Goal: Contribute content: Contribute content

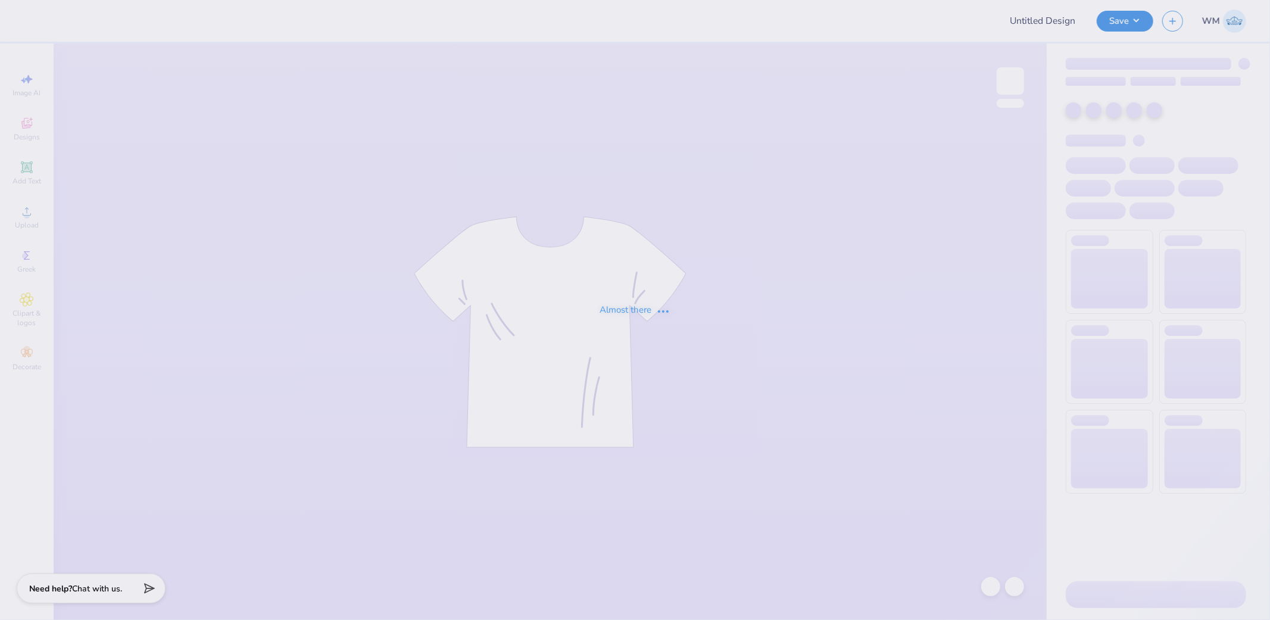
type input "OLAWNpics Fall 2025 Shirt"
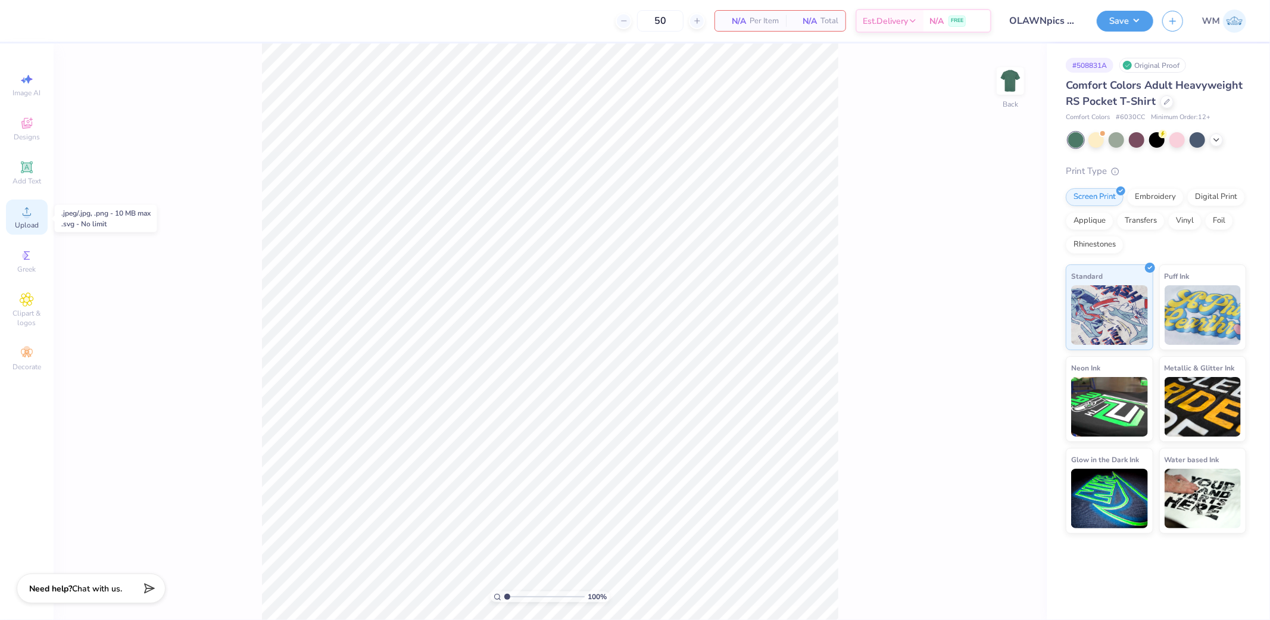
click at [32, 222] on span "Upload" at bounding box center [27, 225] width 24 height 10
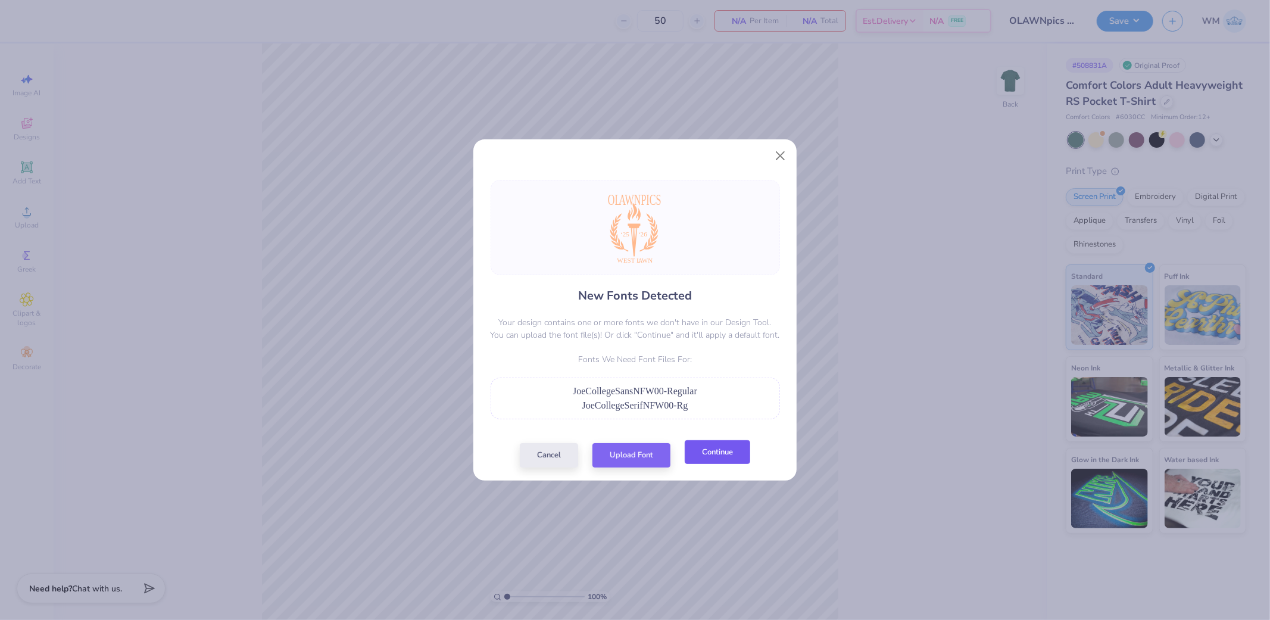
click at [725, 461] on button "Continue" at bounding box center [718, 452] width 66 height 24
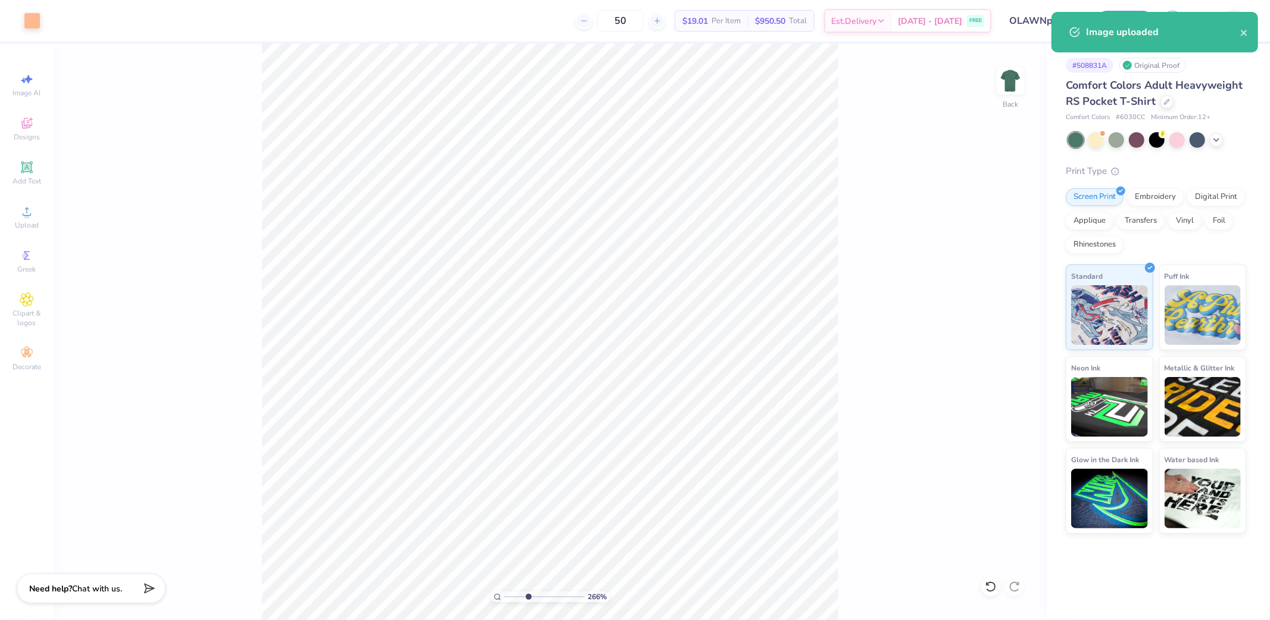
drag, startPoint x: 507, startPoint y: 593, endPoint x: 528, endPoint y: 594, distance: 20.3
type input "3.57"
click at [528, 594] on input "range" at bounding box center [545, 596] width 80 height 11
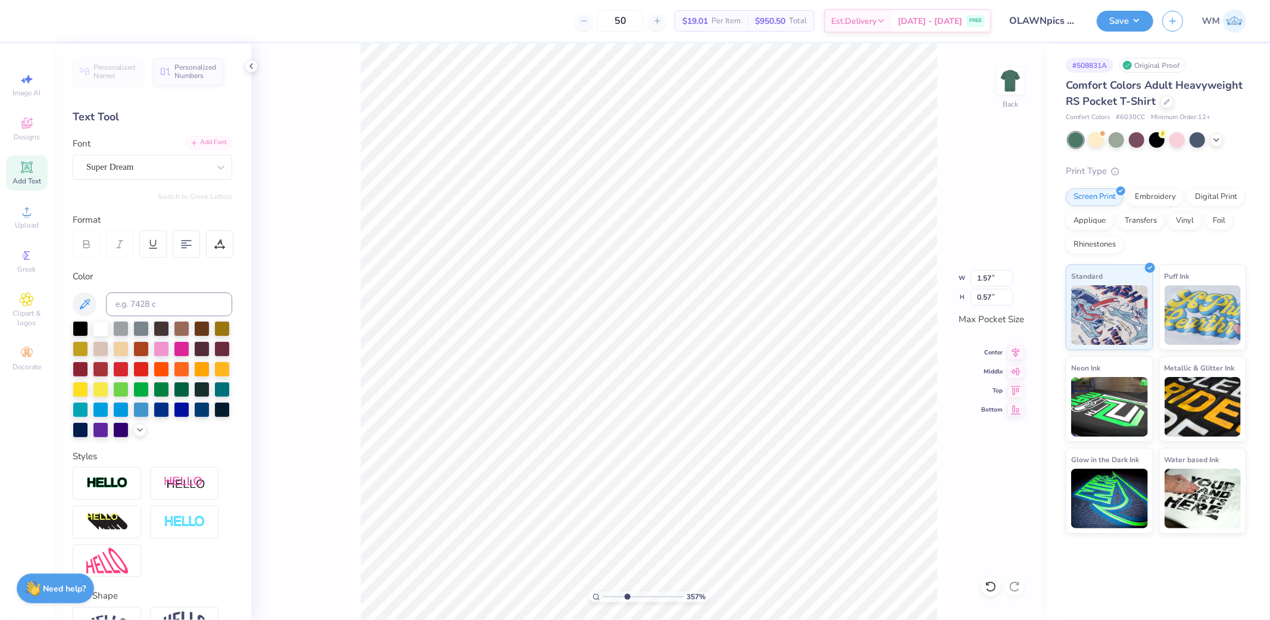
click at [200, 139] on div "Add Font" at bounding box center [208, 143] width 47 height 14
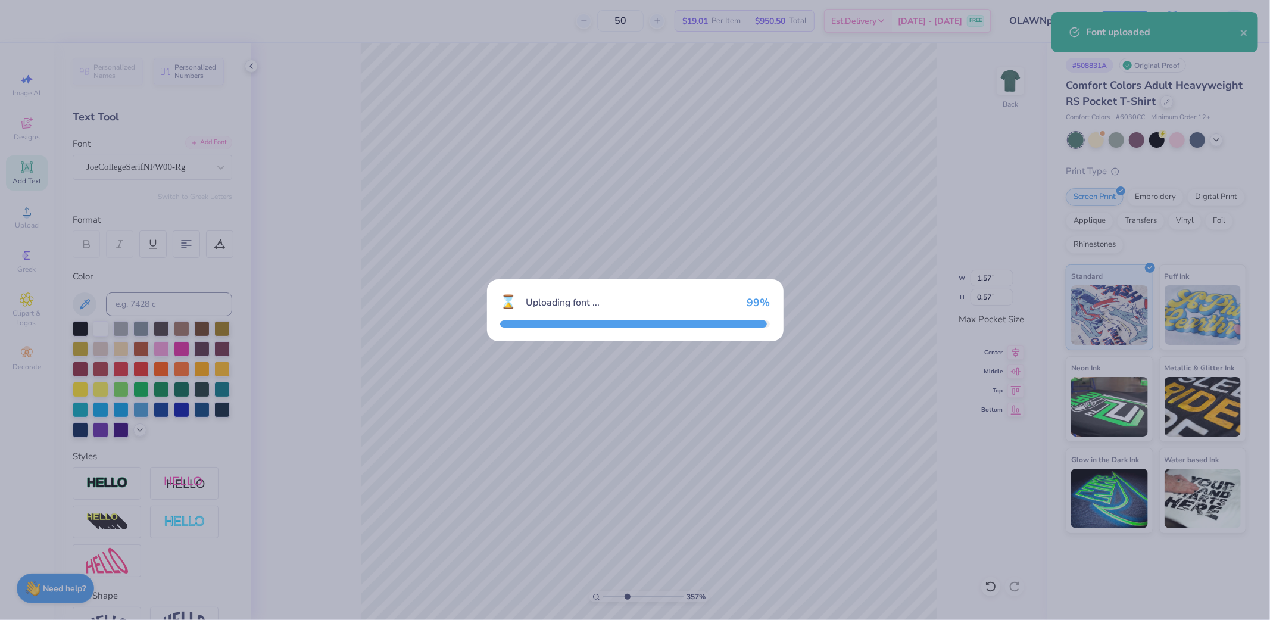
type input "2.66"
type input "0.60"
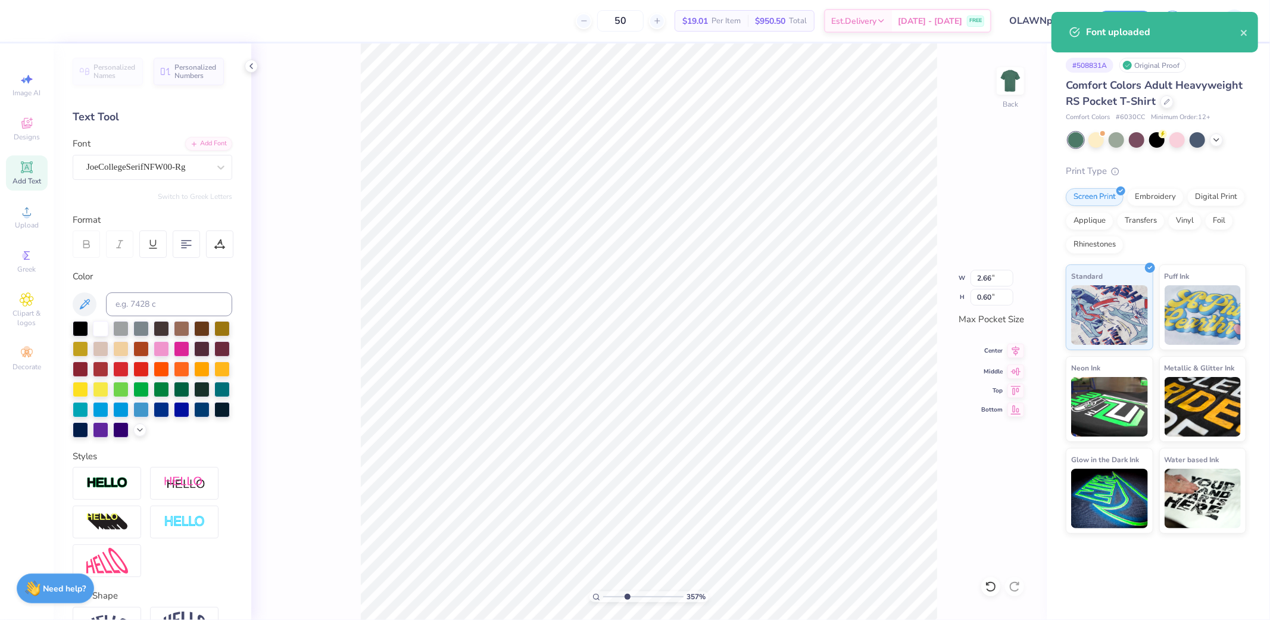
click at [1013, 351] on icon at bounding box center [1016, 351] width 17 height 14
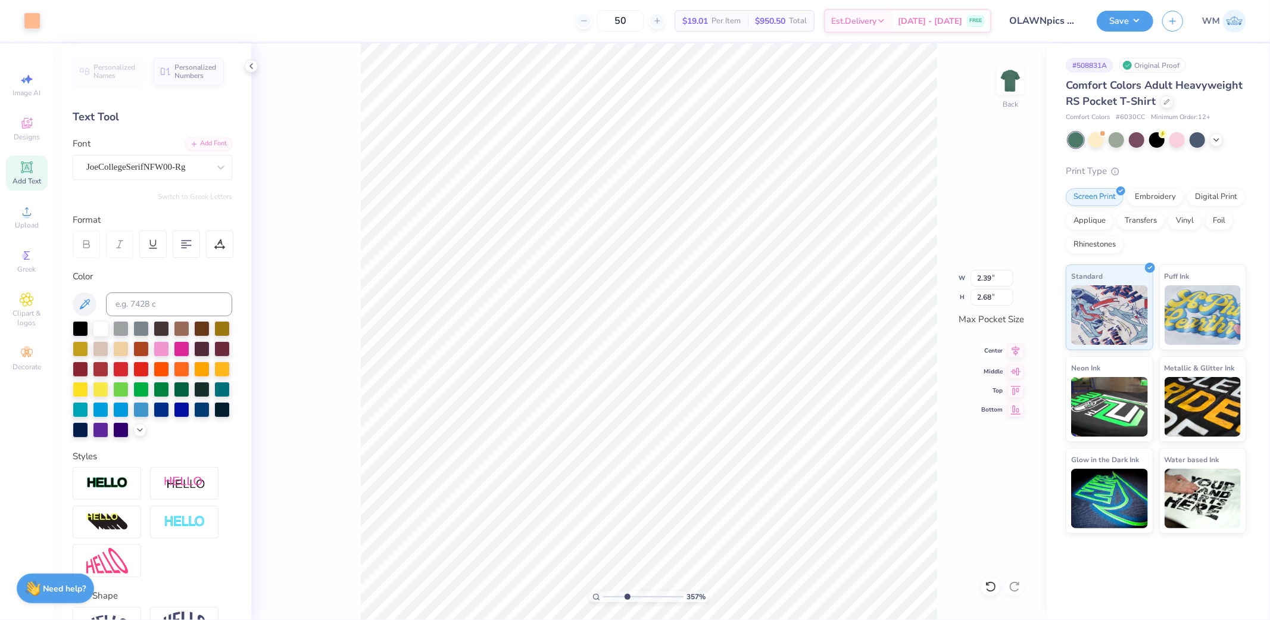
click at [1016, 351] on icon at bounding box center [1017, 351] width 8 height 10
click at [204, 144] on div "Add Font" at bounding box center [208, 143] width 47 height 14
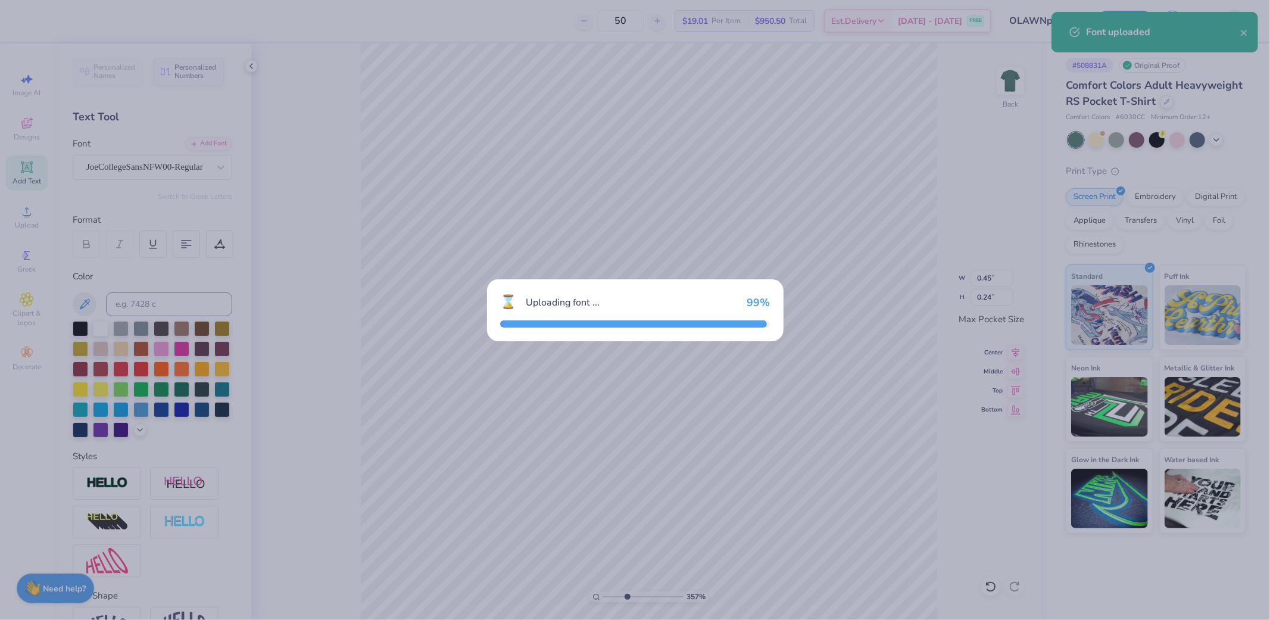
type input "0.43"
type input "0.26"
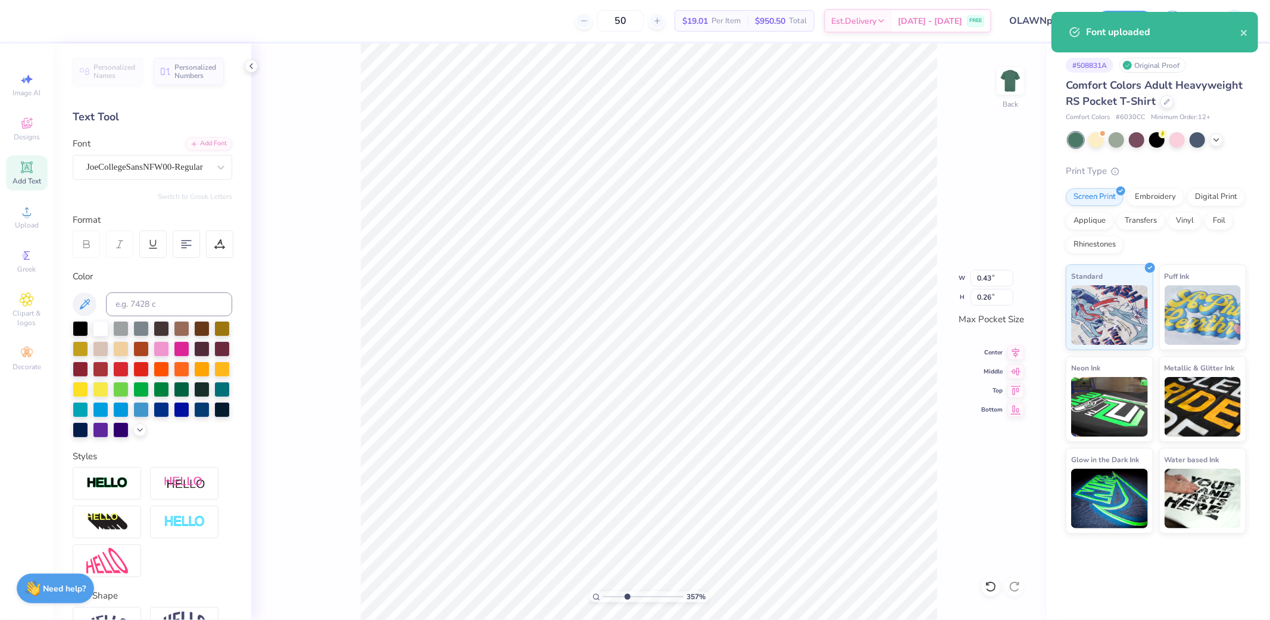
type input "0.46"
type input "0.24"
click at [211, 139] on div "Add Font" at bounding box center [208, 143] width 47 height 14
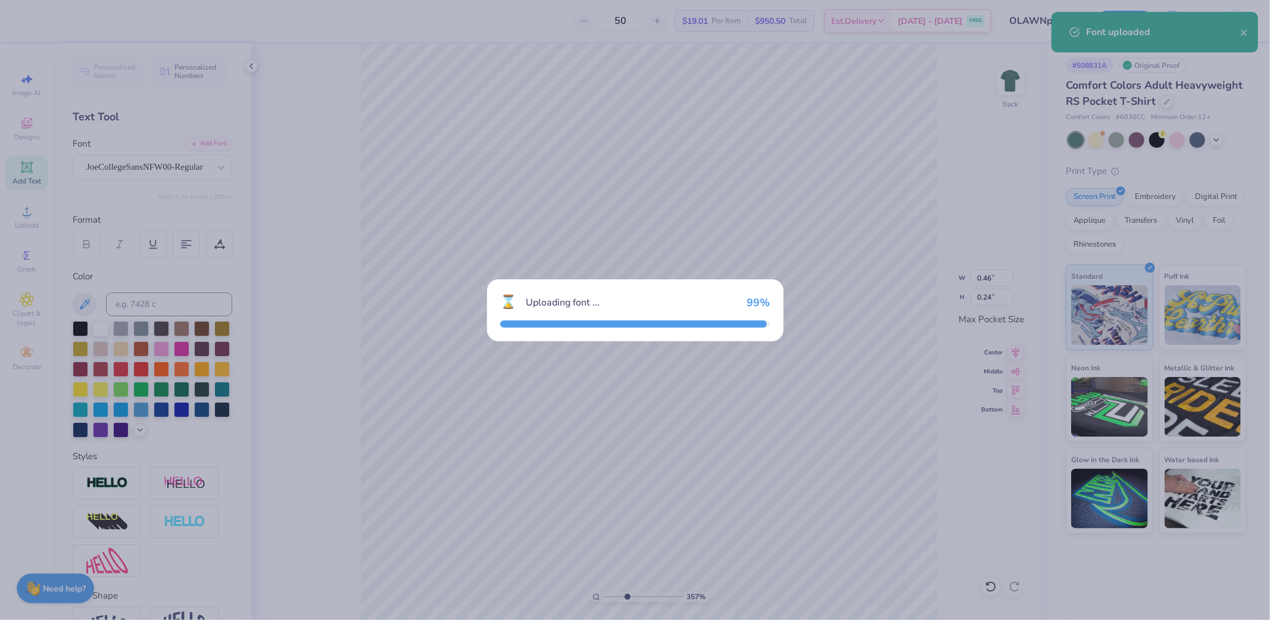
type input "0.43"
type input "0.26"
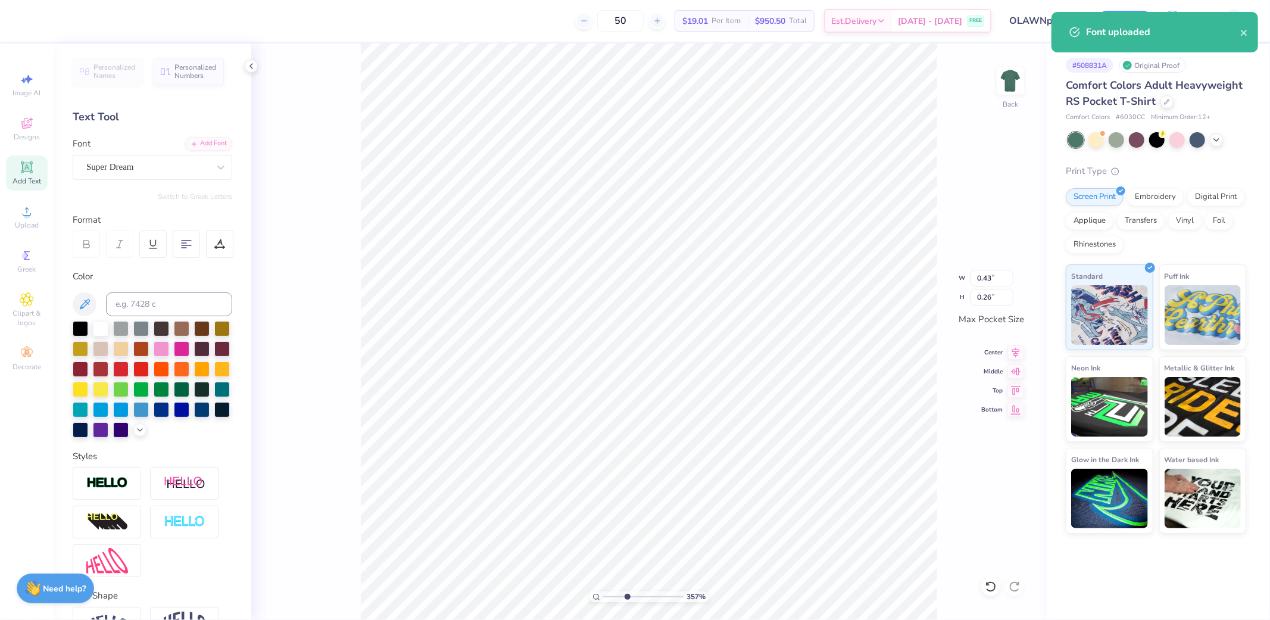
type input "1.80"
type input "0.25"
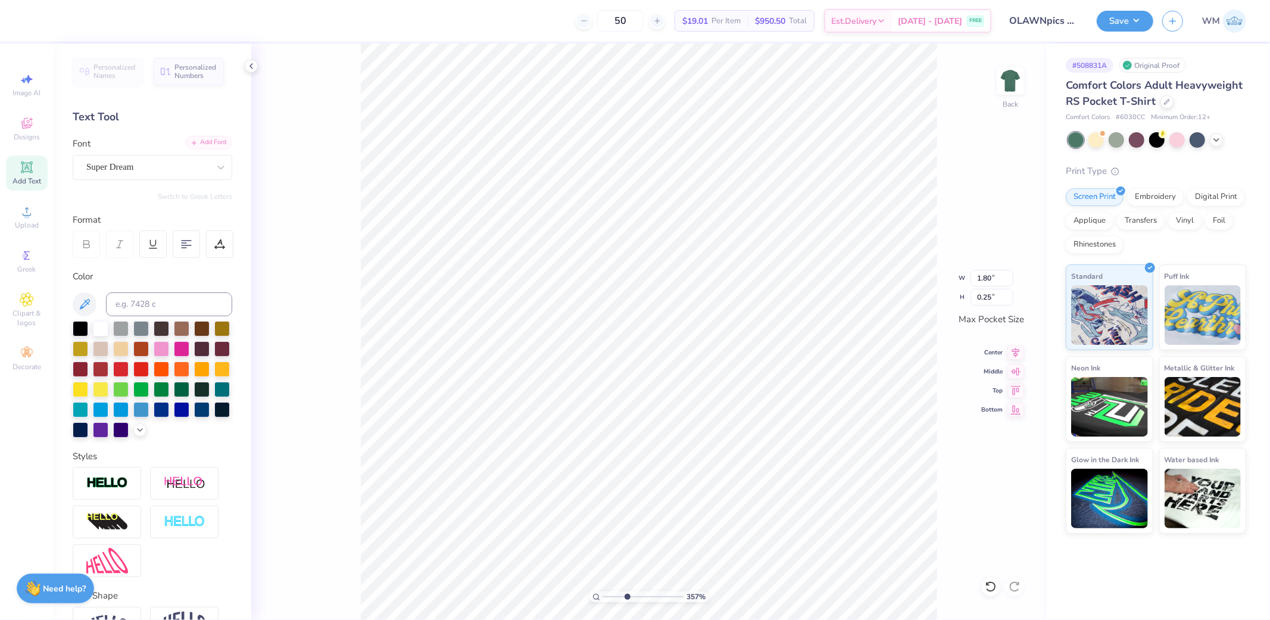
click at [203, 144] on div "Add Font" at bounding box center [208, 143] width 47 height 14
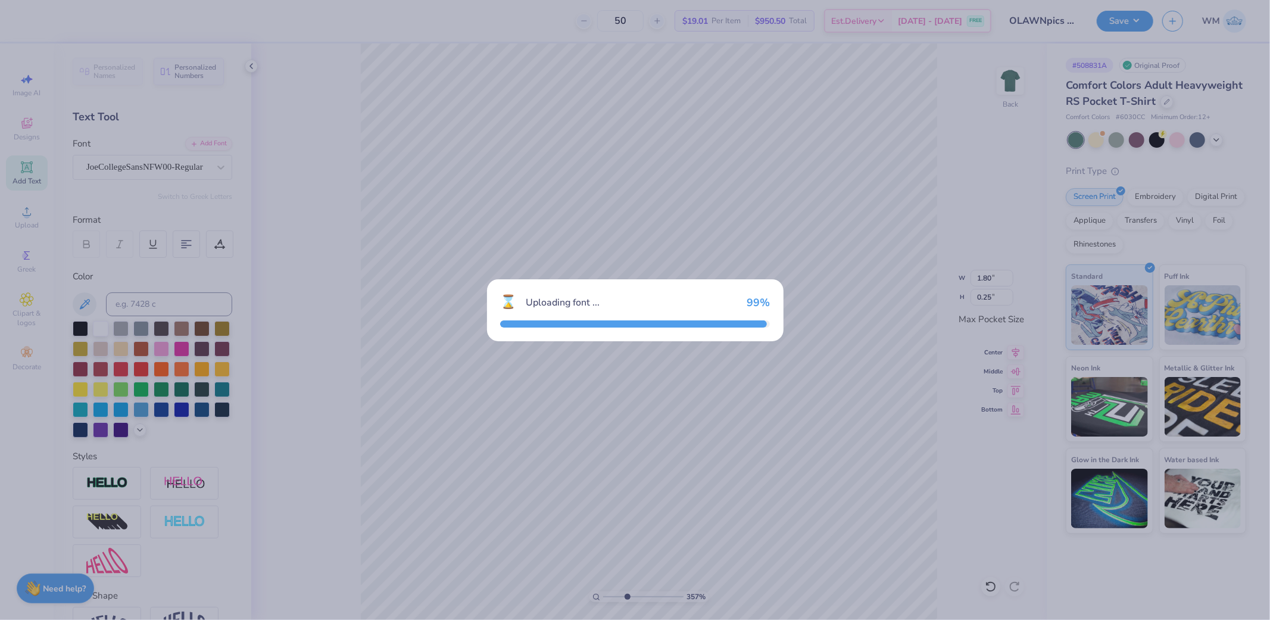
type input "1.70"
type input "0.26"
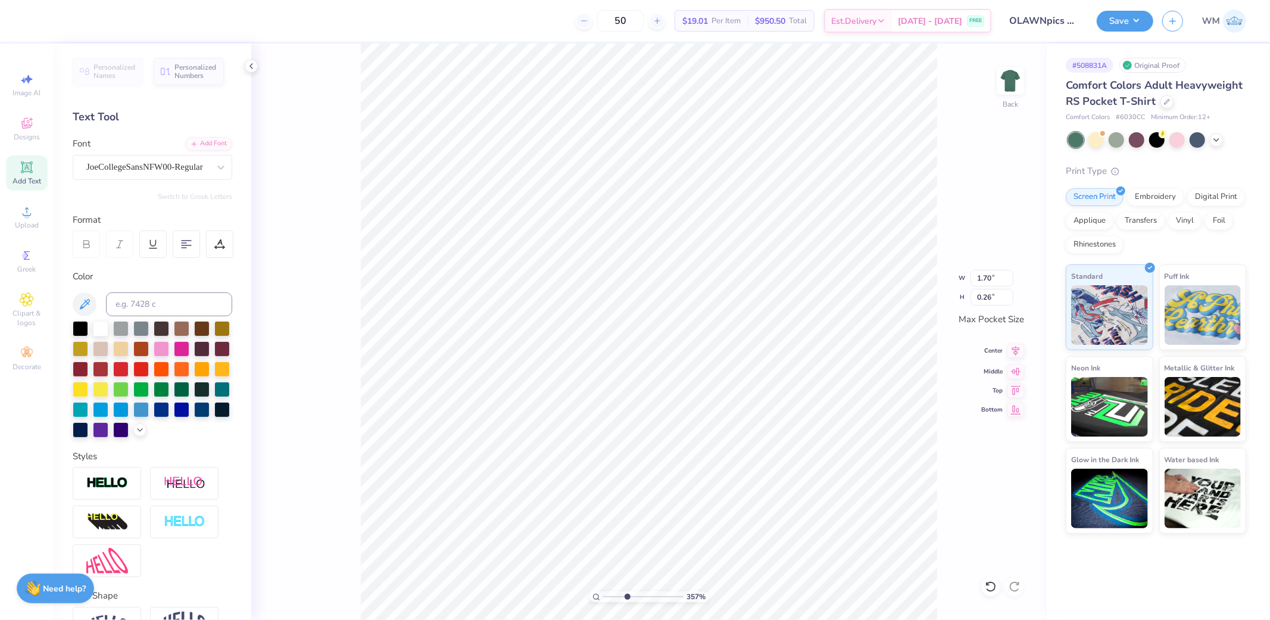
click at [1016, 353] on icon at bounding box center [1017, 351] width 8 height 10
type input "1.31"
click at [1019, 353] on icon at bounding box center [1016, 351] width 17 height 14
click at [1016, 586] on icon at bounding box center [1015, 587] width 12 height 12
click at [1017, 354] on icon at bounding box center [1016, 351] width 17 height 14
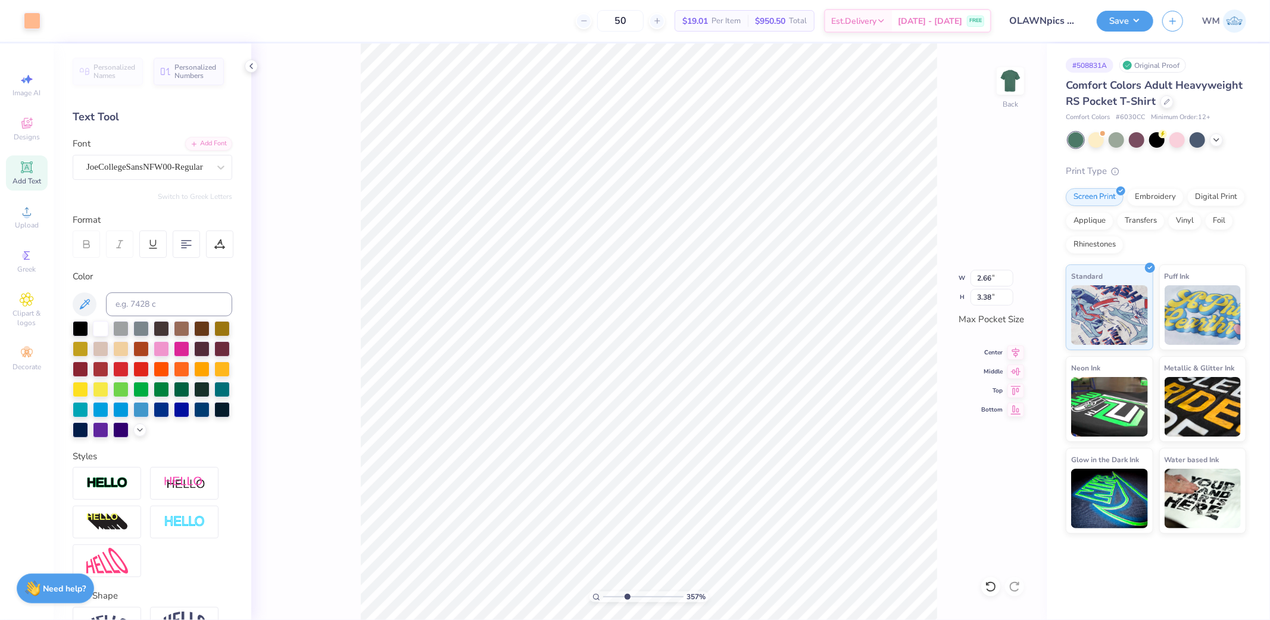
type input "2.21"
type input "2.80"
click at [219, 245] on icon at bounding box center [219, 244] width 11 height 11
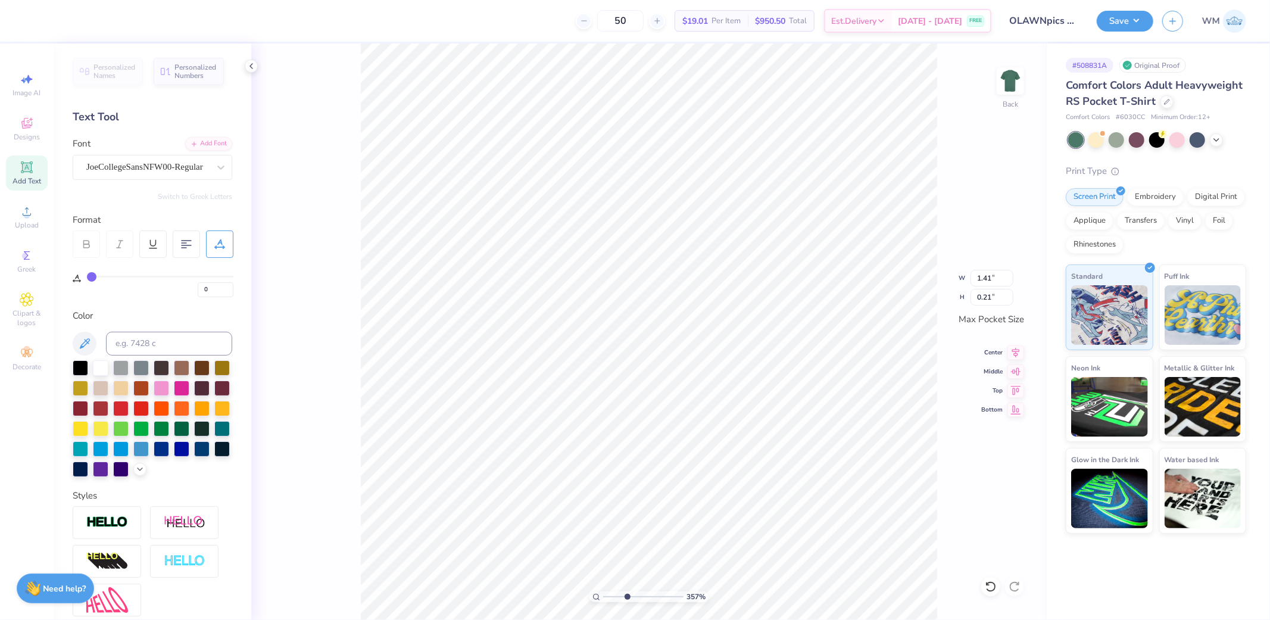
type input "1"
type input "2"
type input "3"
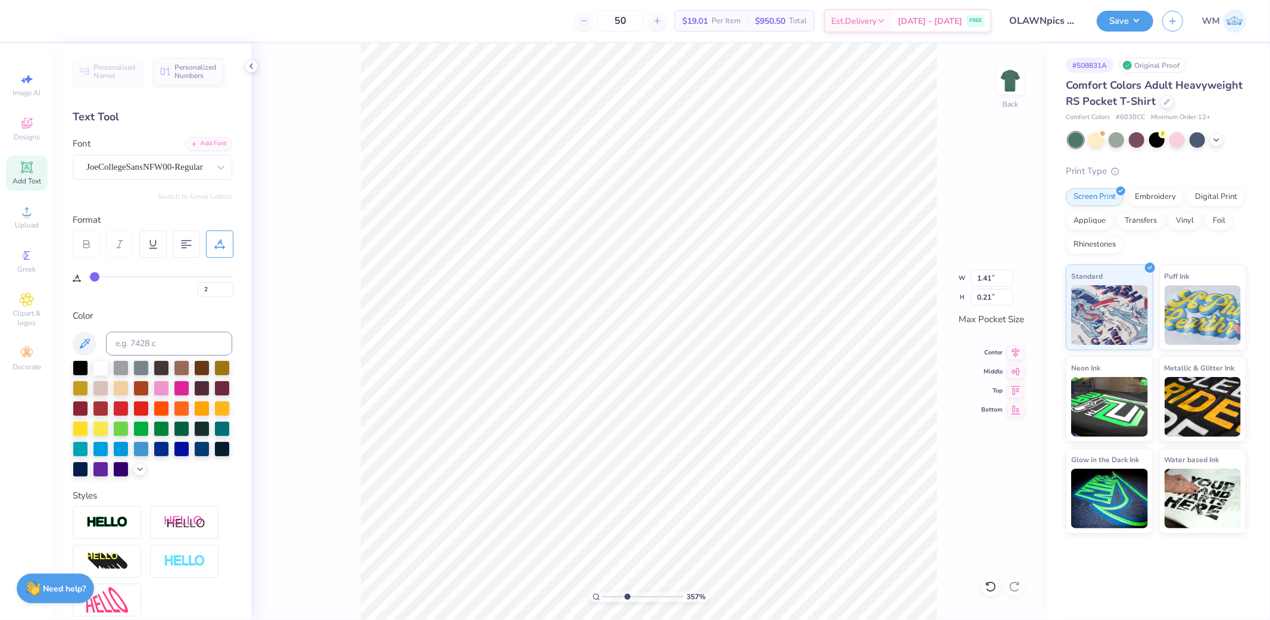
type input "3"
type input "4"
type input "5"
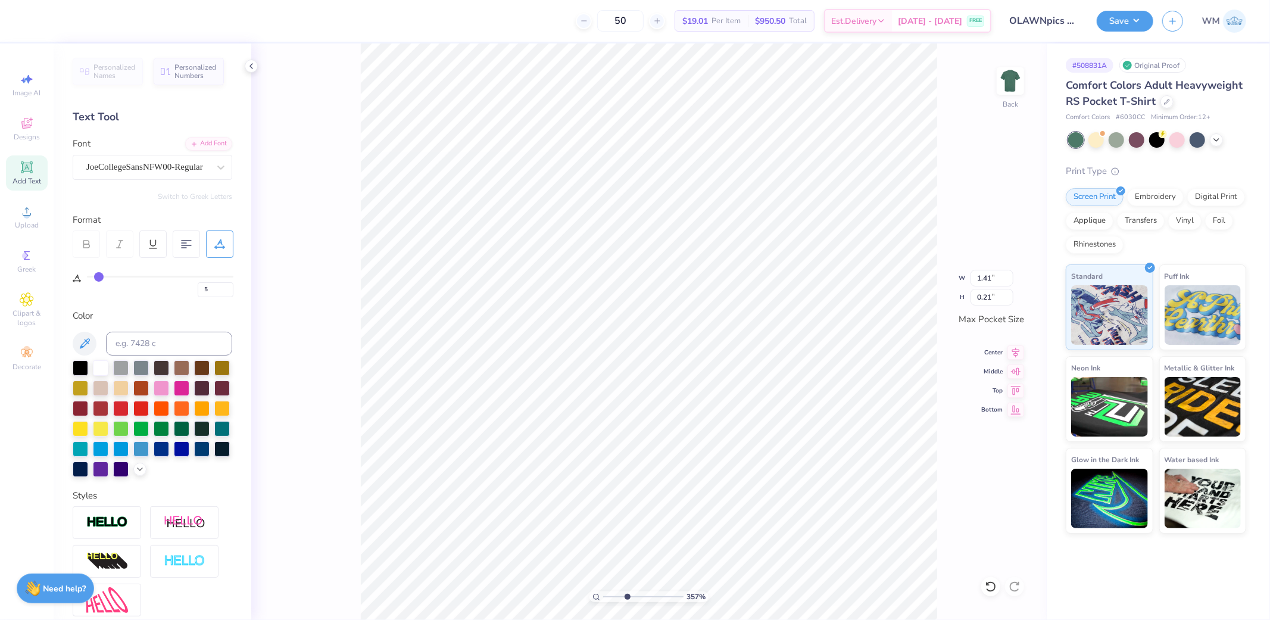
type input "6"
type input "7"
type input "8"
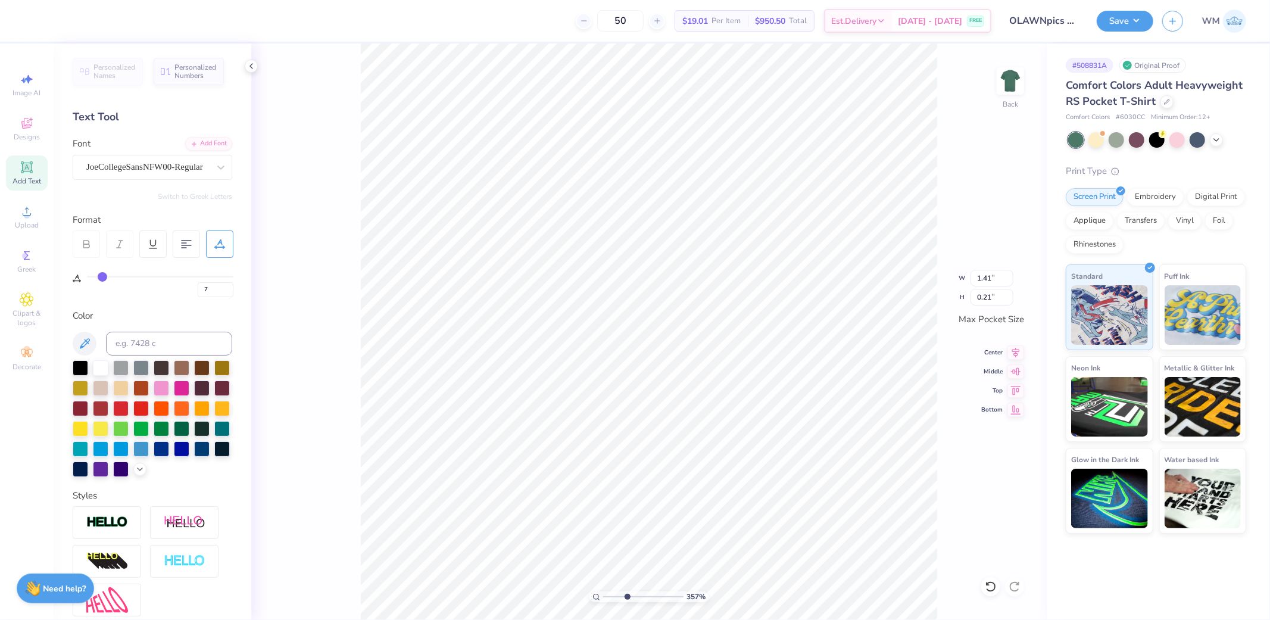
type input "8"
type input "9"
drag, startPoint x: 88, startPoint y: 276, endPoint x: 104, endPoint y: 276, distance: 16.1
type input "9"
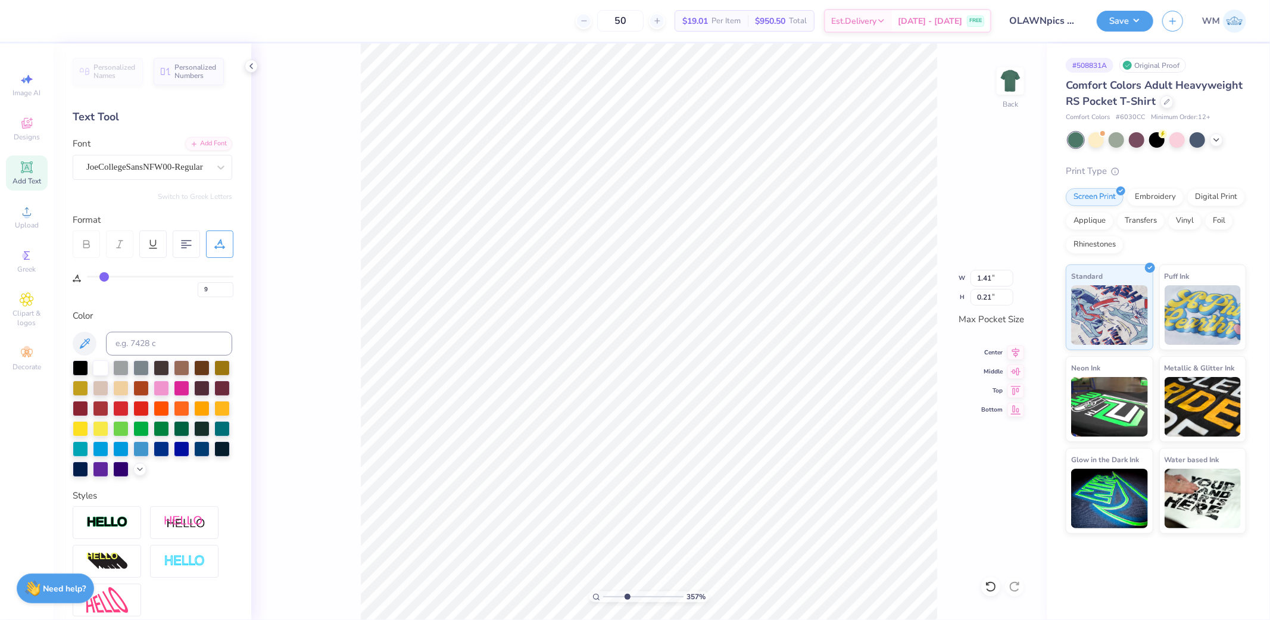
click at [104, 276] on input "range" at bounding box center [160, 277] width 147 height 2
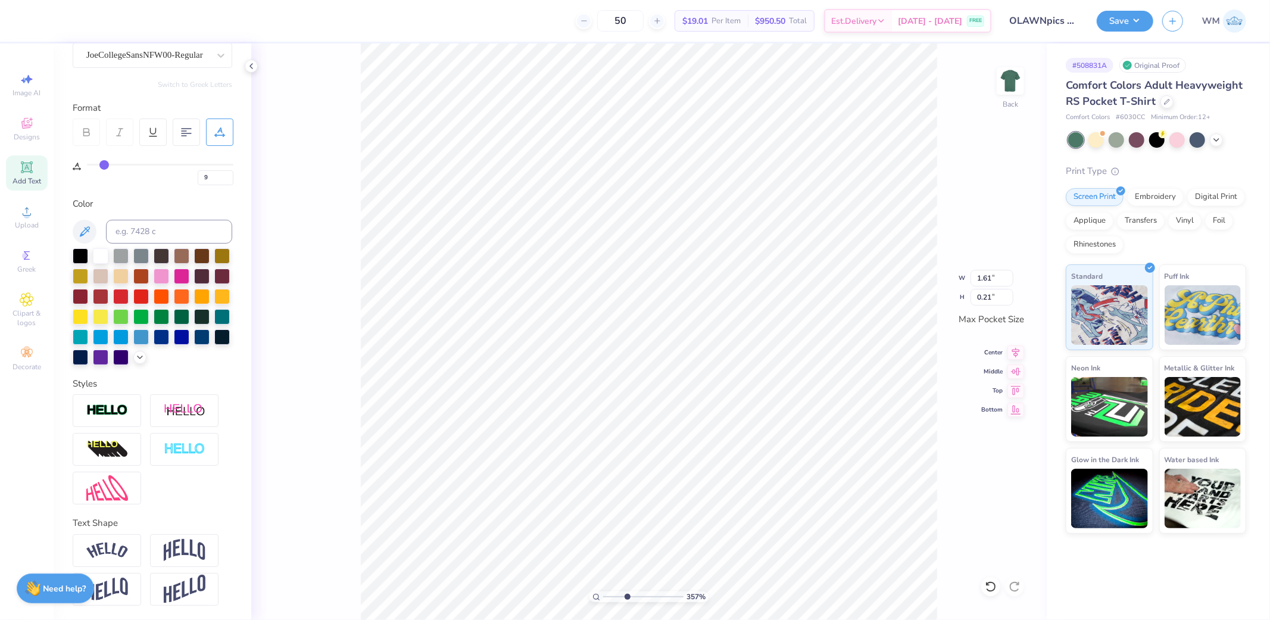
drag, startPoint x: 123, startPoint y: 549, endPoint x: 261, endPoint y: 513, distance: 142.2
click at [123, 549] on img at bounding box center [107, 551] width 42 height 16
type input "1.91"
type input "0.45"
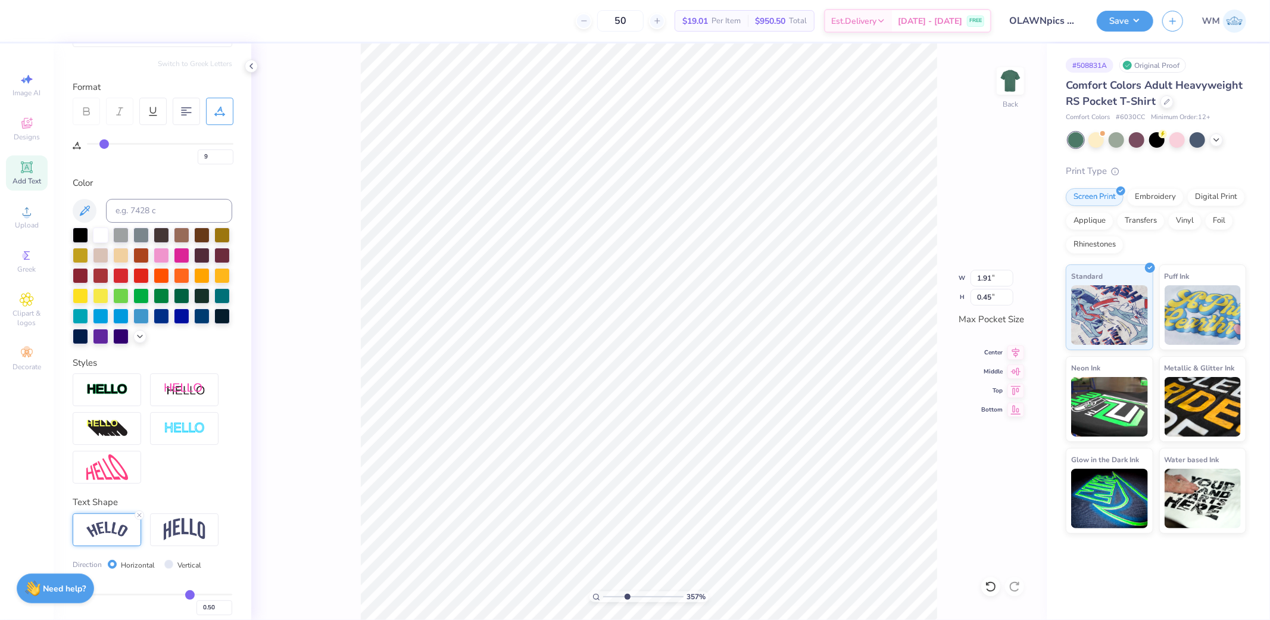
scroll to position [203, 0]
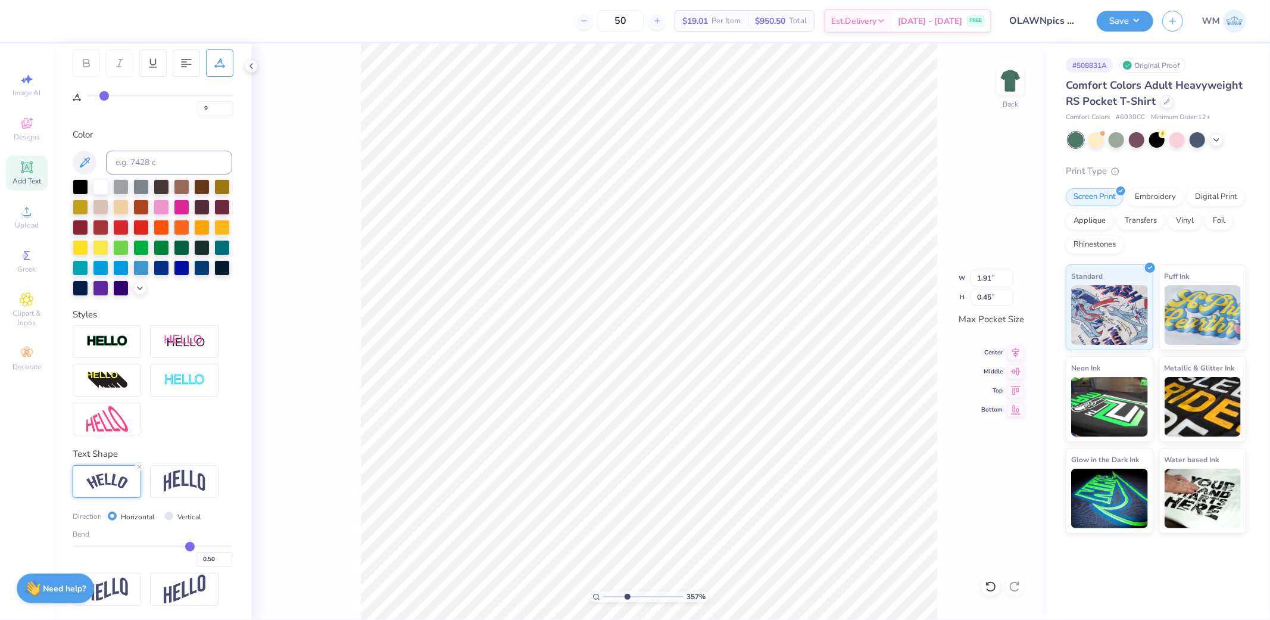
type input "0.47"
type input "0.42"
type input "0.39"
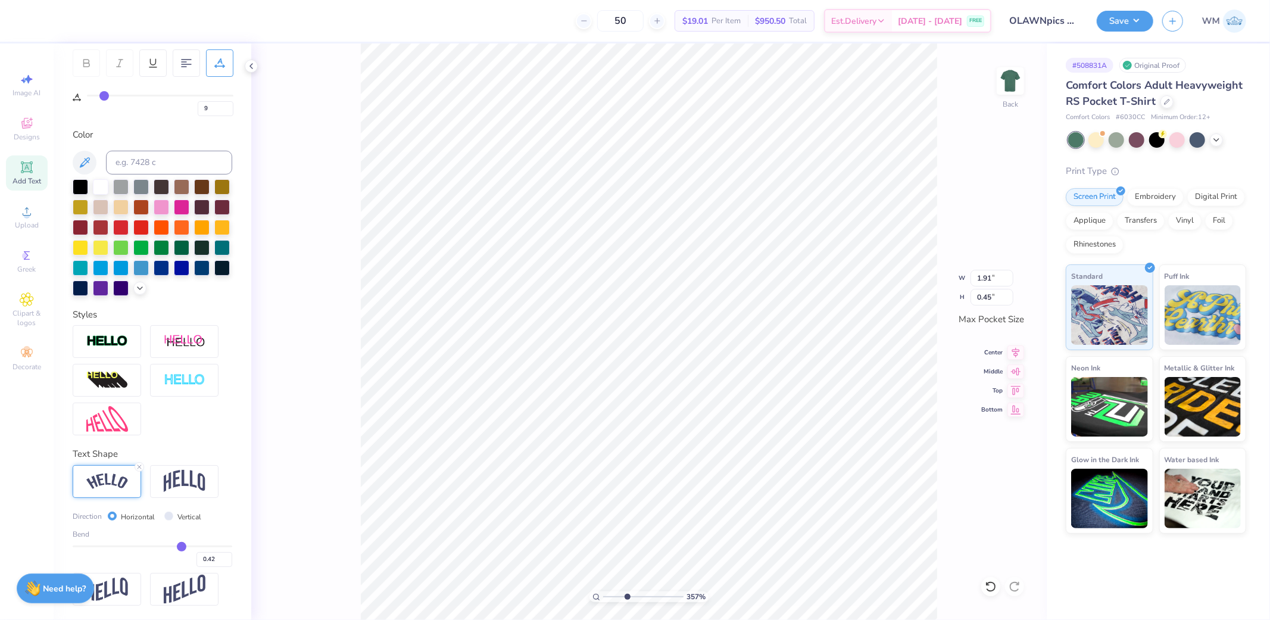
type input "0.39"
type input "0.37"
type input "0.33"
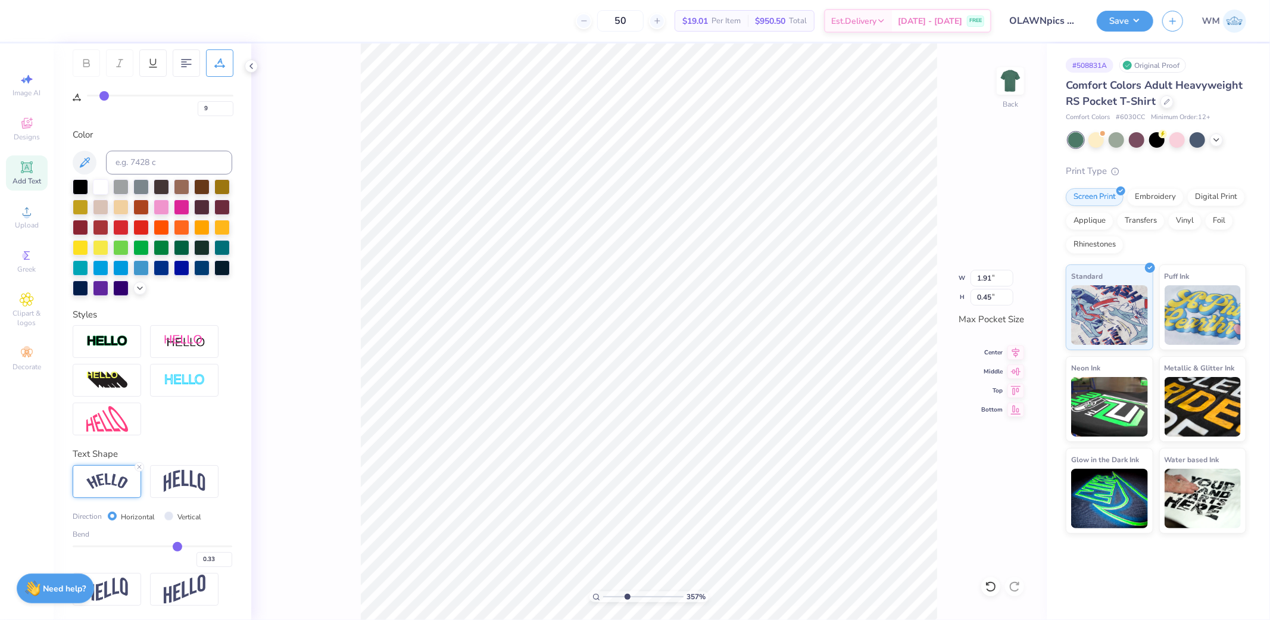
type input "0.31"
type input "0.28"
type input "0.27"
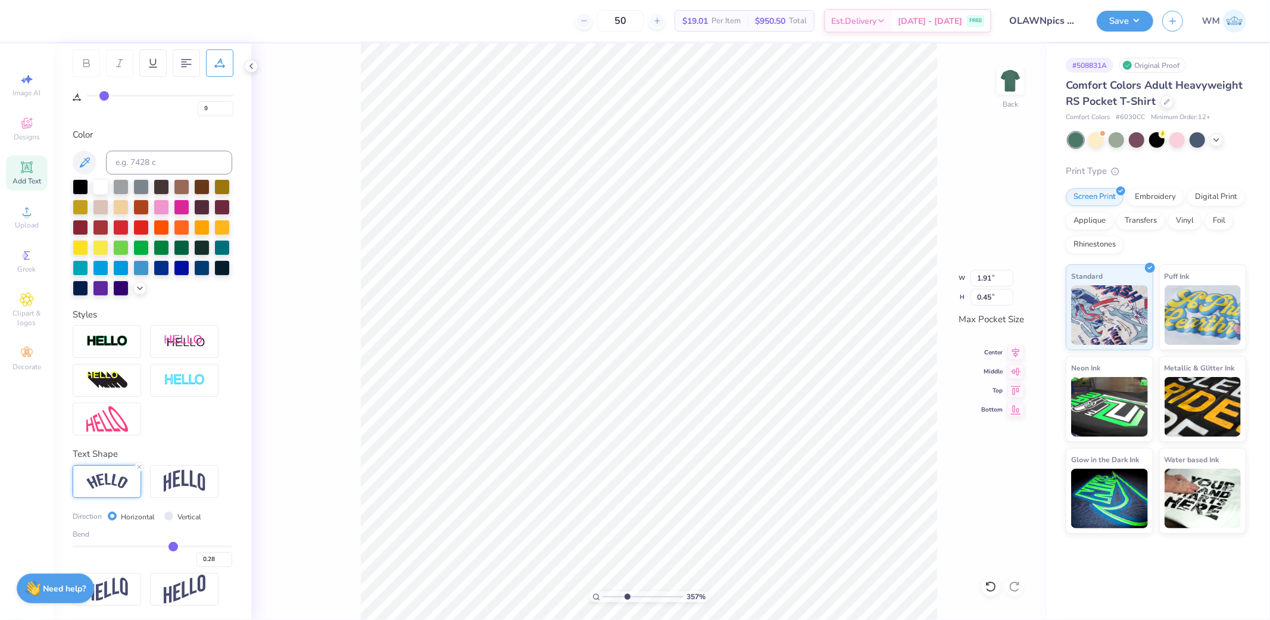
type input "0.27"
type input "0.25"
type input "0.24"
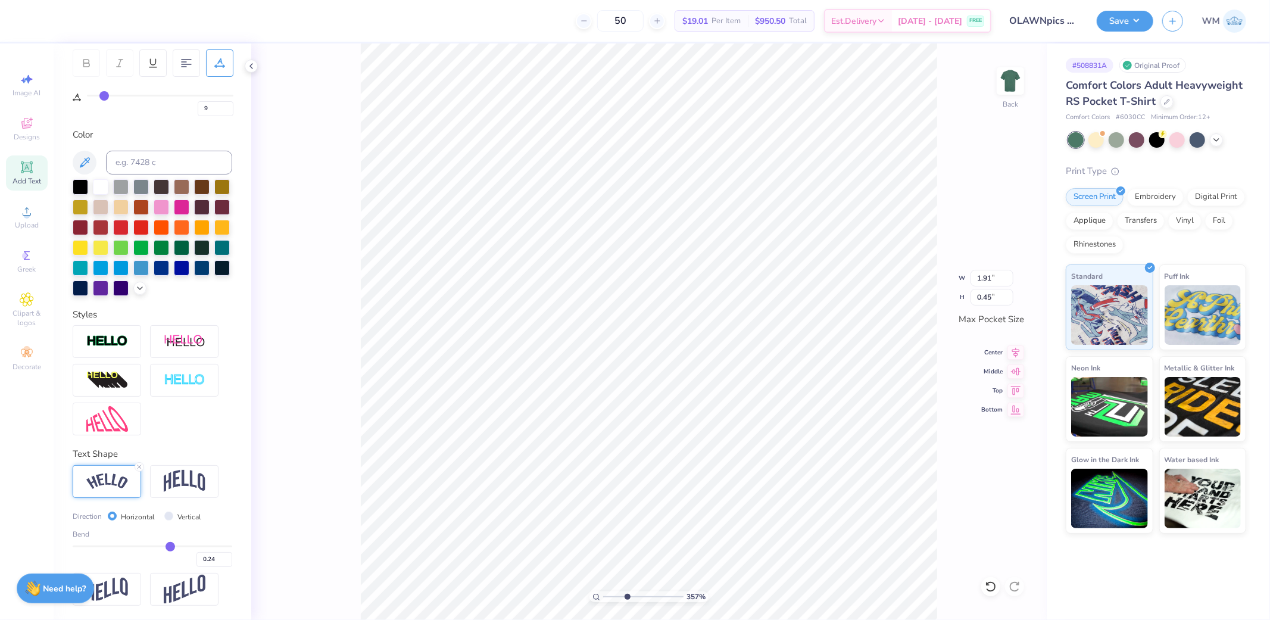
type input "0.23"
type input "0.21"
type input "0.19"
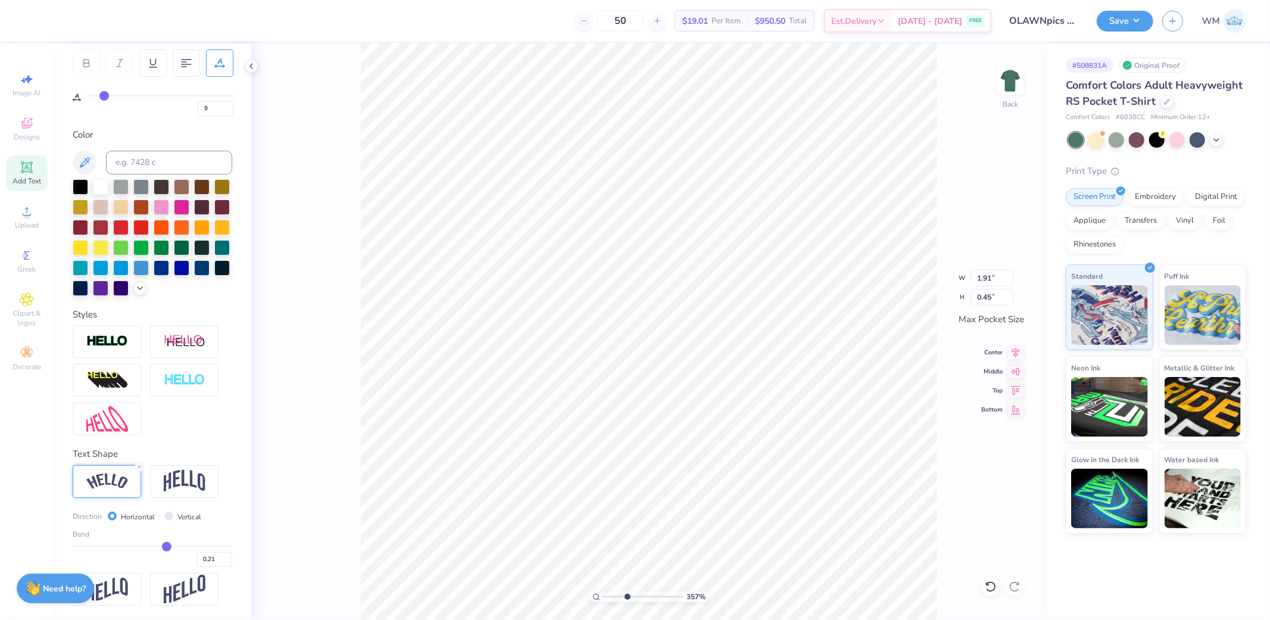
type input "0.19"
type input "0.18"
type input "0.17"
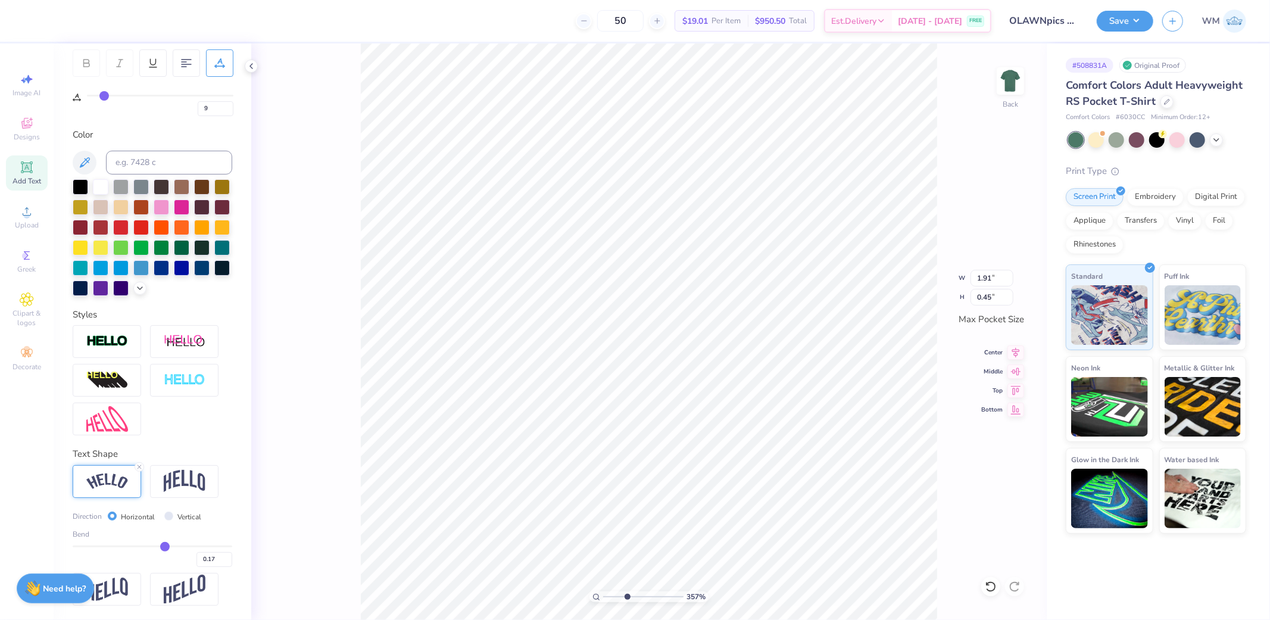
type input "0.16"
type input "0.15"
type input "0.14"
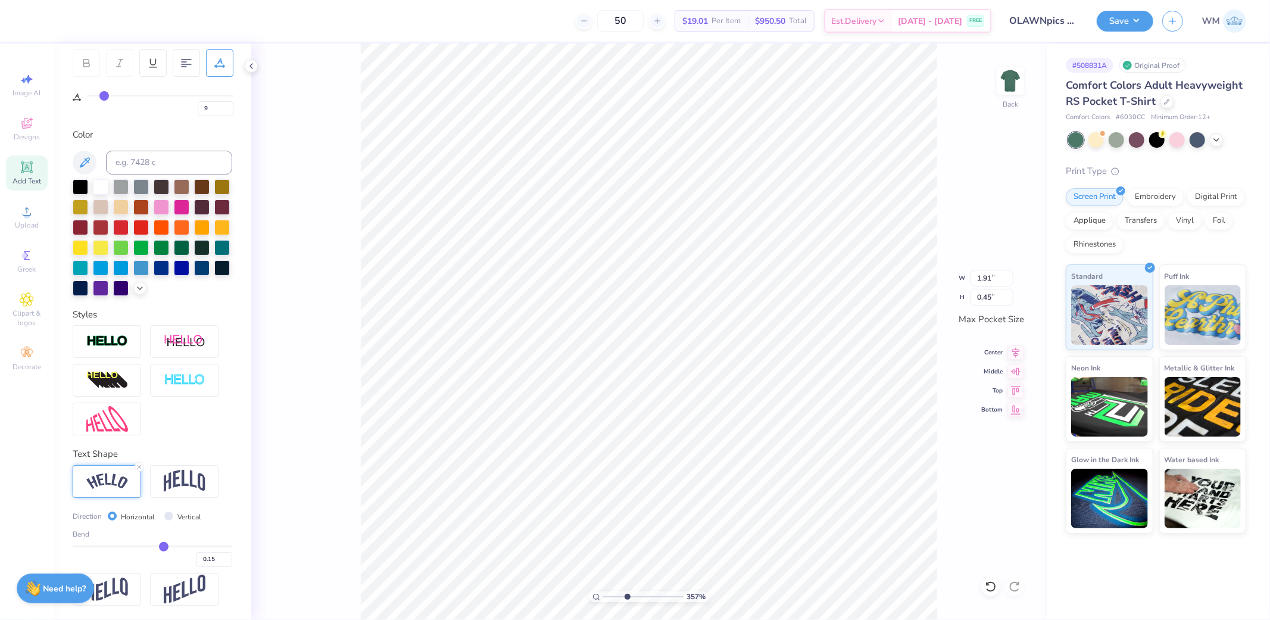
type input "0.14"
type input "0.13"
type input "0.12"
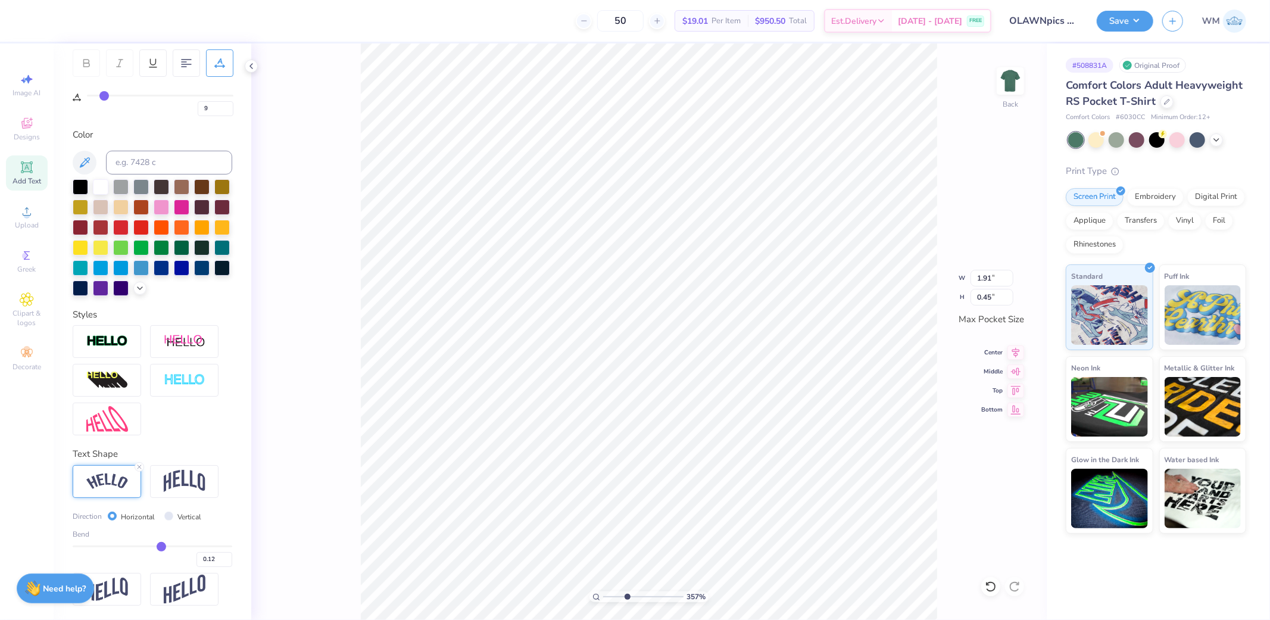
type input "0.1"
type input "0.10"
type input "0.09"
type input "0.08"
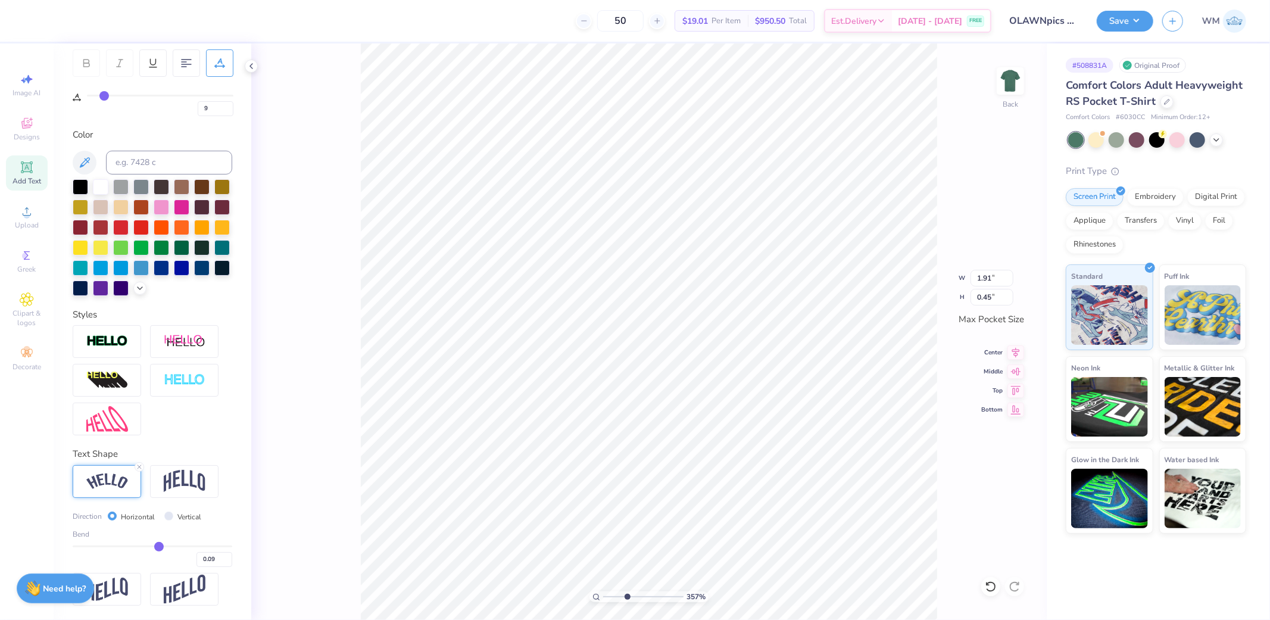
type input "0.08"
type input "0.07"
type input "0.06"
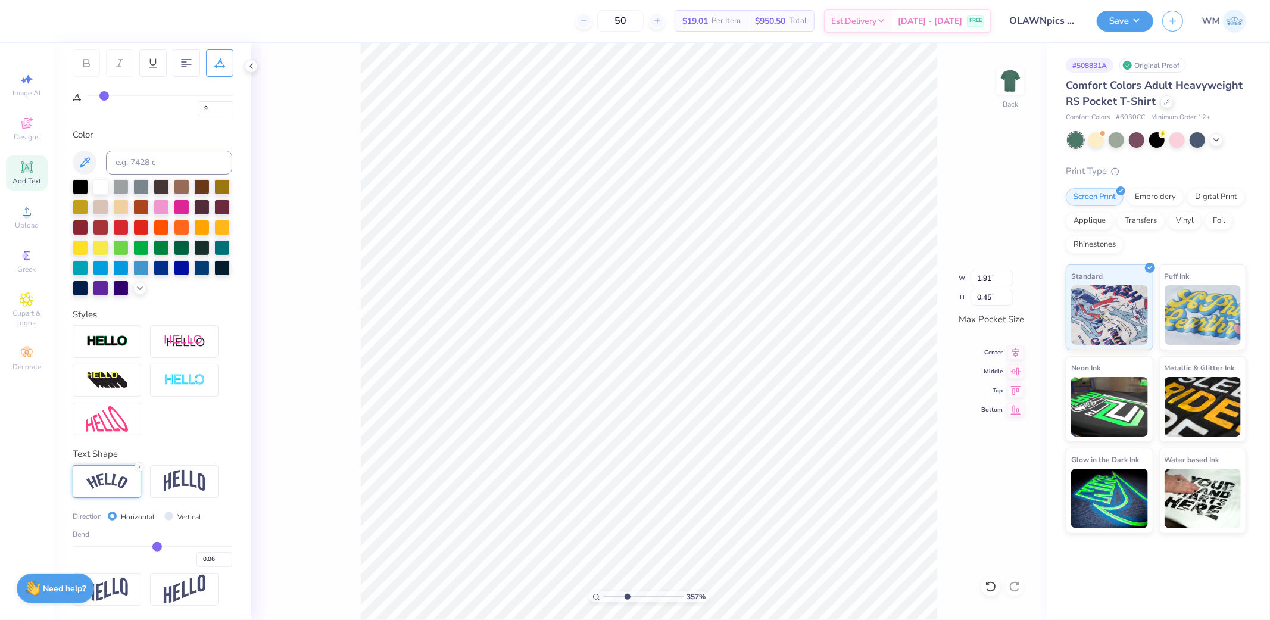
type input "0.05"
type input "0.04"
type input "0.03"
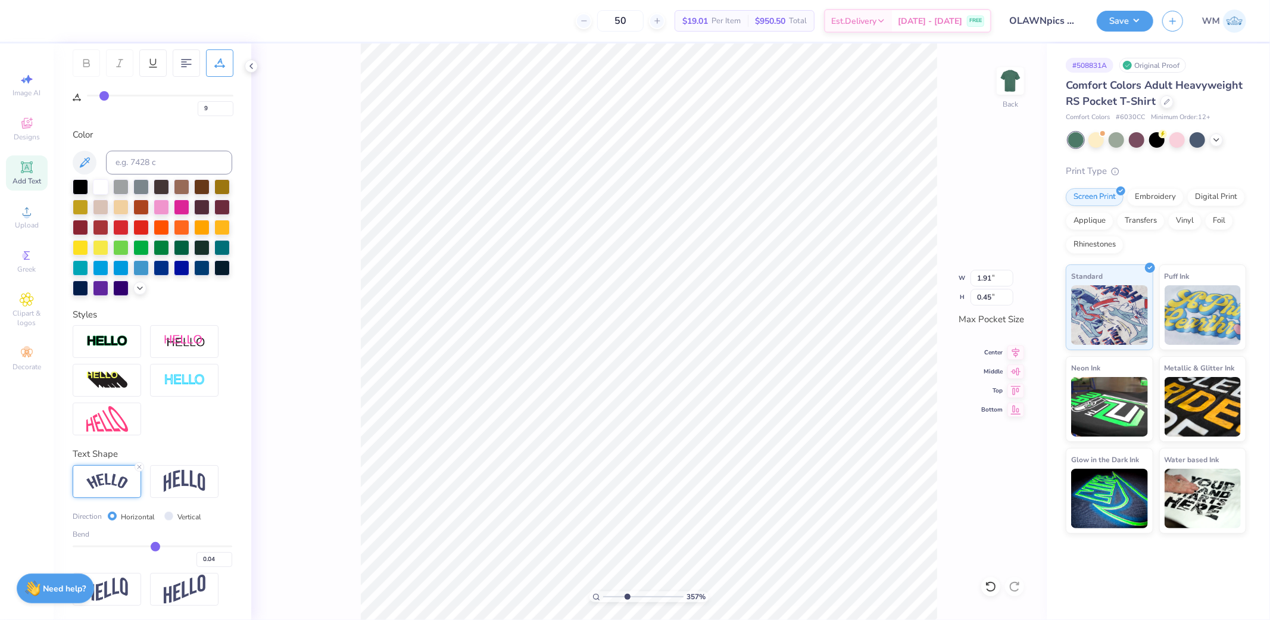
type input "0.03"
type input "0.02"
type input "0.01"
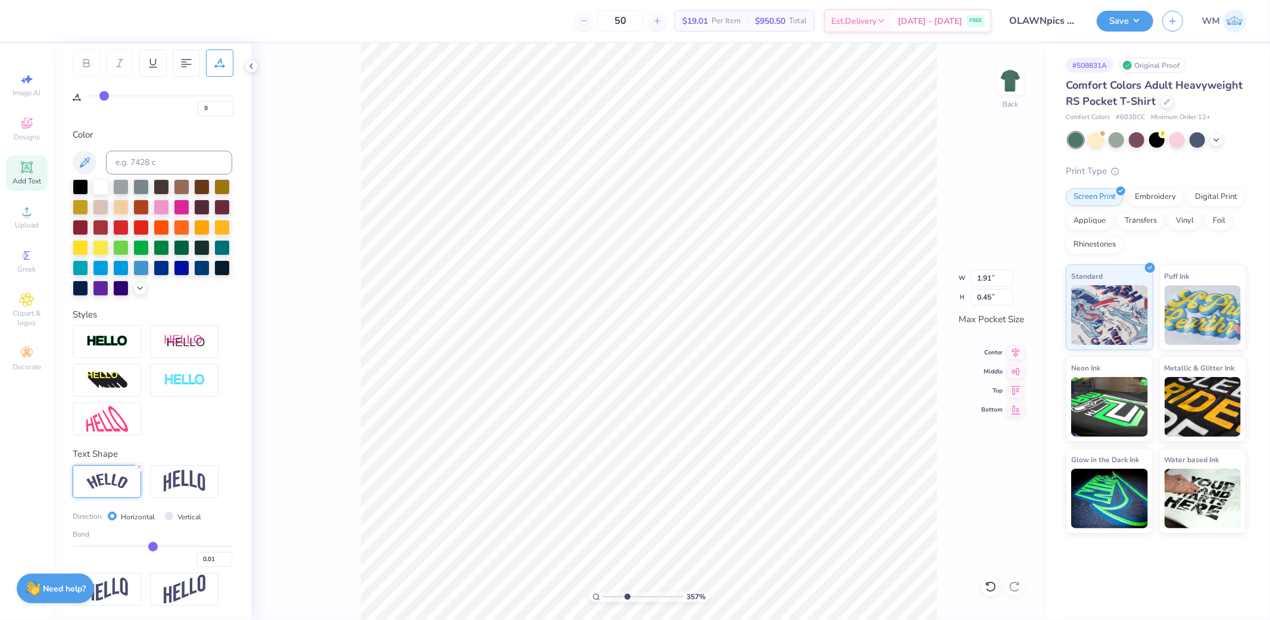
type input "0"
type input "0.00"
type input "-0.01"
type input "-0.02"
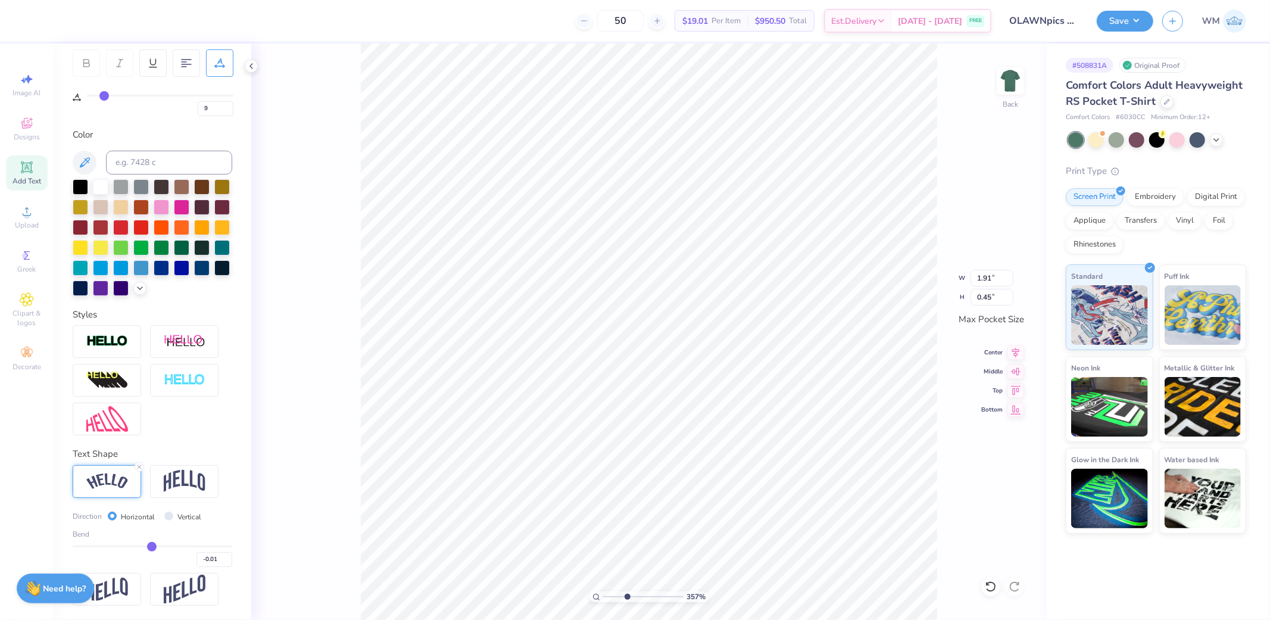
type input "-0.02"
type input "-0.03"
type input "-0.04"
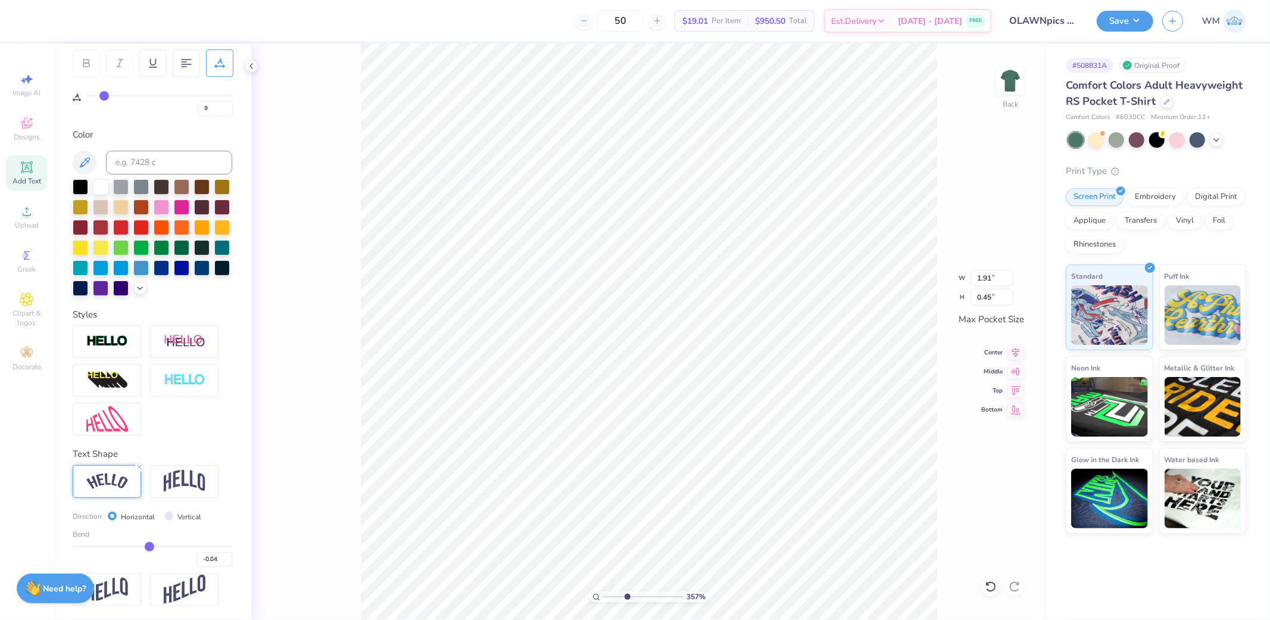
type input "-0.05"
type input "-0.06"
type input "-0.07"
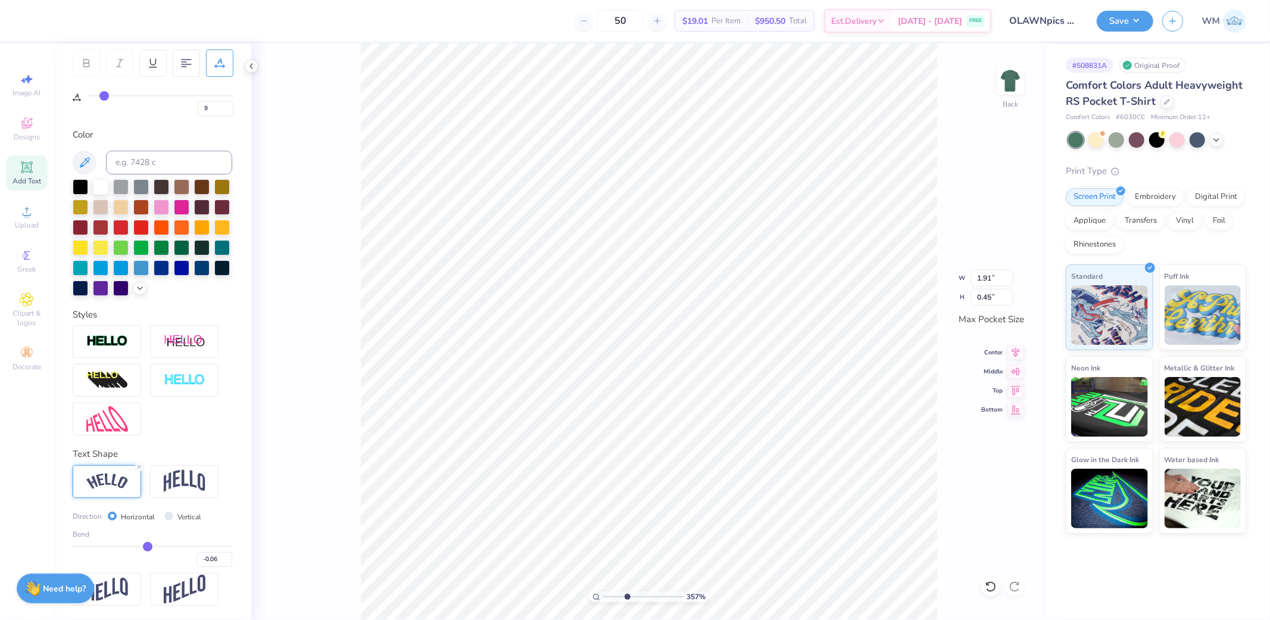
type input "-0.07"
type input "-0.08"
type input "-0.09"
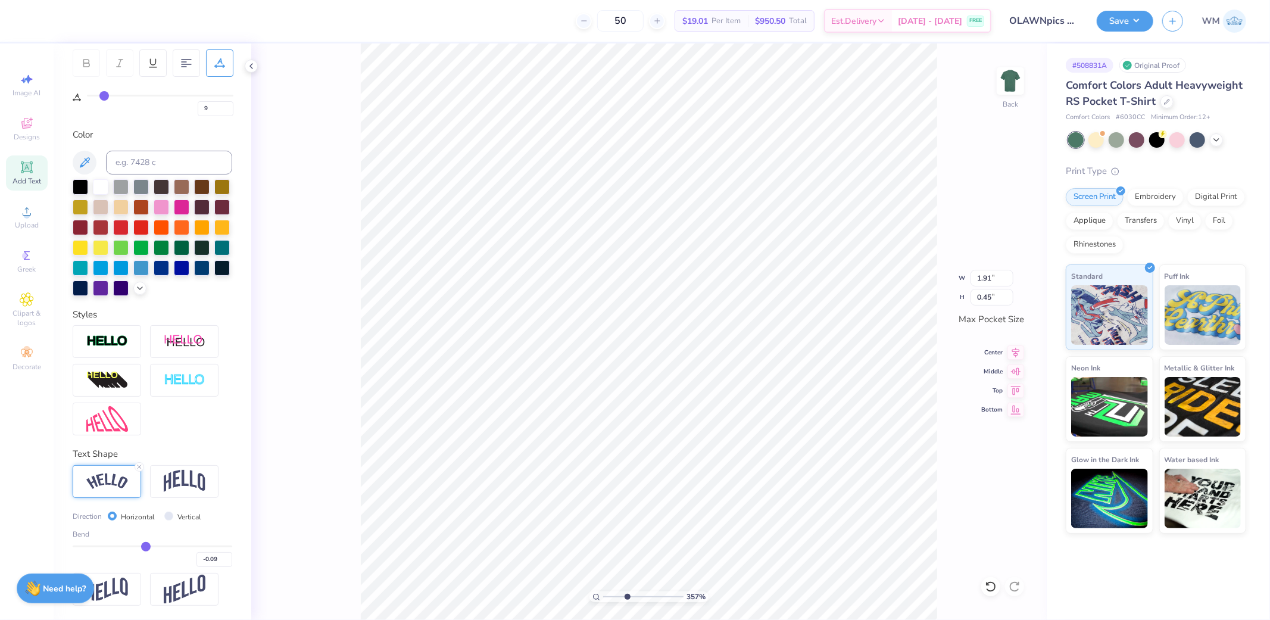
type input "-0.1"
type input "-0.10"
type input "-0.11"
type input "-0.12"
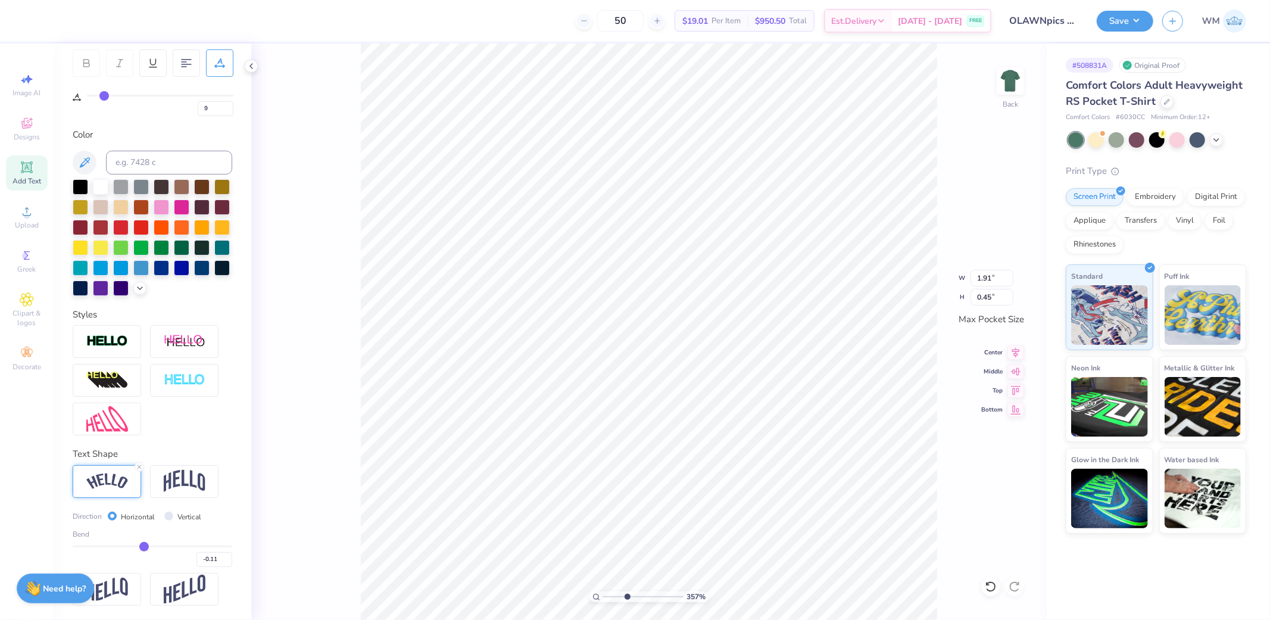
type input "-0.12"
drag, startPoint x: 181, startPoint y: 546, endPoint x: 139, endPoint y: 546, distance: 42.3
type input "-0.12"
click at [139, 546] on input "range" at bounding box center [153, 547] width 160 height 2
type input "1.65"
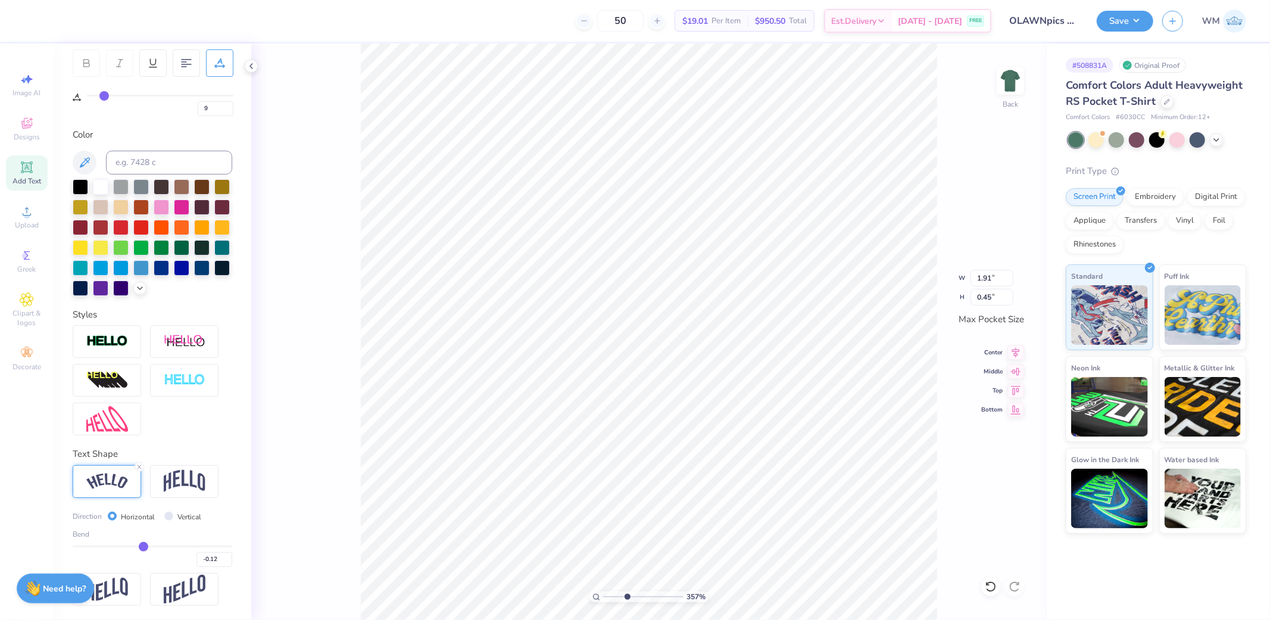
type input "0.23"
click at [197, 487] on img at bounding box center [185, 481] width 42 height 23
type input "1.61"
type input "0.29"
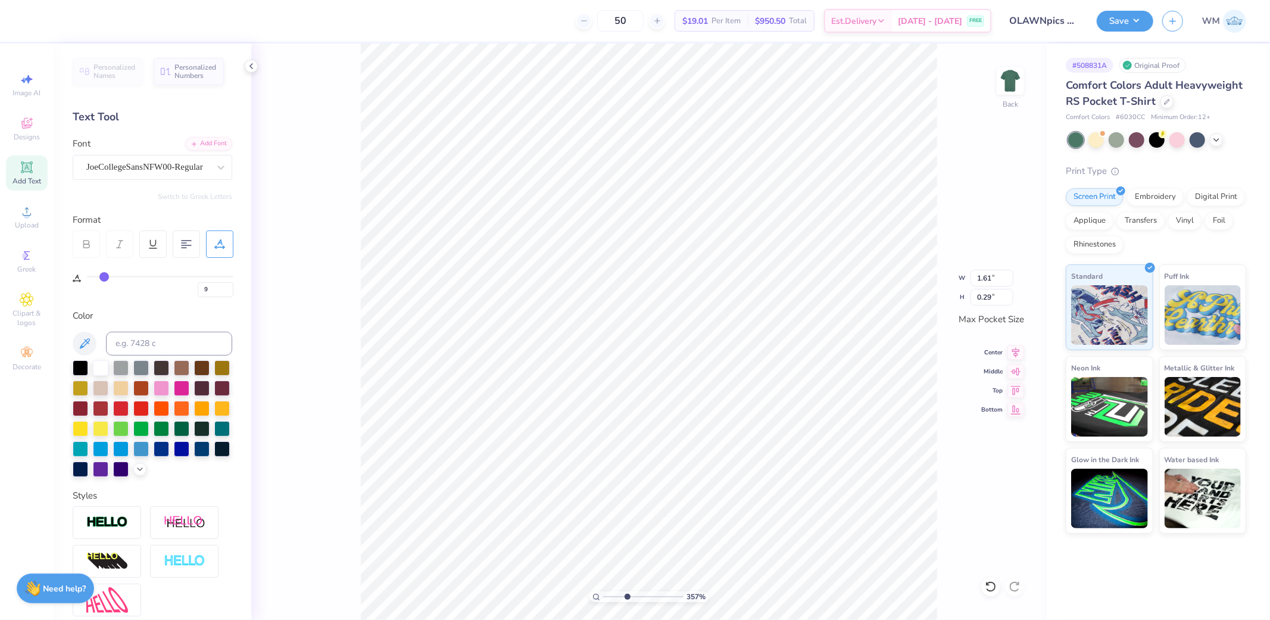
type input "10"
type input "11"
type input "12"
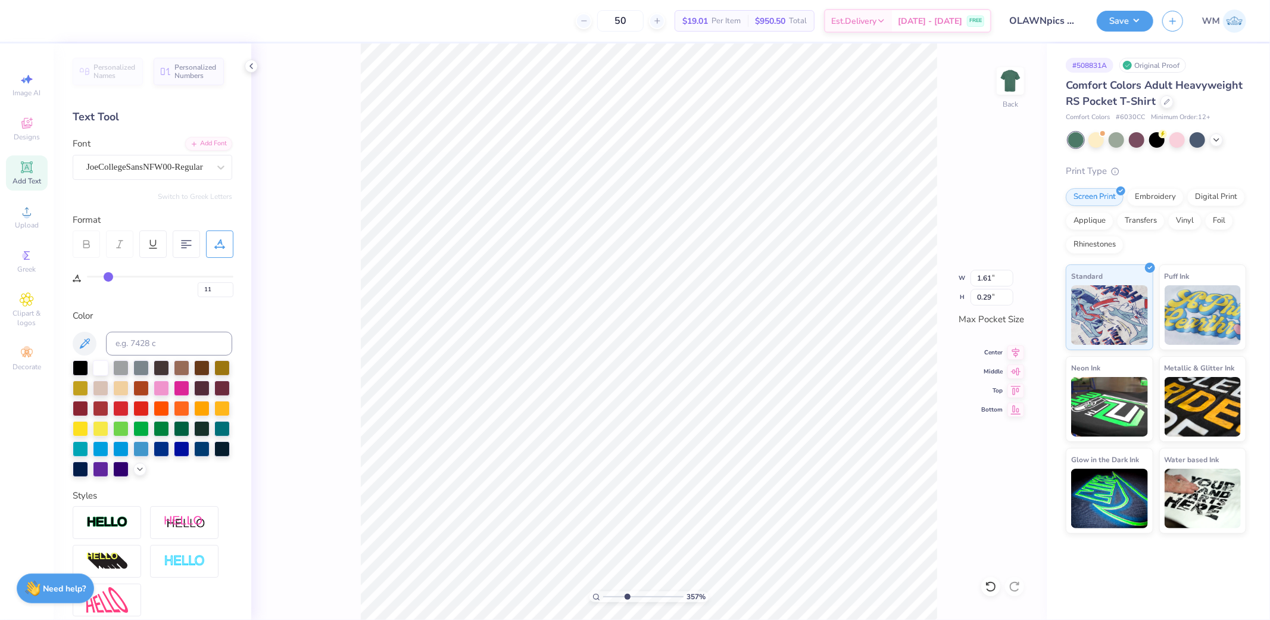
type input "12"
type input "13"
type input "14"
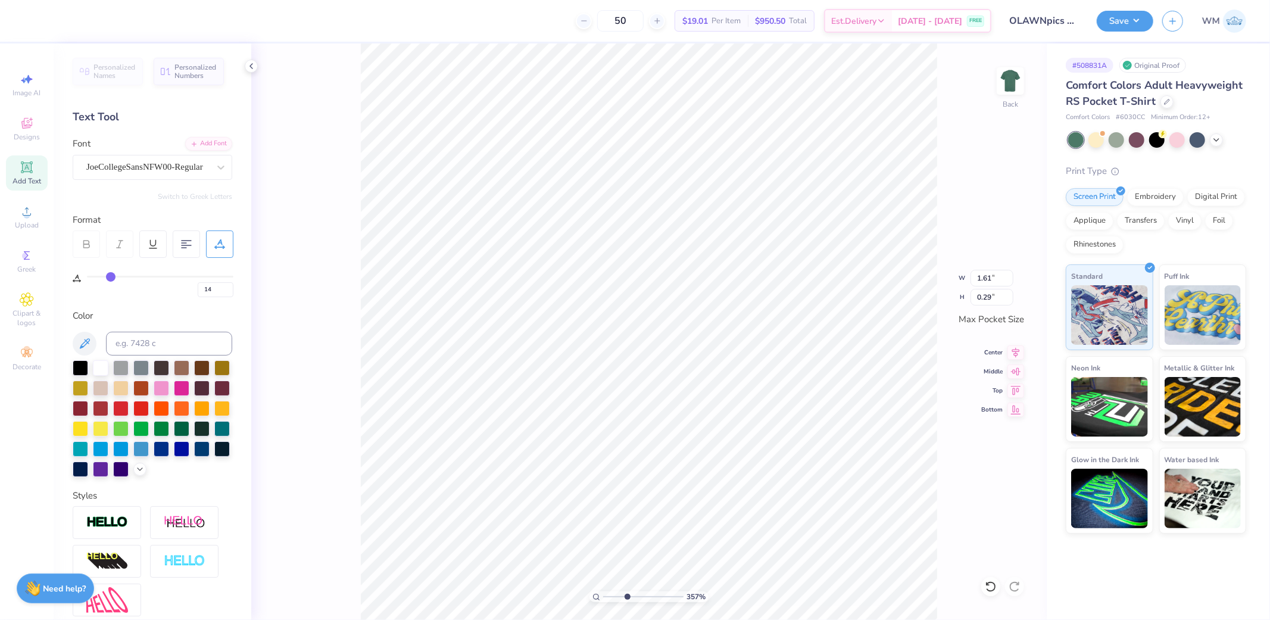
type input "15"
type input "16"
type input "17"
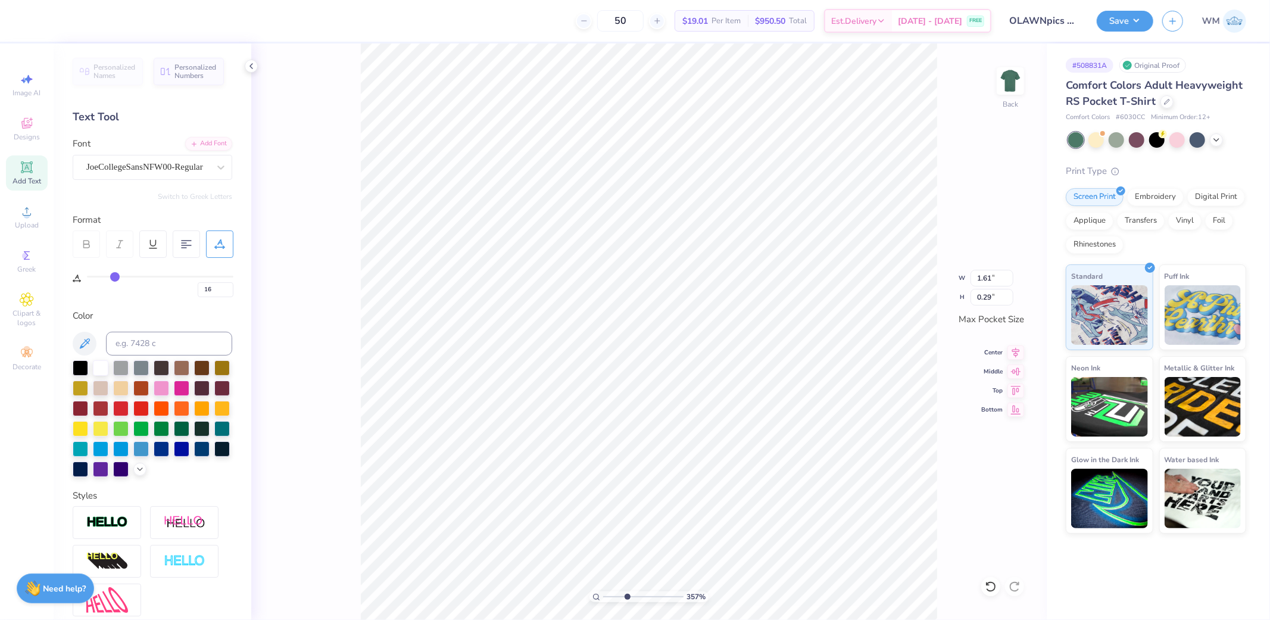
type input "17"
type input "18"
type input "19"
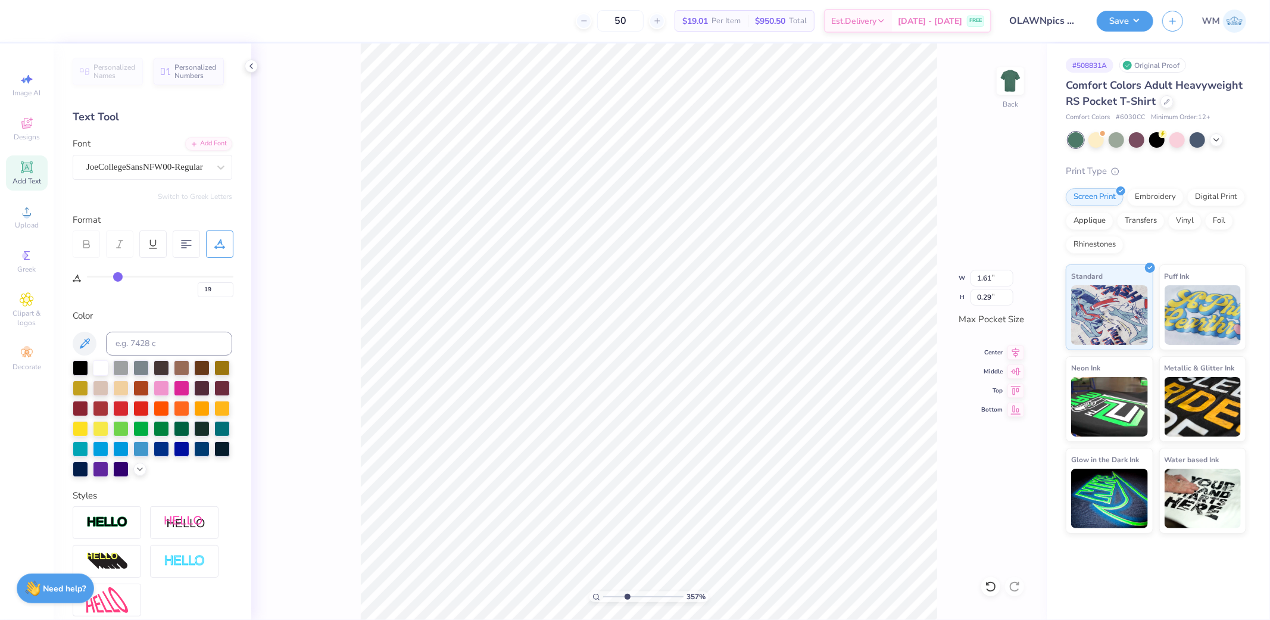
type input "20"
type input "21"
drag, startPoint x: 104, startPoint y: 276, endPoint x: 120, endPoint y: 276, distance: 16.7
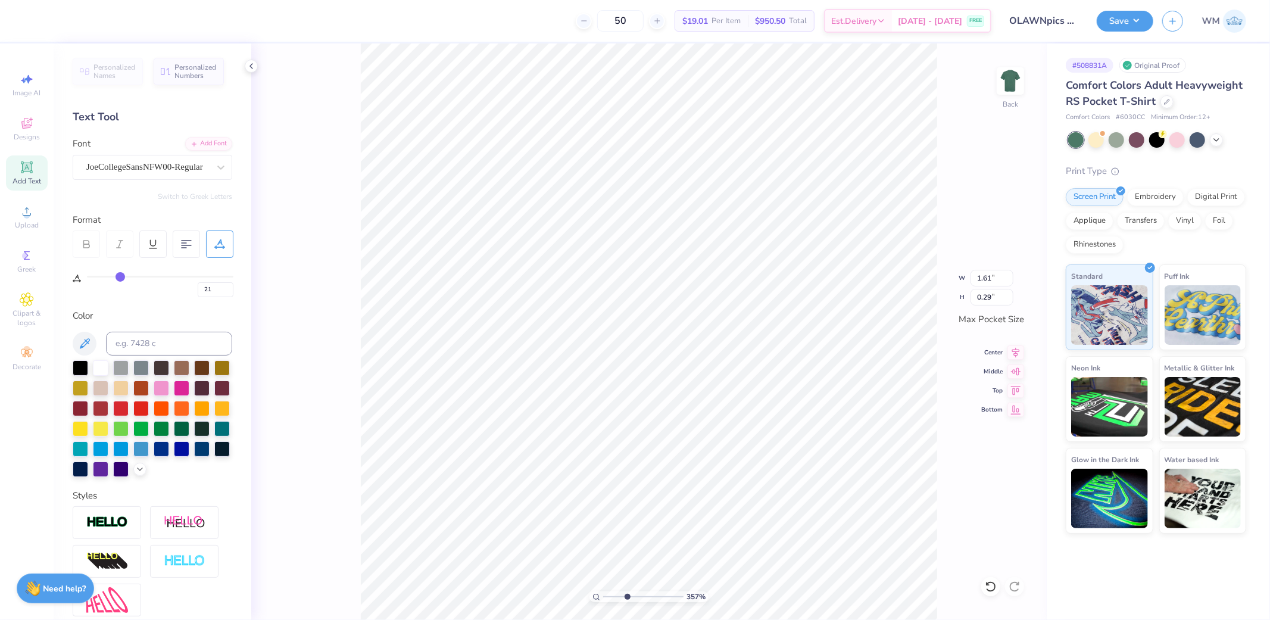
type input "21"
click at [120, 276] on input "range" at bounding box center [160, 277] width 147 height 2
type input "1.87"
type input "0.30"
type input "2.40"
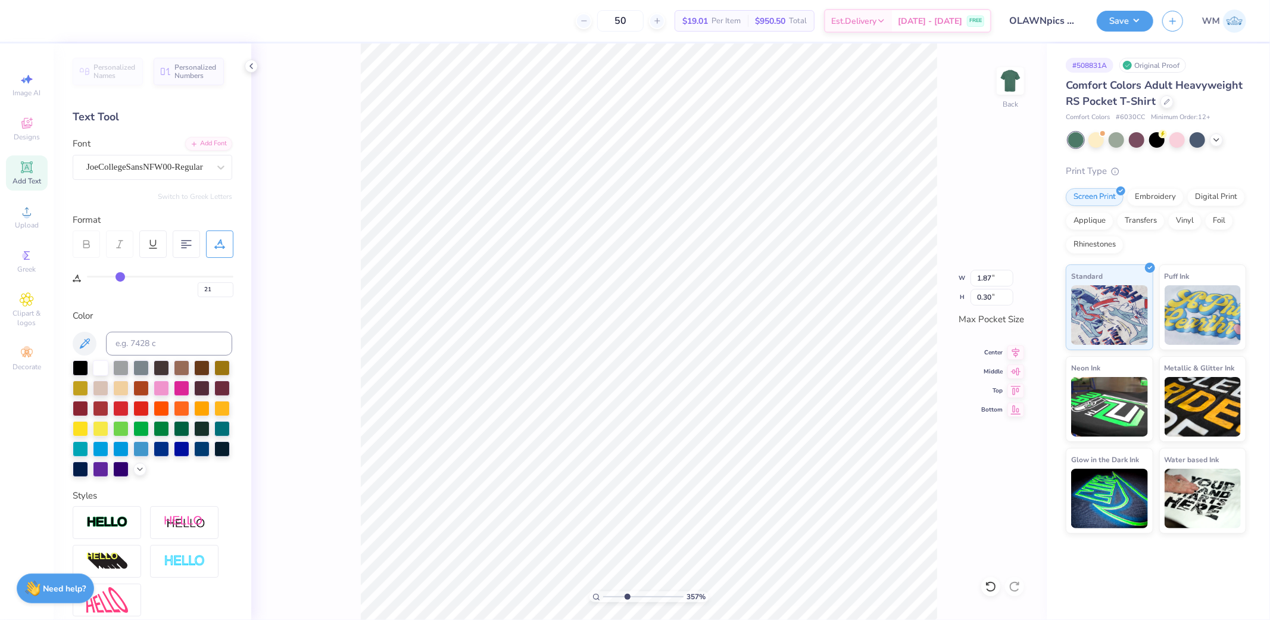
type input "0.39"
click at [1017, 347] on icon at bounding box center [1016, 351] width 17 height 14
type input "0"
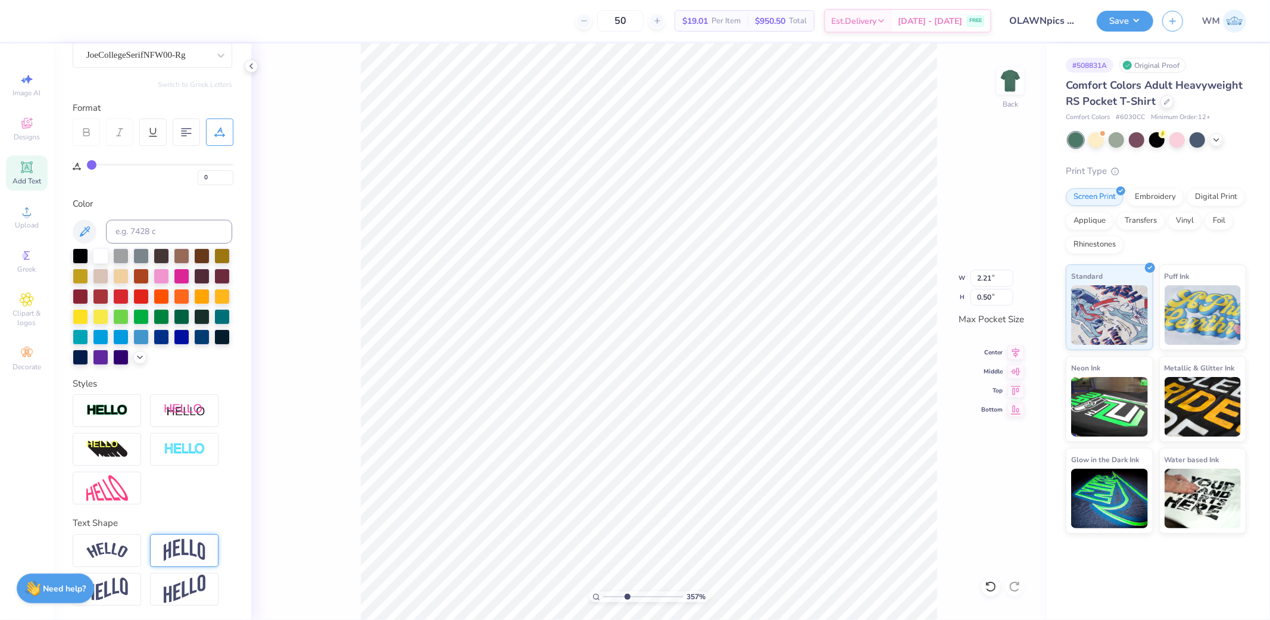
click at [179, 552] on img at bounding box center [185, 550] width 42 height 23
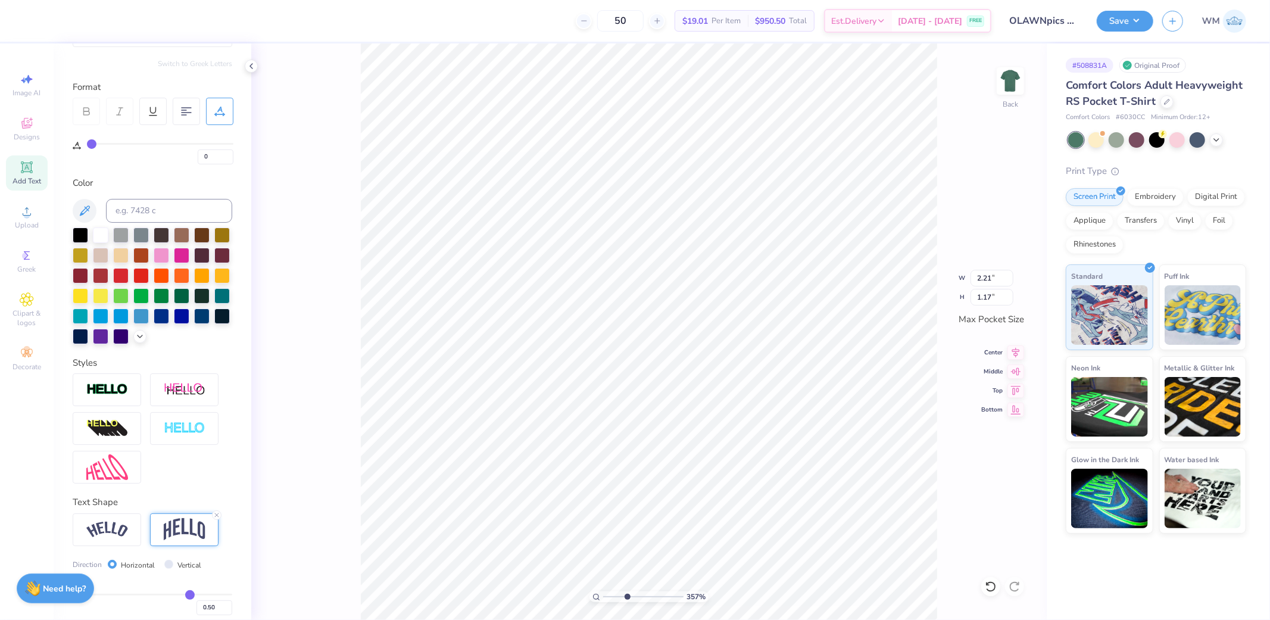
type input "1.17"
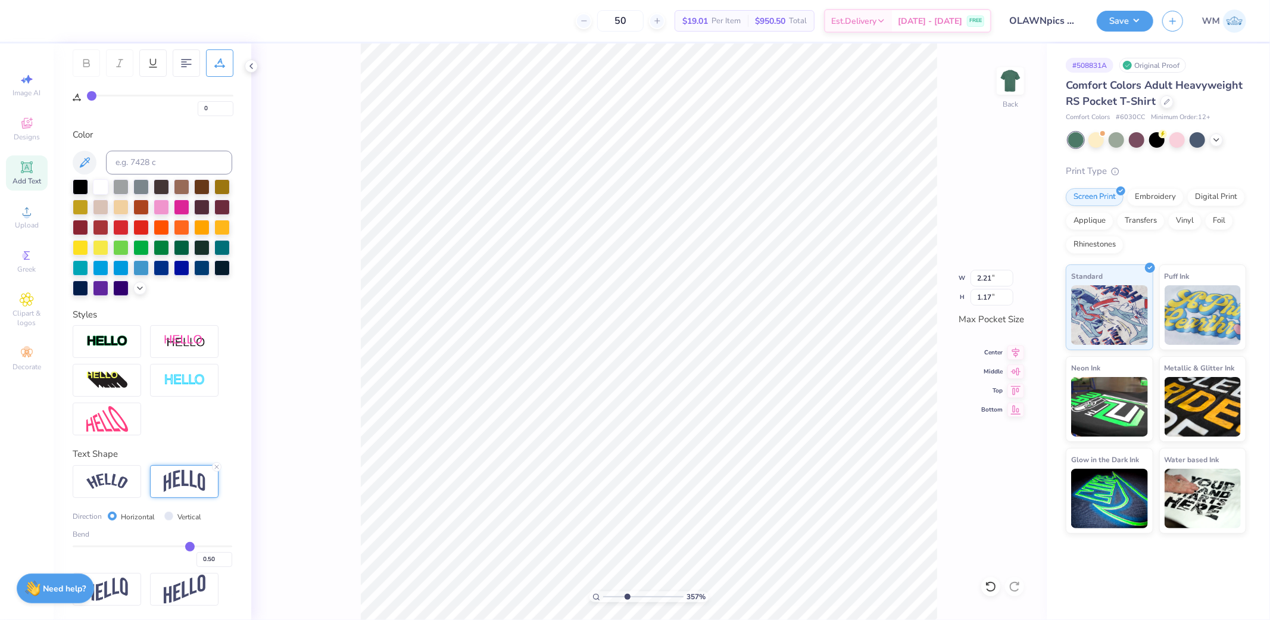
type input "0.46"
type input "0.45"
type input "0.44"
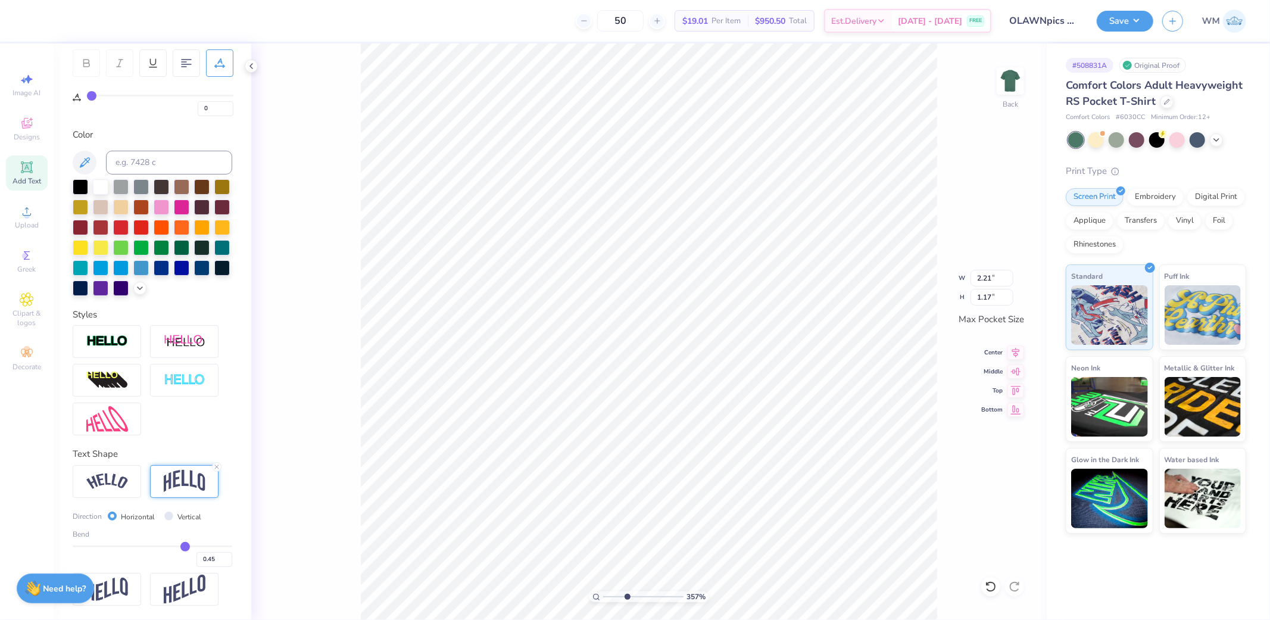
type input "0.44"
type input "0.42"
type input "0.4"
type input "0.40"
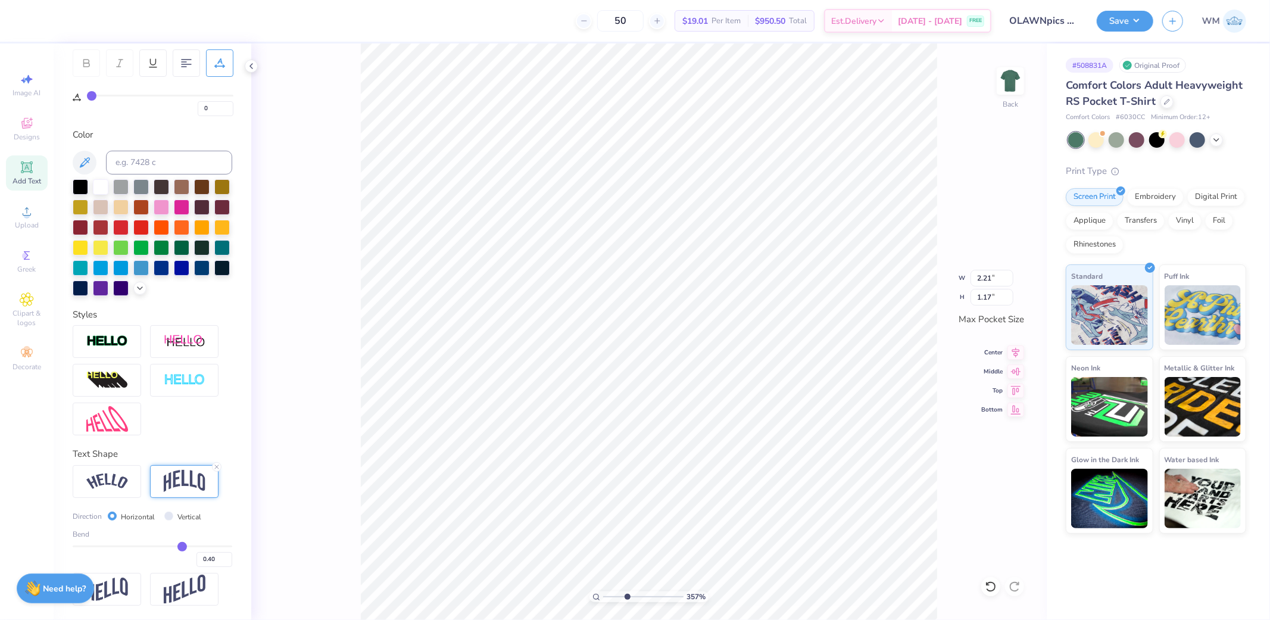
type input "0.39"
type input "0.37"
type input "0.34"
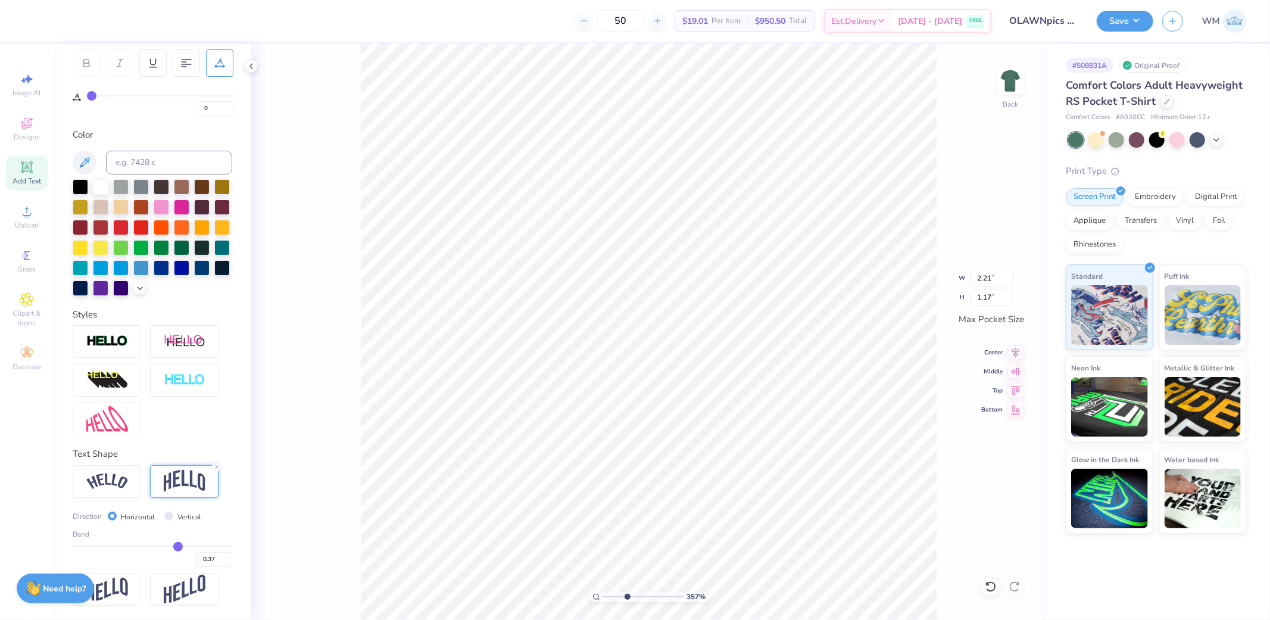
type input "0.34"
type input "0.33"
type input "0.32"
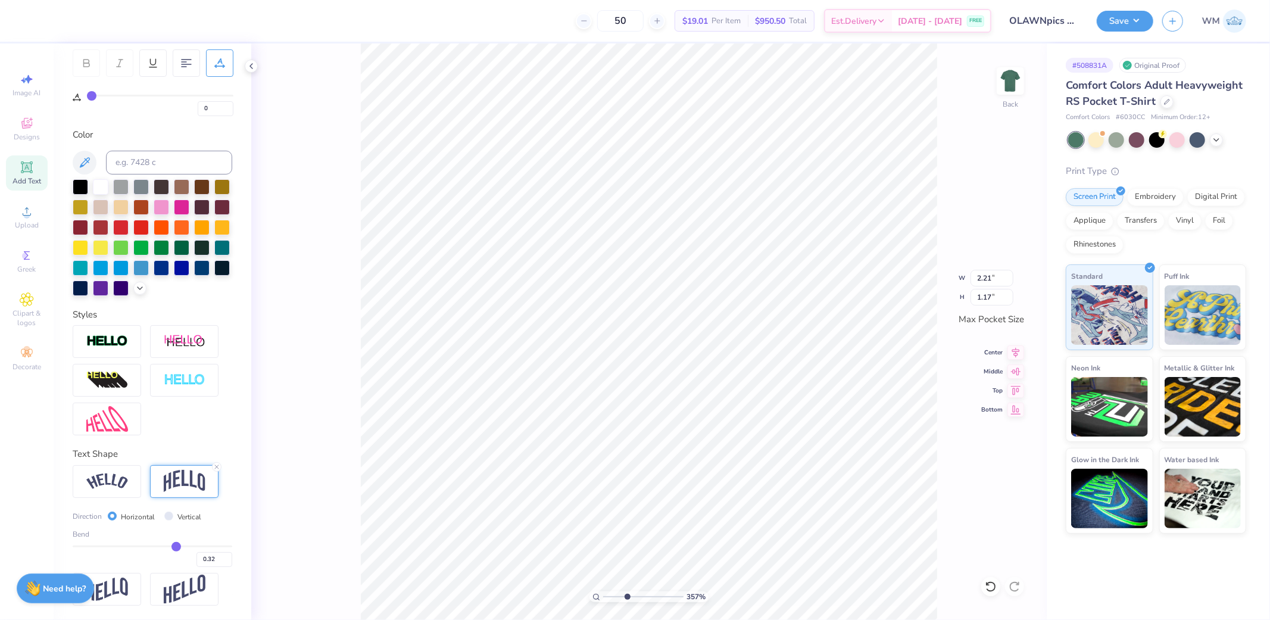
type input "0.31"
type input "0.3"
type input "0.30"
type input "0.29"
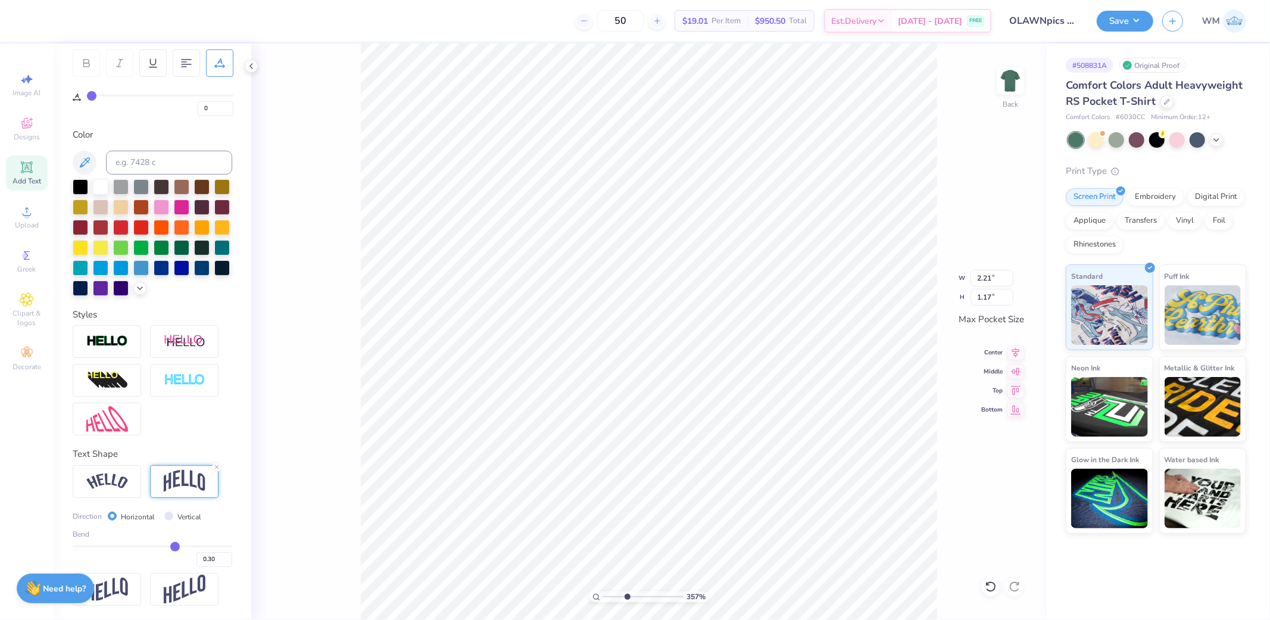
type input "0.29"
type input "0.28"
type input "0.27"
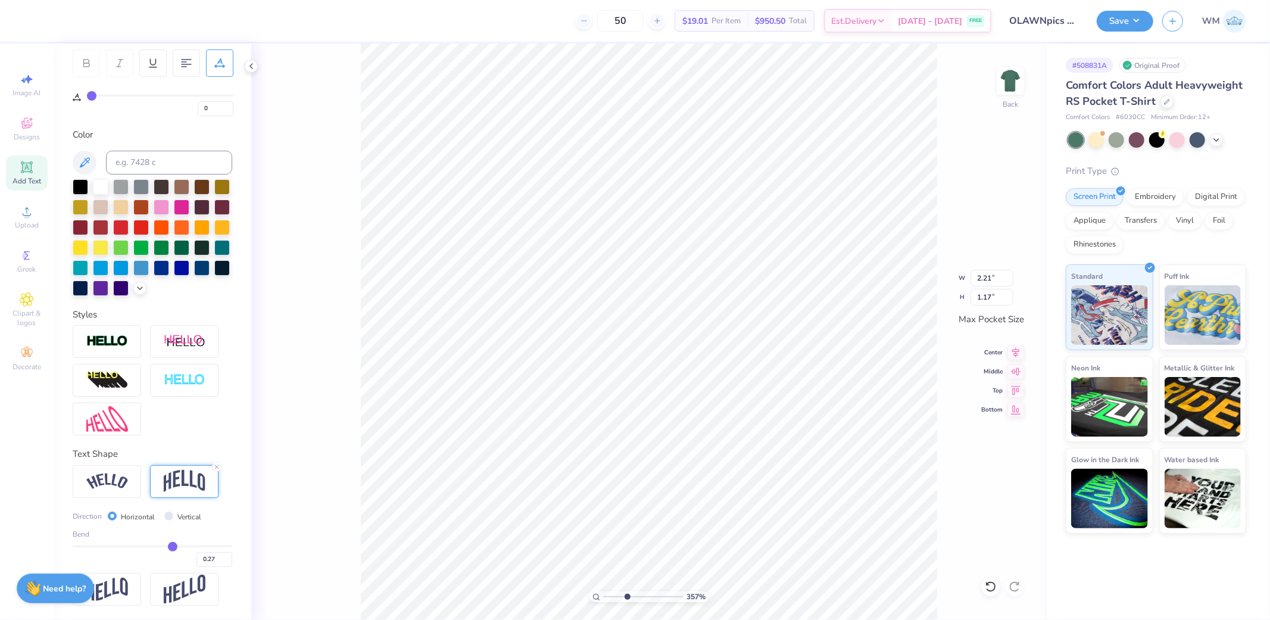
type input "0.26"
type input "0.25"
type input "0.24"
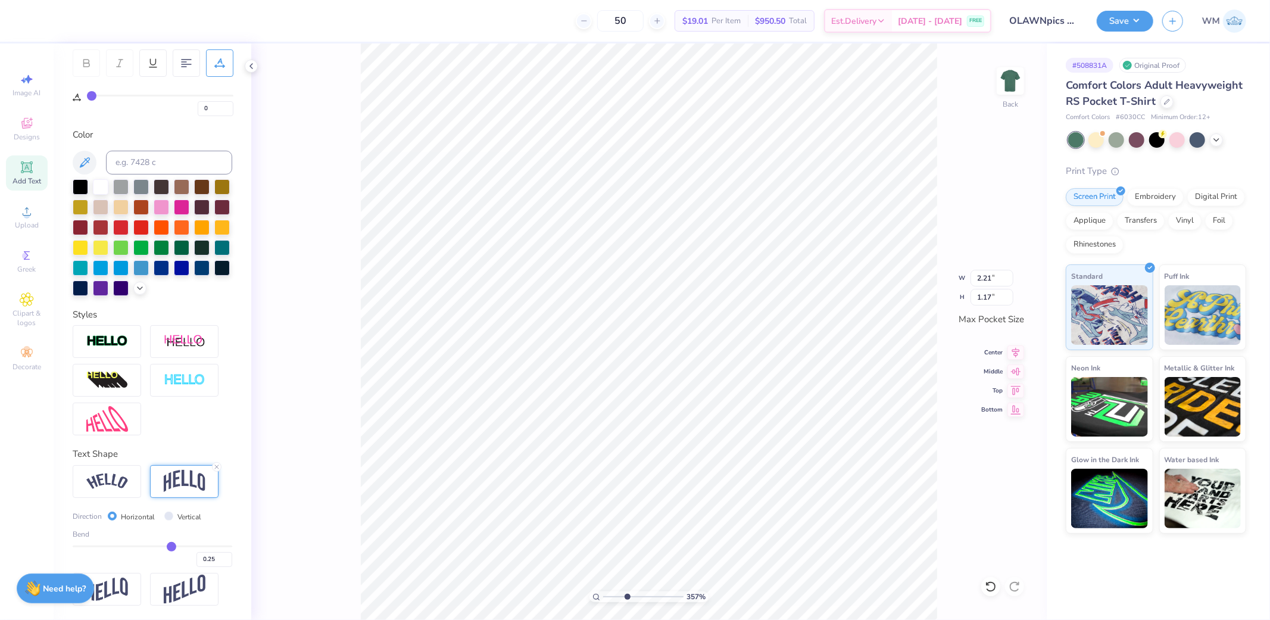
type input "0.24"
type input "0.23"
type input "0.22"
drag, startPoint x: 180, startPoint y: 545, endPoint x: 158, endPoint y: 543, distance: 22.1
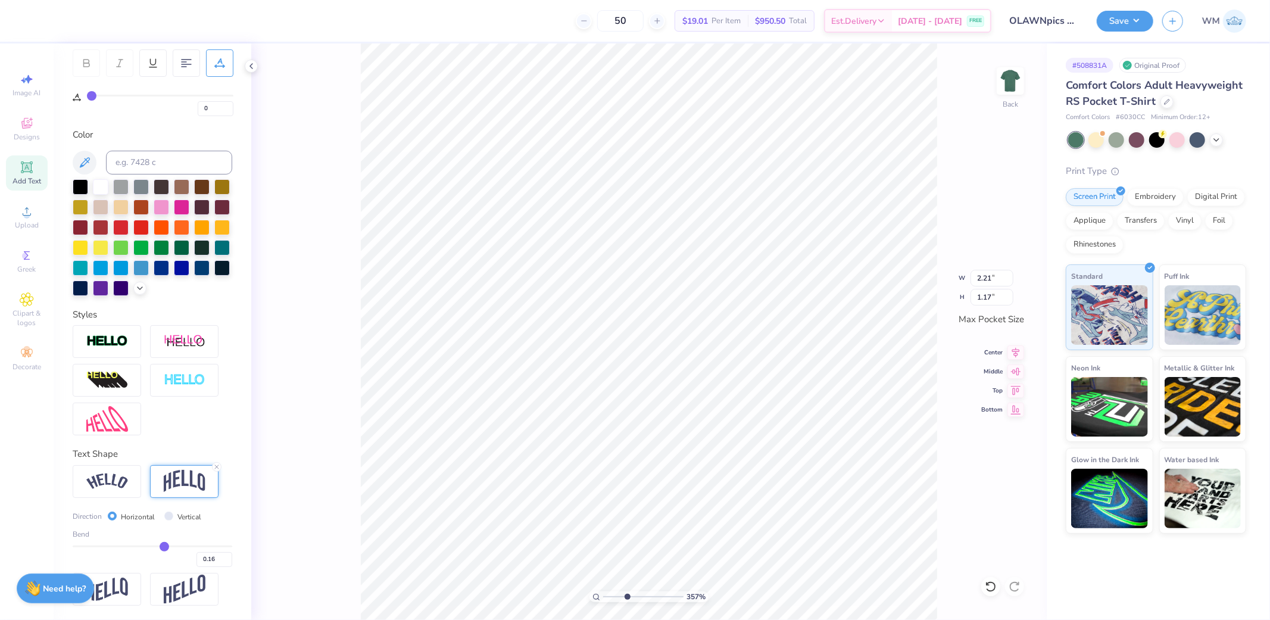
click at [158, 546] on input "range" at bounding box center [153, 547] width 160 height 2
click at [1016, 352] on icon at bounding box center [1017, 351] width 8 height 10
click at [996, 276] on input "2.48" at bounding box center [992, 278] width 43 height 17
click at [986, 294] on input "3.07" at bounding box center [992, 297] width 43 height 17
click at [1013, 354] on icon at bounding box center [1016, 351] width 17 height 14
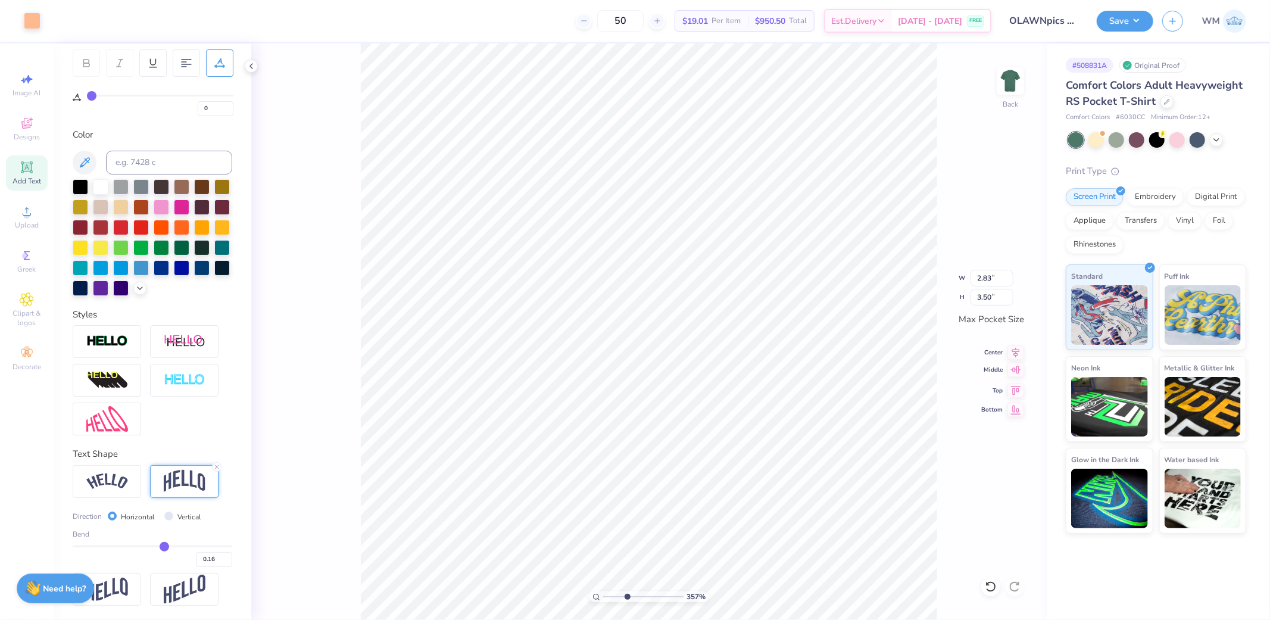
click at [1016, 372] on icon at bounding box center [1016, 370] width 17 height 14
click at [752, 367] on li "Download vector" at bounding box center [752, 366] width 94 height 23
drag, startPoint x: 608, startPoint y: 596, endPoint x: 583, endPoint y: 592, distance: 25.4
click at [603, 592] on input "range" at bounding box center [643, 596] width 80 height 11
drag, startPoint x: 608, startPoint y: 594, endPoint x: 627, endPoint y: 594, distance: 19.1
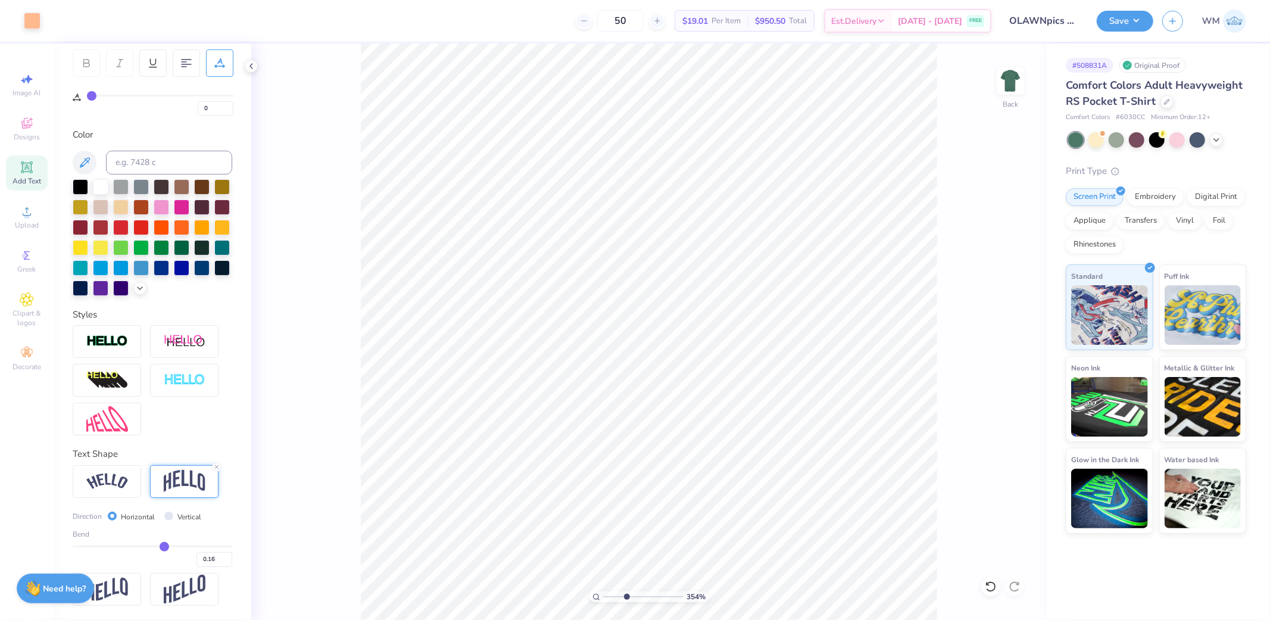
click at [627, 594] on input "range" at bounding box center [643, 596] width 80 height 11
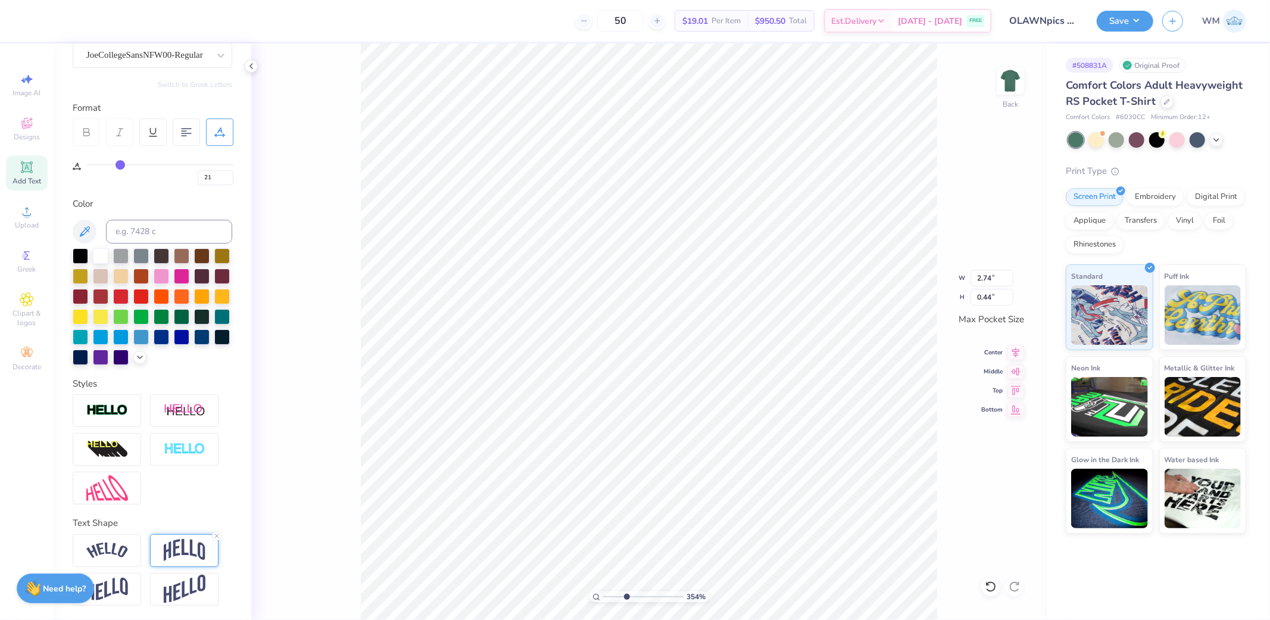
click at [171, 557] on img at bounding box center [185, 550] width 42 height 23
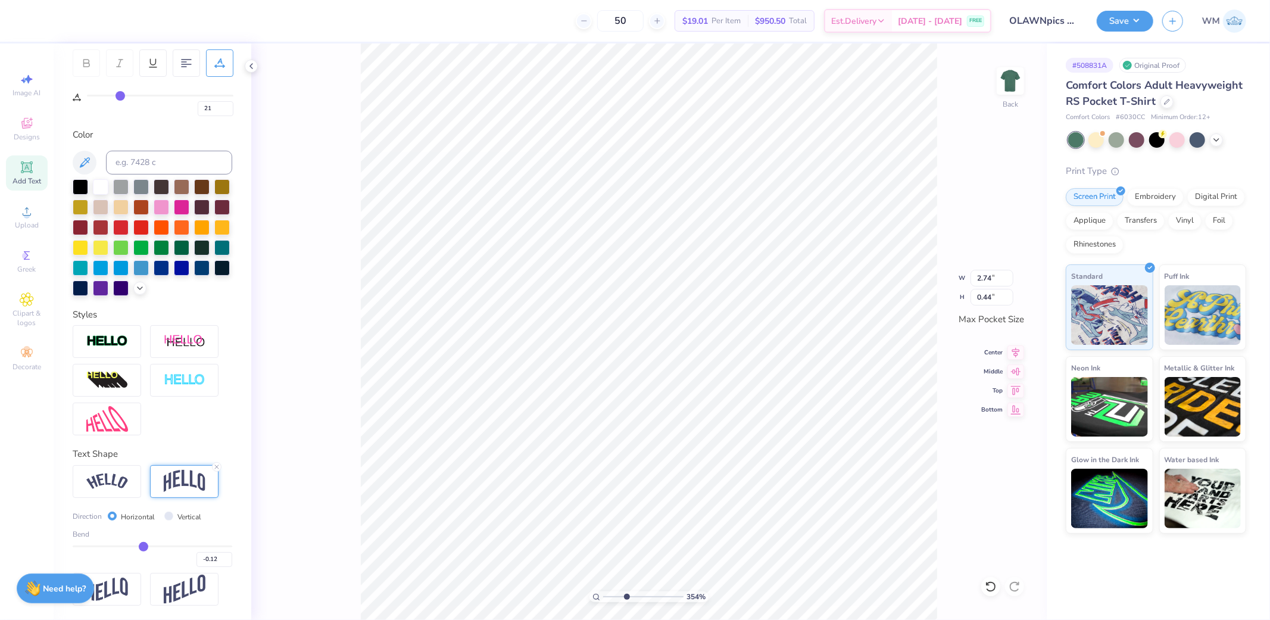
scroll to position [197, 0]
click at [594, 597] on circle at bounding box center [596, 596] width 5 height 5
click at [1013, 82] on img at bounding box center [1011, 81] width 48 height 48
click at [24, 217] on circle at bounding box center [26, 215] width 7 height 7
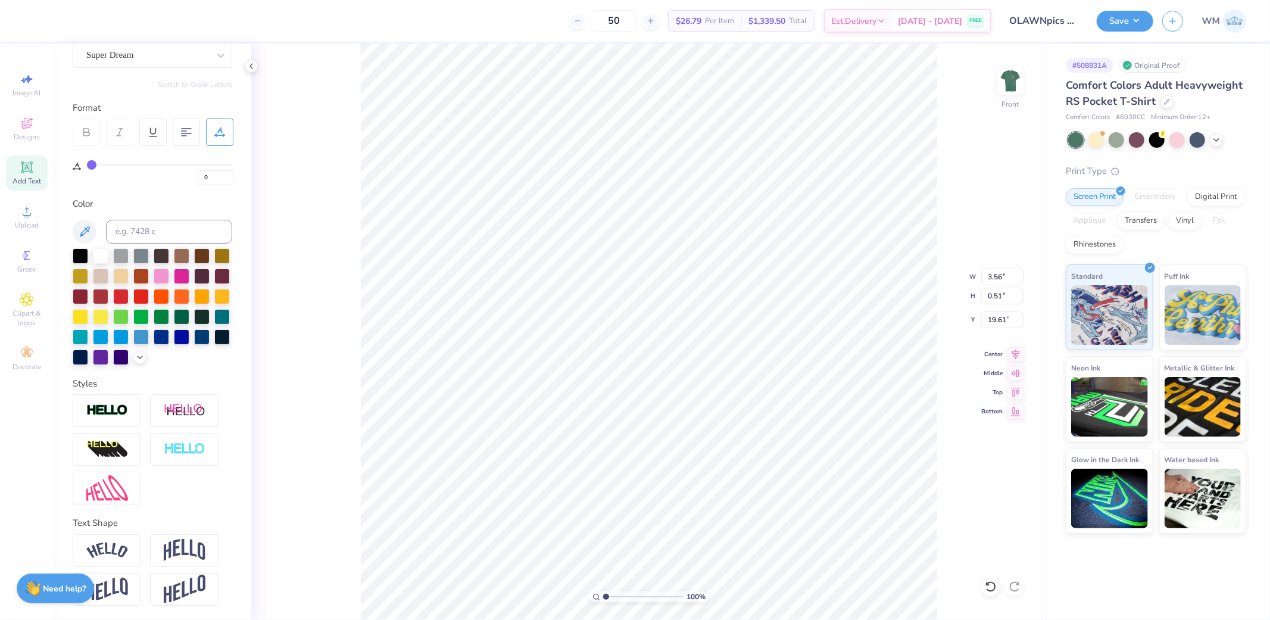
click at [223, 127] on icon at bounding box center [219, 132] width 11 height 11
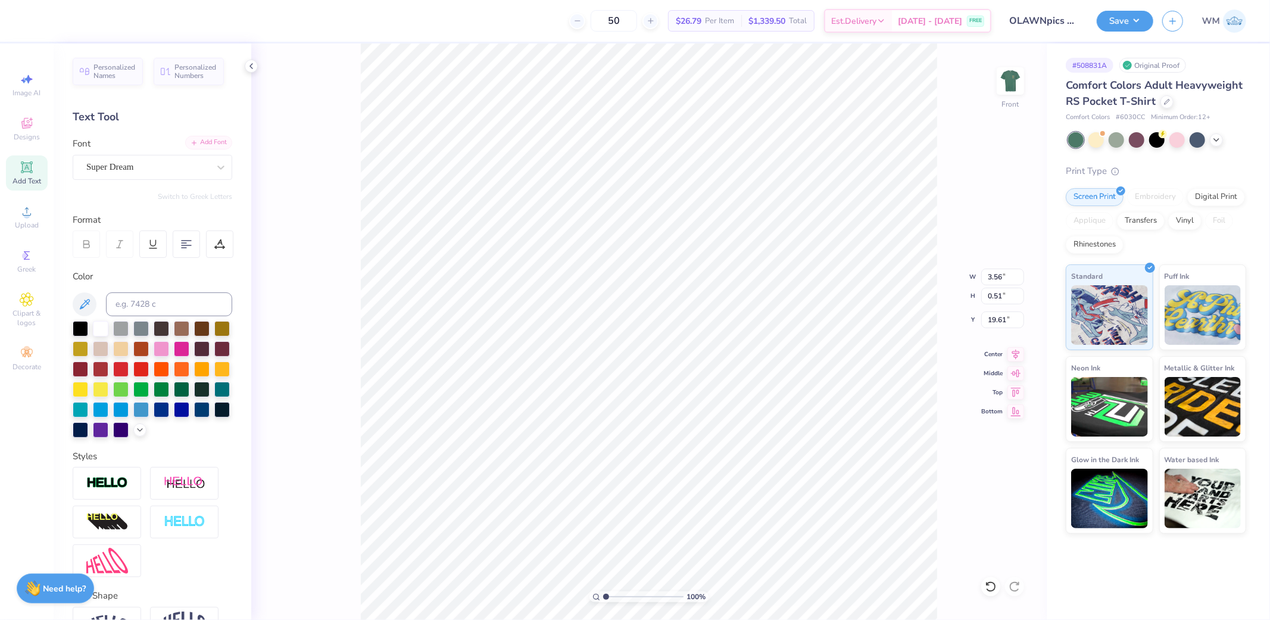
click at [210, 144] on div "Add Font" at bounding box center [208, 143] width 47 height 14
click at [148, 306] on input at bounding box center [169, 304] width 126 height 24
click at [1017, 354] on icon at bounding box center [1016, 352] width 17 height 14
drag, startPoint x: 608, startPoint y: 598, endPoint x: 621, endPoint y: 597, distance: 12.6
click at [621, 597] on input "range" at bounding box center [643, 596] width 80 height 11
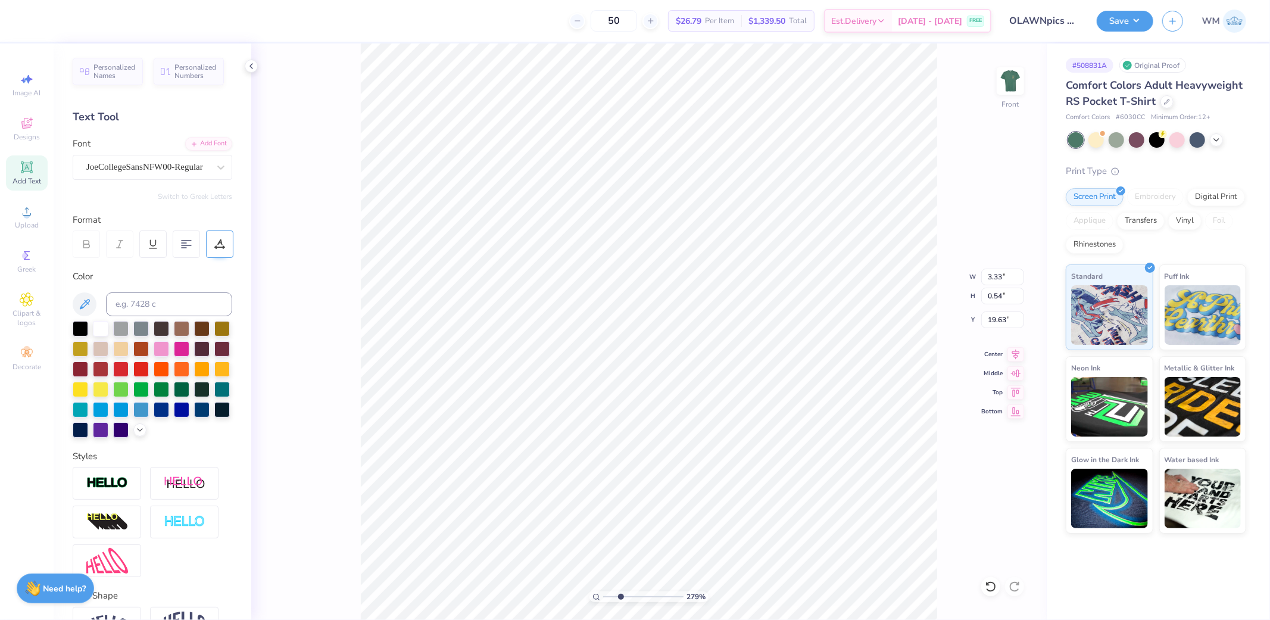
click at [216, 248] on icon at bounding box center [215, 247] width 1 height 1
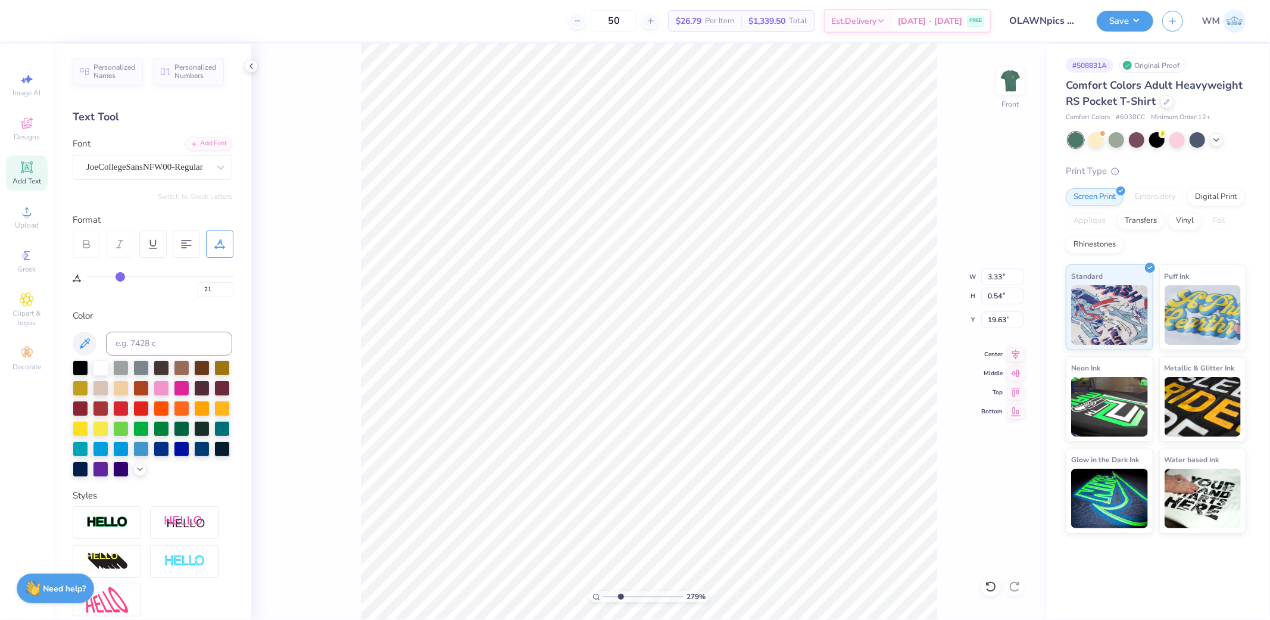
drag, startPoint x: 108, startPoint y: 278, endPoint x: 121, endPoint y: 278, distance: 12.5
click at [121, 278] on input "range" at bounding box center [160, 277] width 147 height 2
drag, startPoint x: 120, startPoint y: 275, endPoint x: 130, endPoint y: 275, distance: 9.5
click at [130, 276] on input "range" at bounding box center [160, 277] width 147 height 2
click at [127, 276] on input "range" at bounding box center [160, 277] width 147 height 2
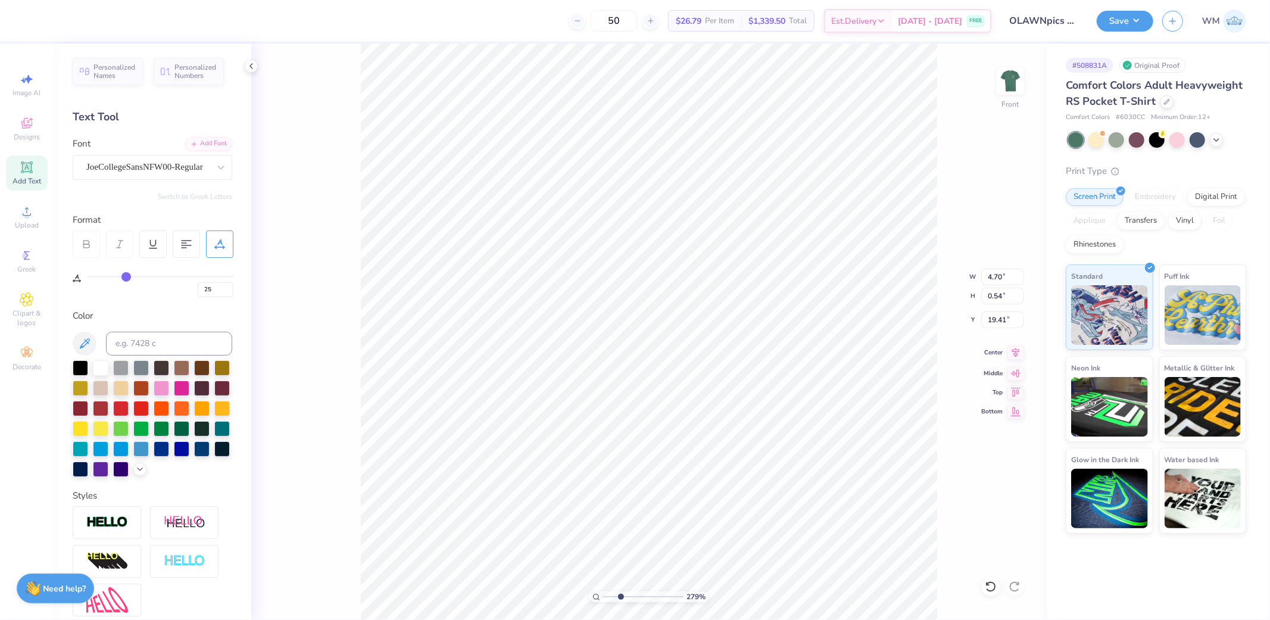
click at [1015, 350] on icon at bounding box center [1017, 352] width 8 height 10
click at [1015, 350] on icon at bounding box center [1016, 352] width 17 height 14
click at [1016, 352] on icon at bounding box center [1017, 352] width 8 height 10
click at [597, 597] on icon at bounding box center [597, 597] width 8 height 8
click at [1002, 276] on input "14.32" at bounding box center [1003, 277] width 43 height 17
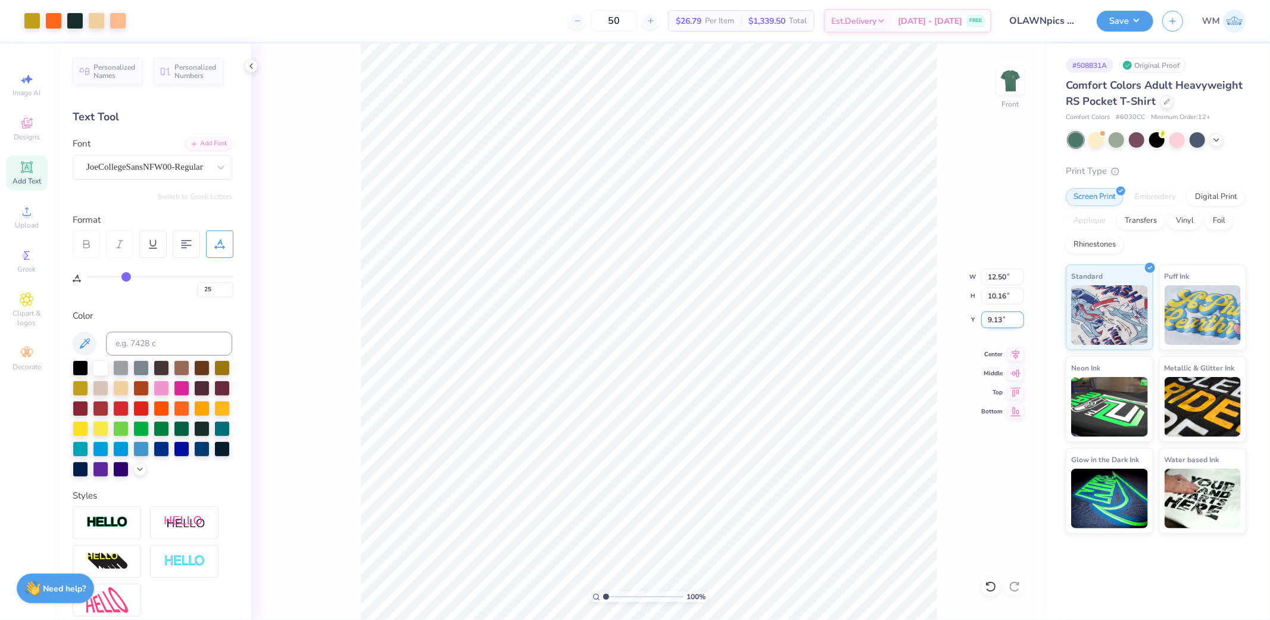
click at [998, 323] on input "9.13" at bounding box center [1003, 320] width 43 height 17
click at [1003, 87] on img at bounding box center [1011, 81] width 48 height 48
click at [1008, 81] on img at bounding box center [1011, 81] width 48 height 48
drag, startPoint x: 1136, startPoint y: 24, endPoint x: 1152, endPoint y: 33, distance: 17.9
click at [1136, 24] on button "Save" at bounding box center [1125, 21] width 57 height 21
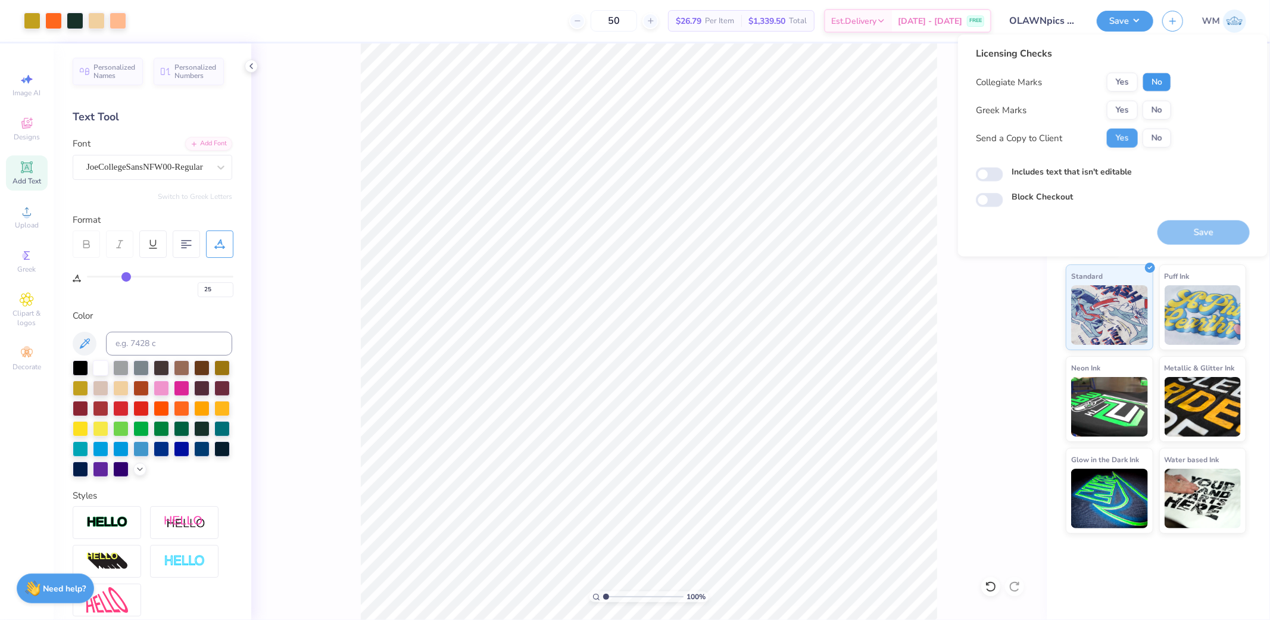
click at [1158, 78] on button "No" at bounding box center [1157, 82] width 29 height 19
click at [1164, 108] on button "No" at bounding box center [1157, 110] width 29 height 19
click at [988, 174] on input "Includes text that isn't editable" at bounding box center [989, 174] width 27 height 14
click at [1209, 235] on button "Save" at bounding box center [1204, 232] width 92 height 24
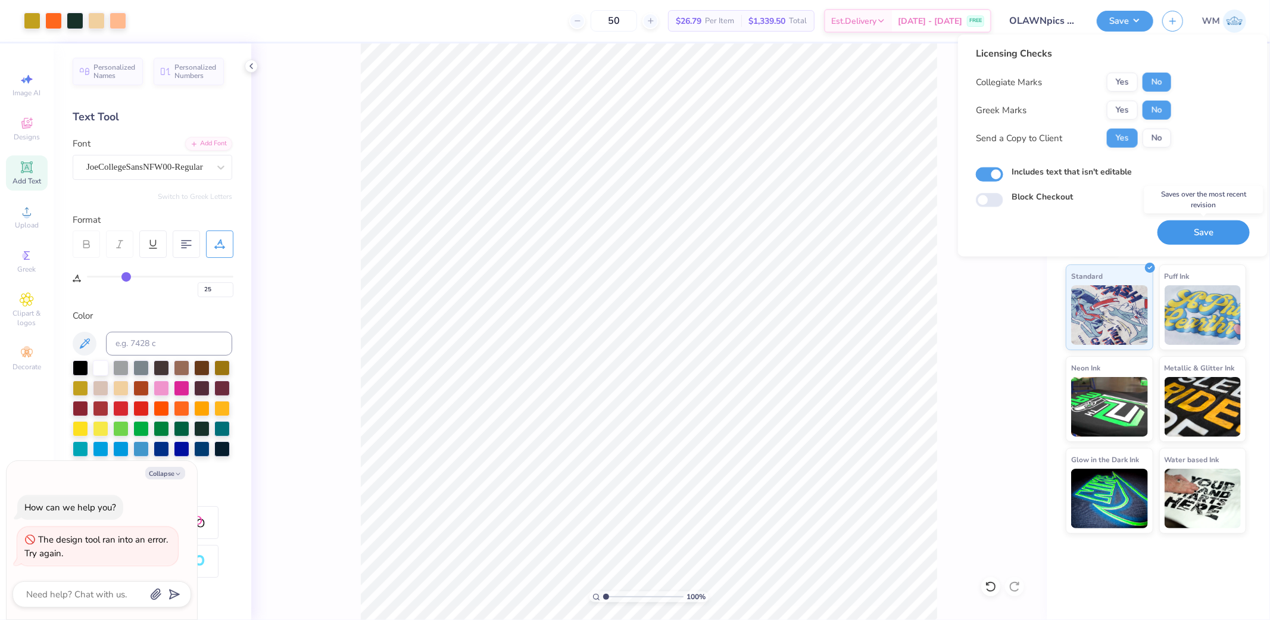
click at [1179, 237] on button "Save" at bounding box center [1204, 232] width 92 height 24
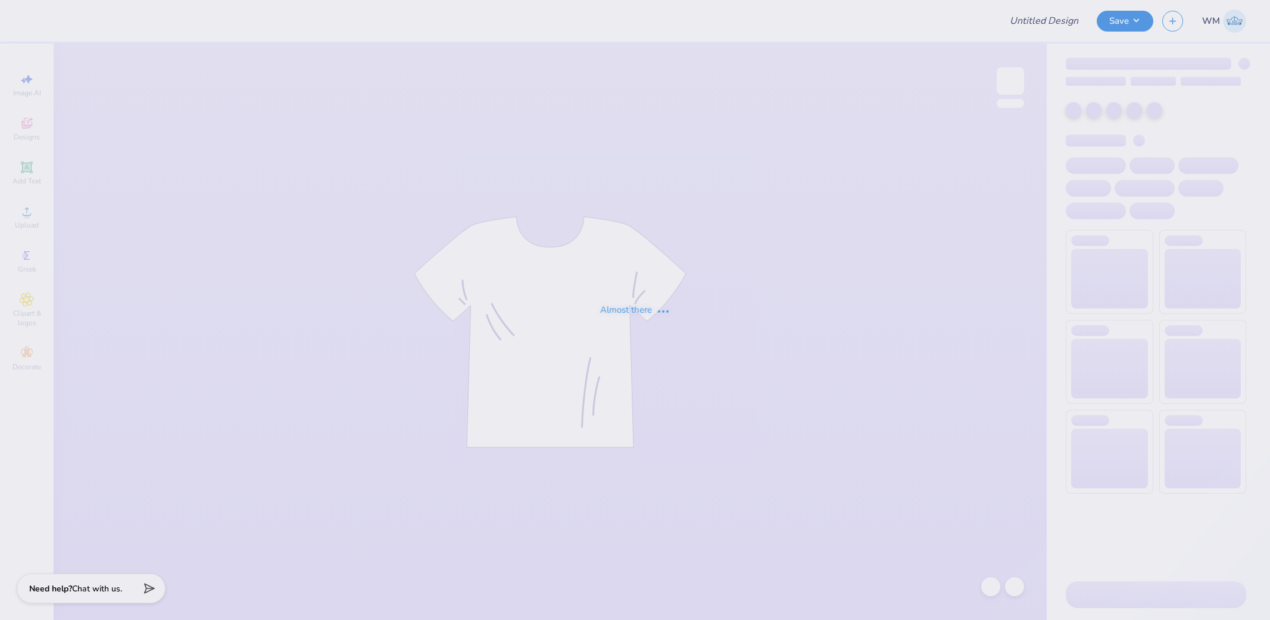
type input "OLAWNpics Fall 2025 Shirt"
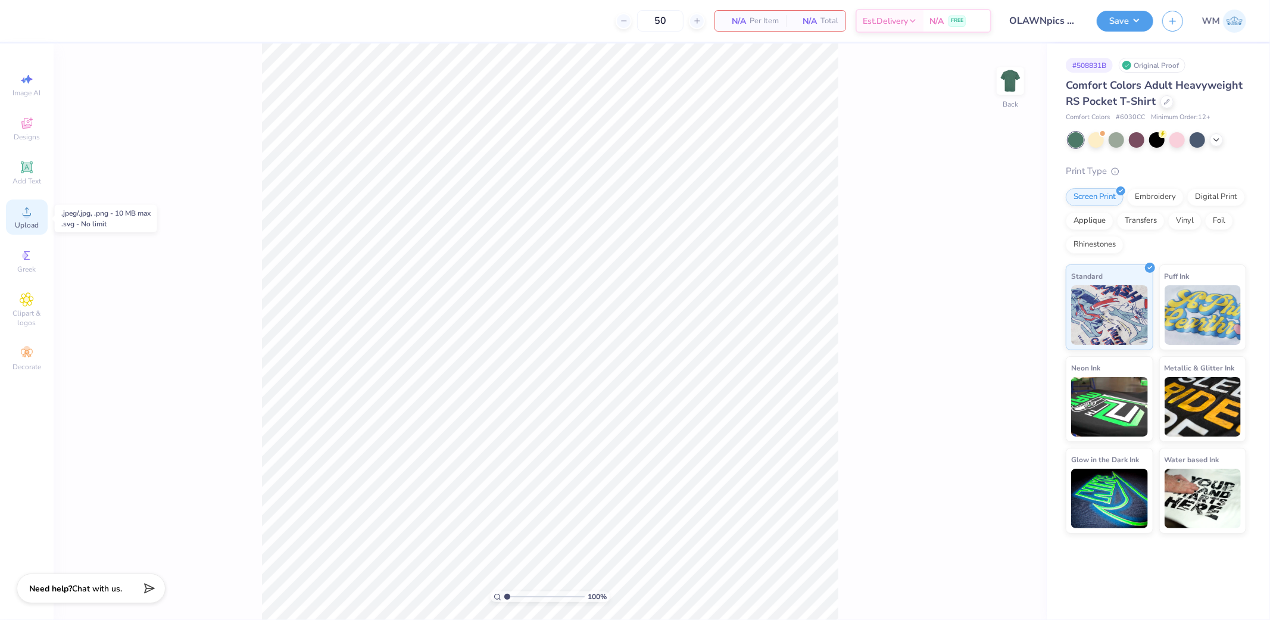
click at [24, 220] on div "Upload" at bounding box center [27, 217] width 42 height 35
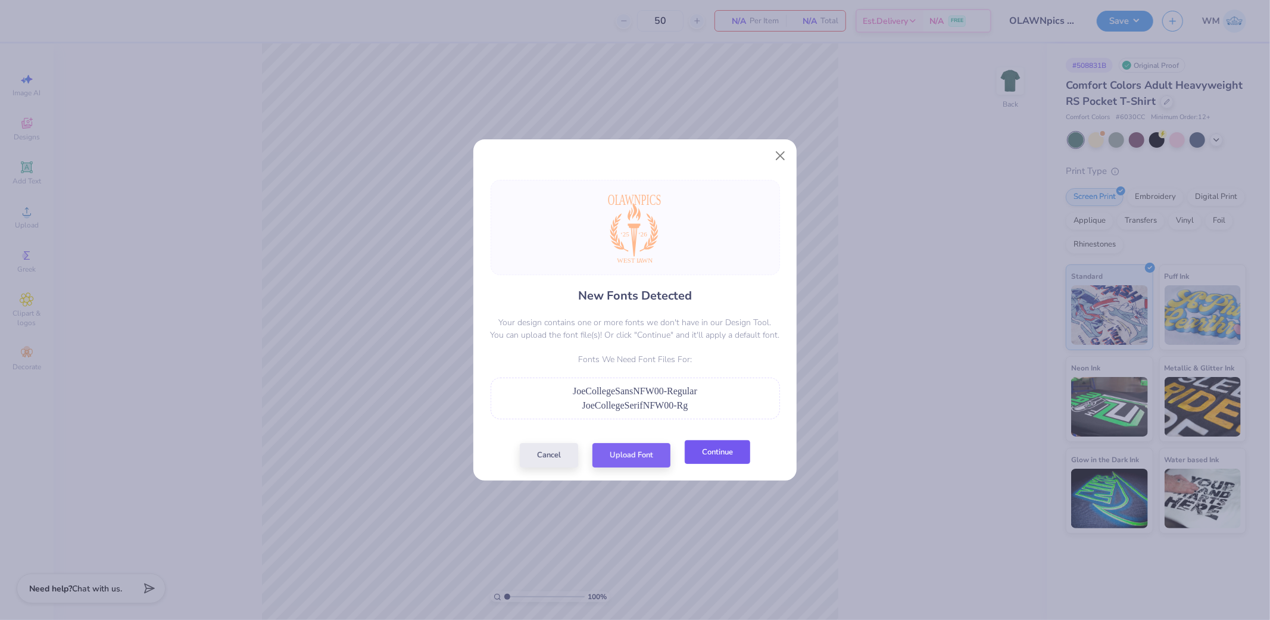
click at [721, 449] on button "Continue" at bounding box center [718, 452] width 66 height 24
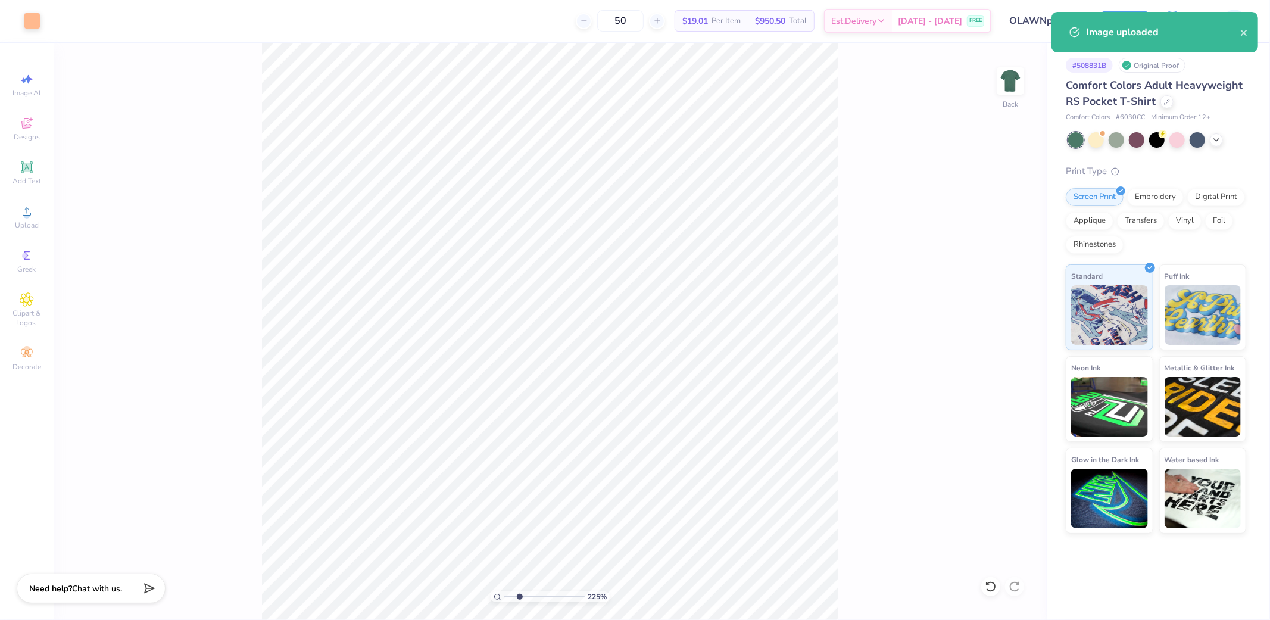
drag, startPoint x: 508, startPoint y: 596, endPoint x: 519, endPoint y: 596, distance: 11.3
click at [519, 596] on input "range" at bounding box center [545, 596] width 80 height 11
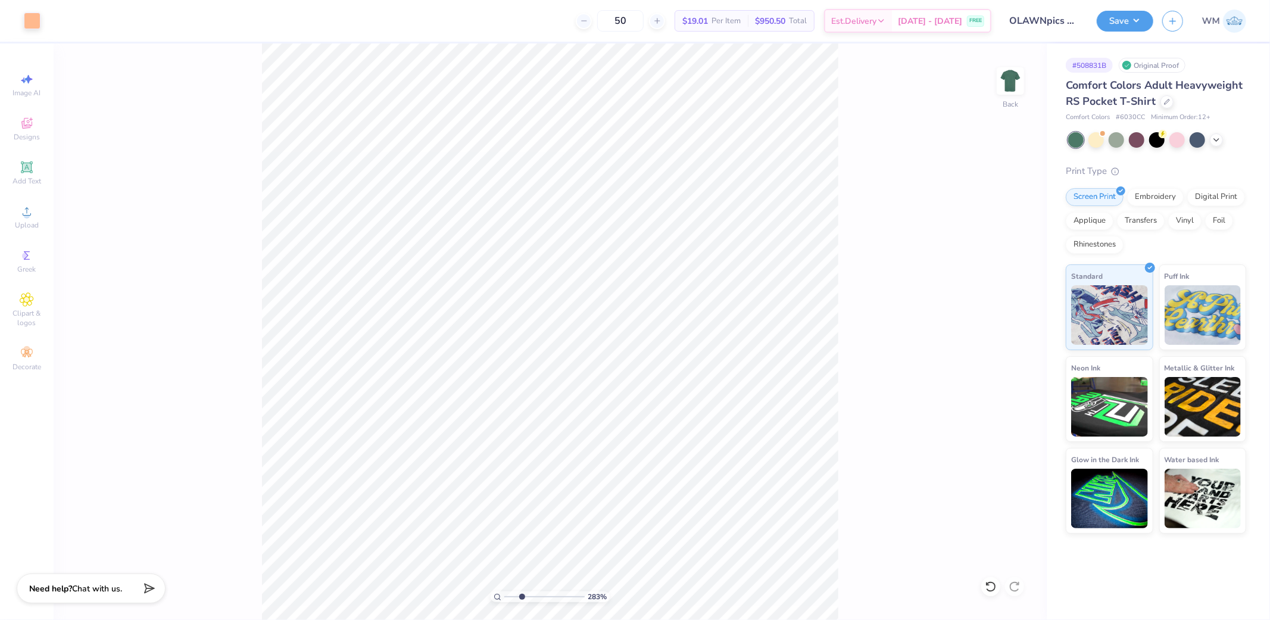
type input "2.83"
click at [522, 593] on input "range" at bounding box center [545, 596] width 80 height 11
drag, startPoint x: 1015, startPoint y: 351, endPoint x: 852, endPoint y: 394, distance: 168.6
click at [1015, 351] on icon at bounding box center [1016, 352] width 17 height 14
click at [996, 276] on input "2.39" at bounding box center [992, 278] width 43 height 17
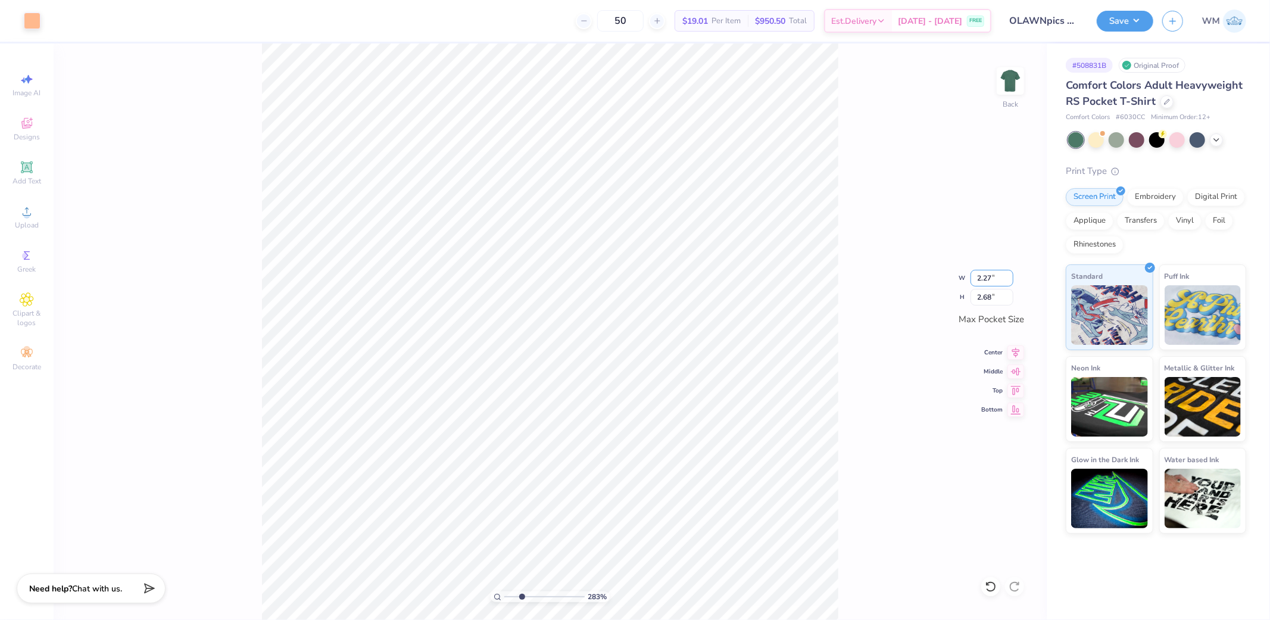
type input "2.27"
type input "2.55"
click at [1021, 353] on icon at bounding box center [1016, 351] width 17 height 14
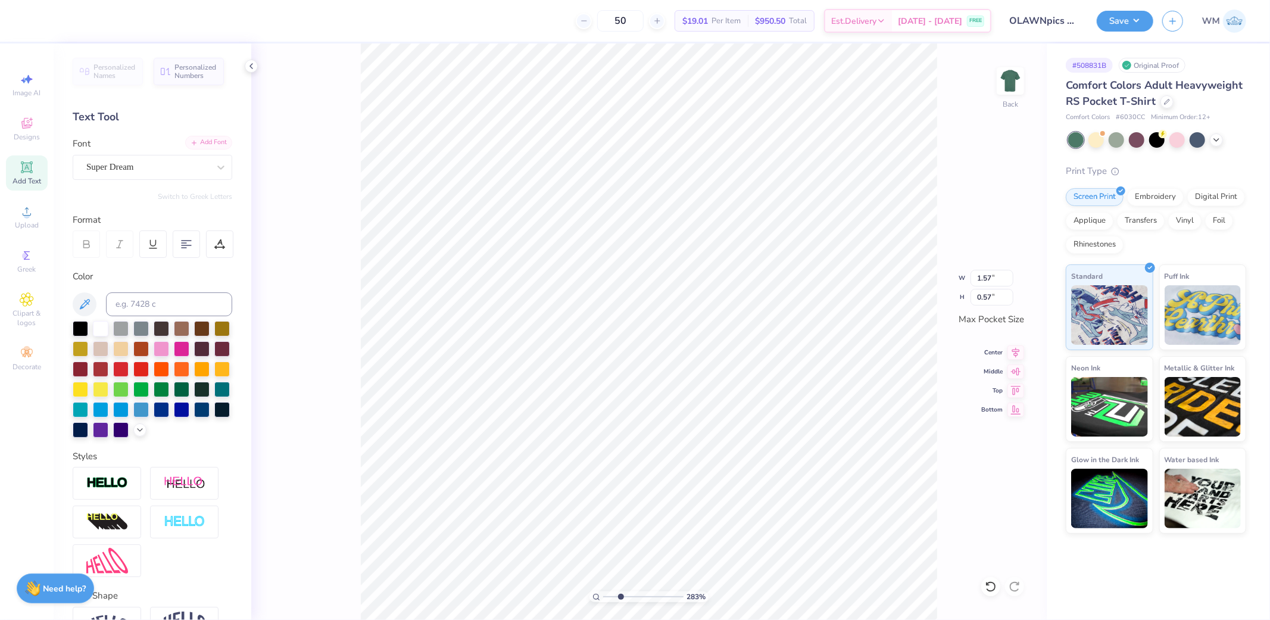
click at [194, 142] on div "Add Font" at bounding box center [208, 143] width 47 height 14
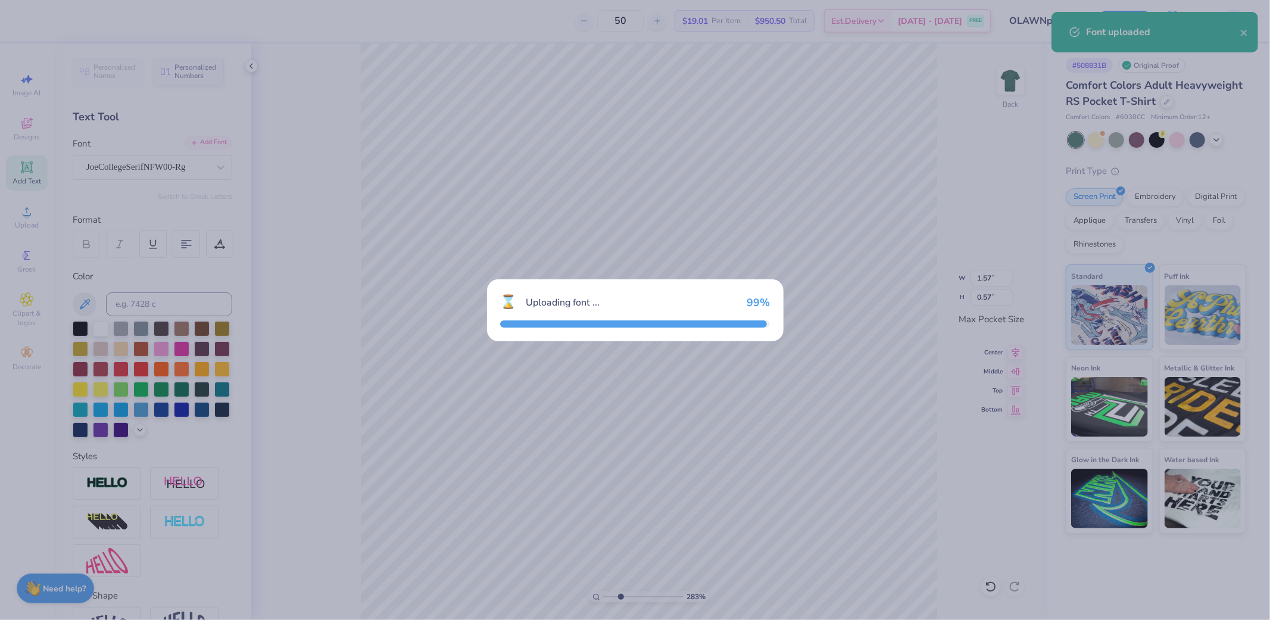
type input "2.66"
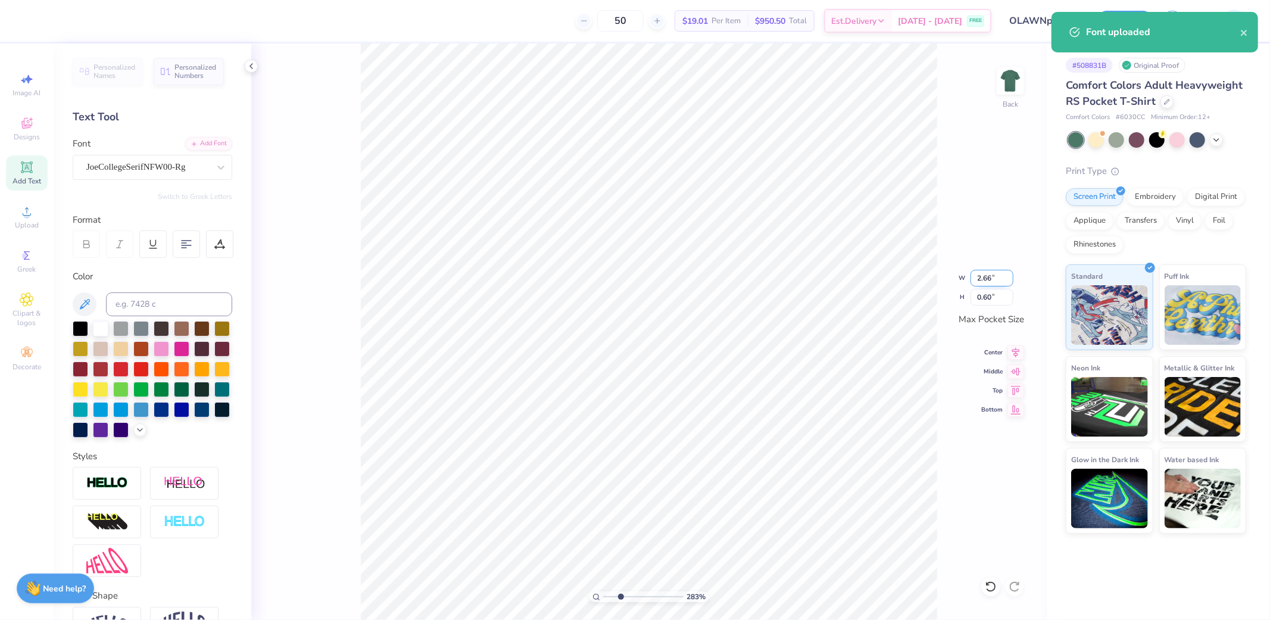
click at [990, 278] on input "2.66" at bounding box center [992, 278] width 43 height 17
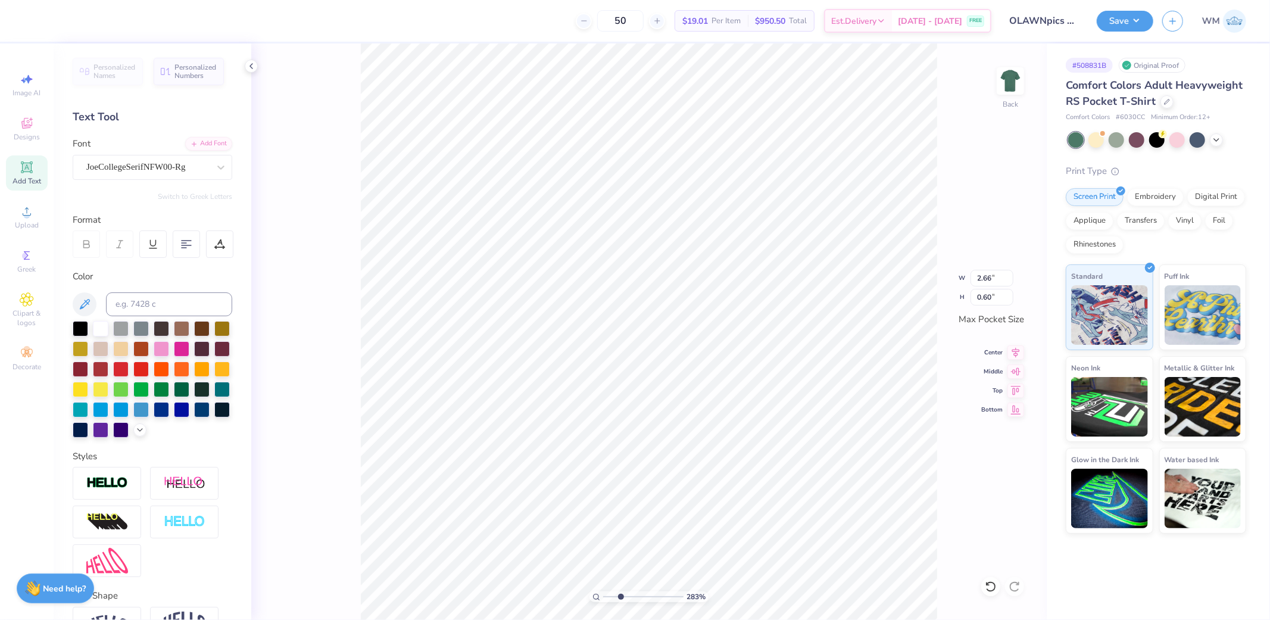
scroll to position [92, 0]
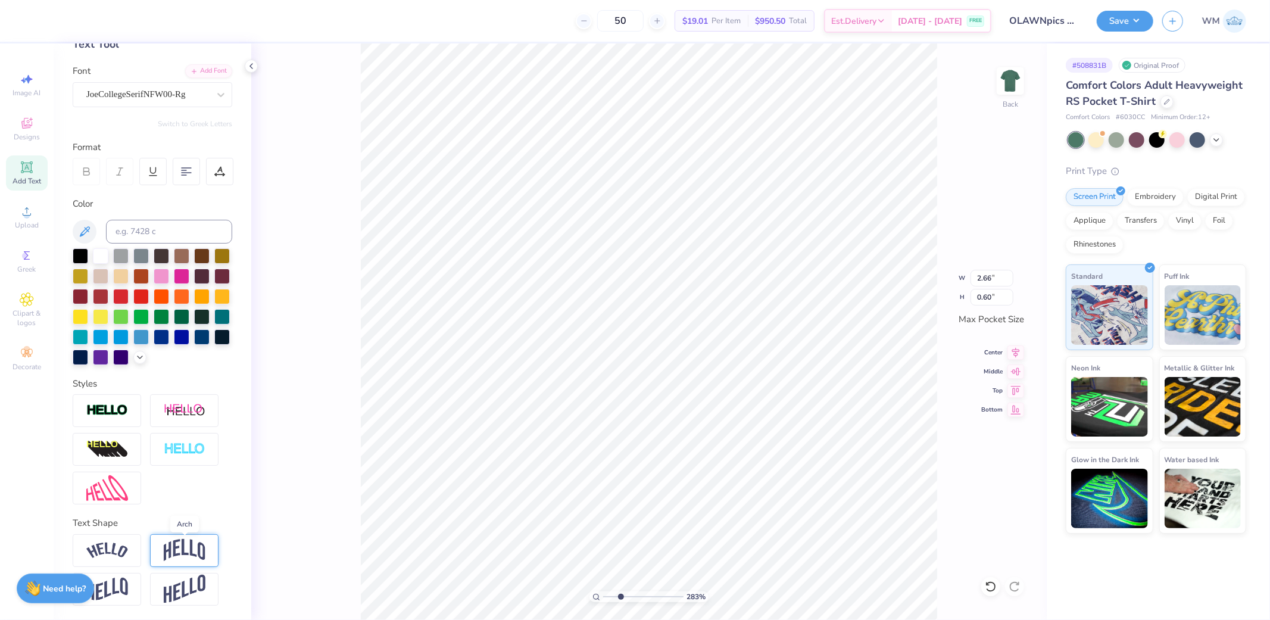
click at [180, 550] on img at bounding box center [185, 550] width 42 height 23
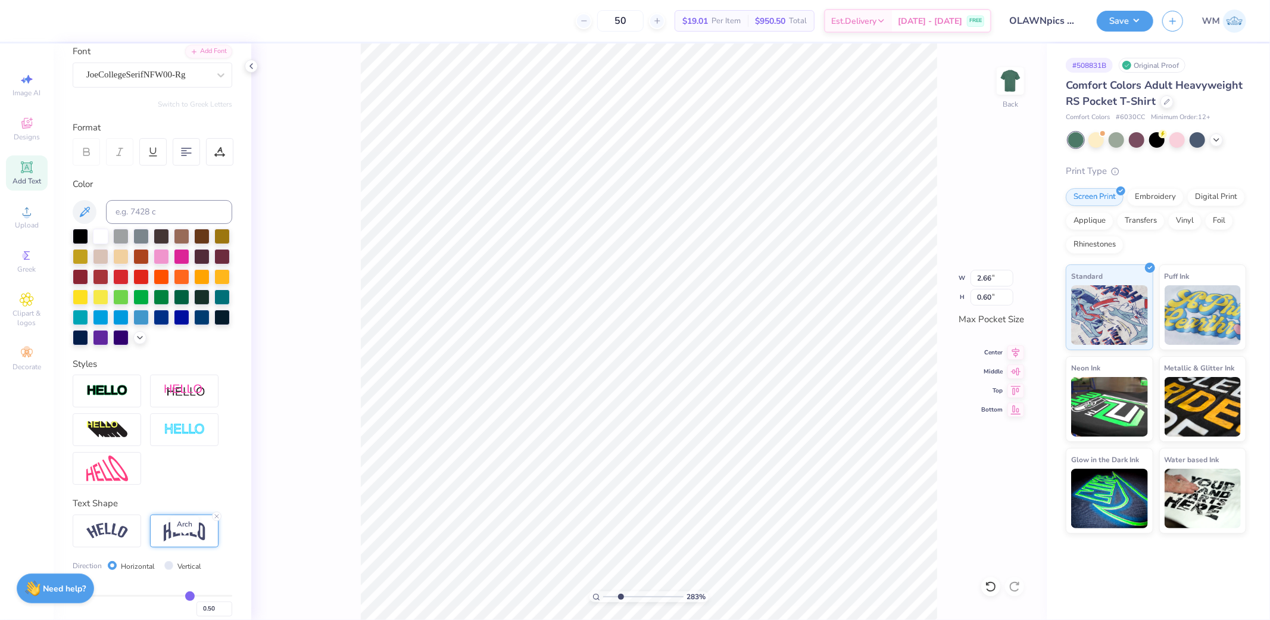
type input "1.41"
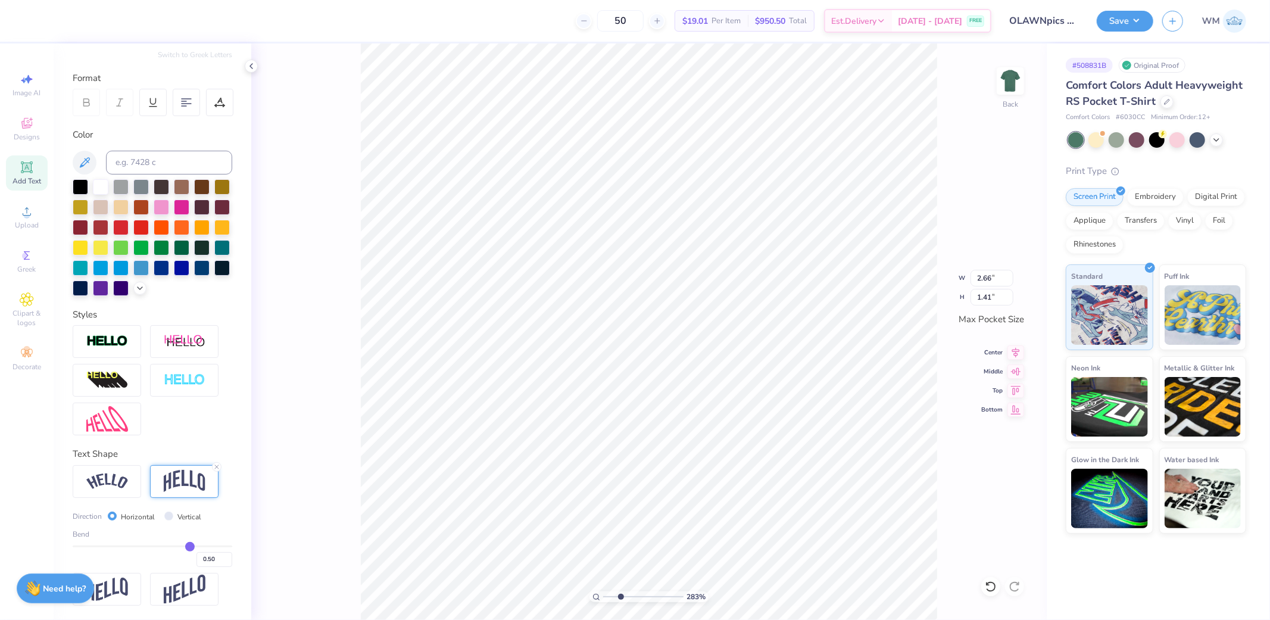
type input "0.47"
type input "0.46"
type input "0.45"
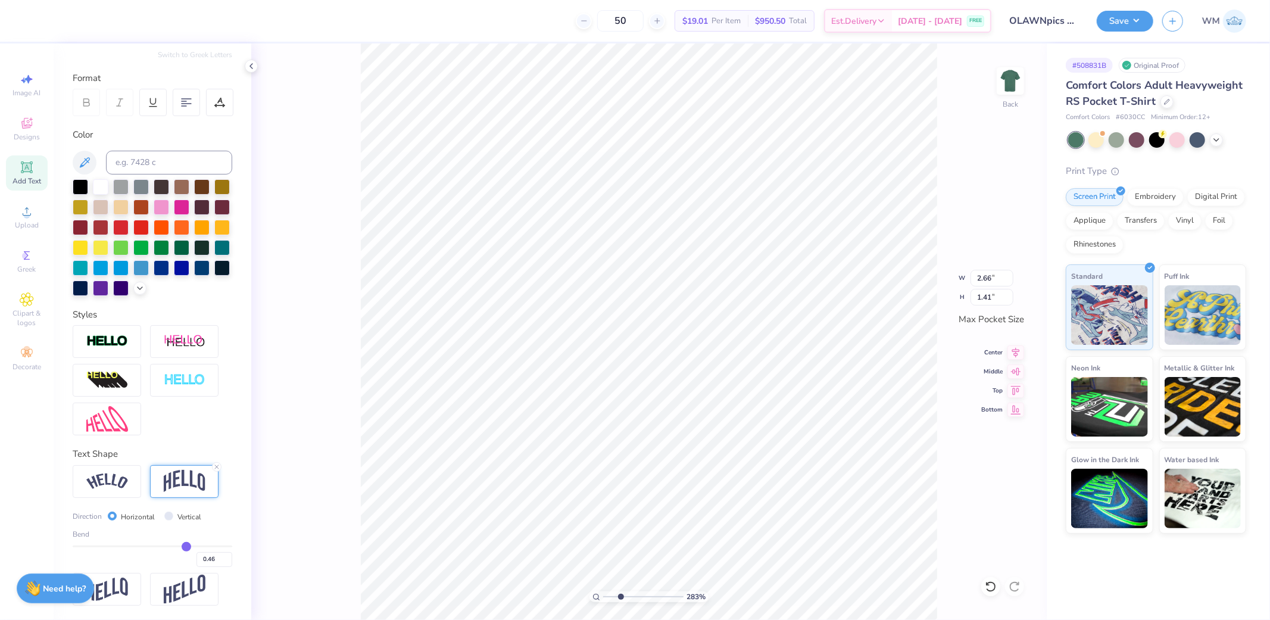
type input "0.45"
type input "0.44"
type input "0.43"
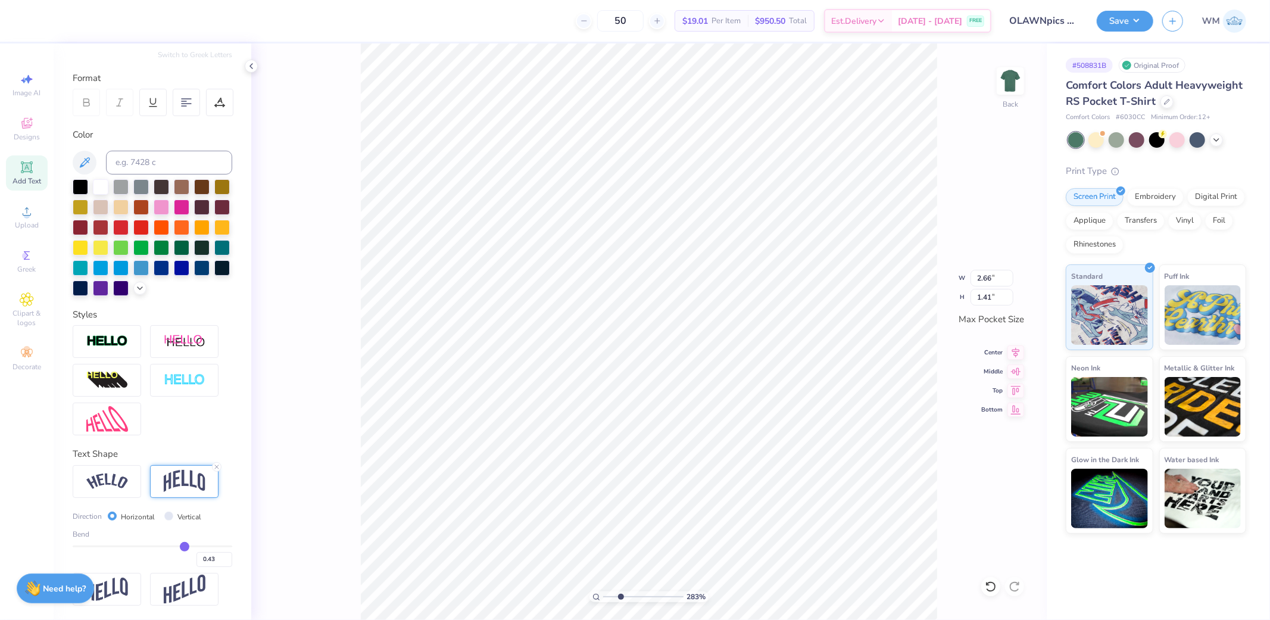
type input "0.42"
type input "0.41"
type input "0.4"
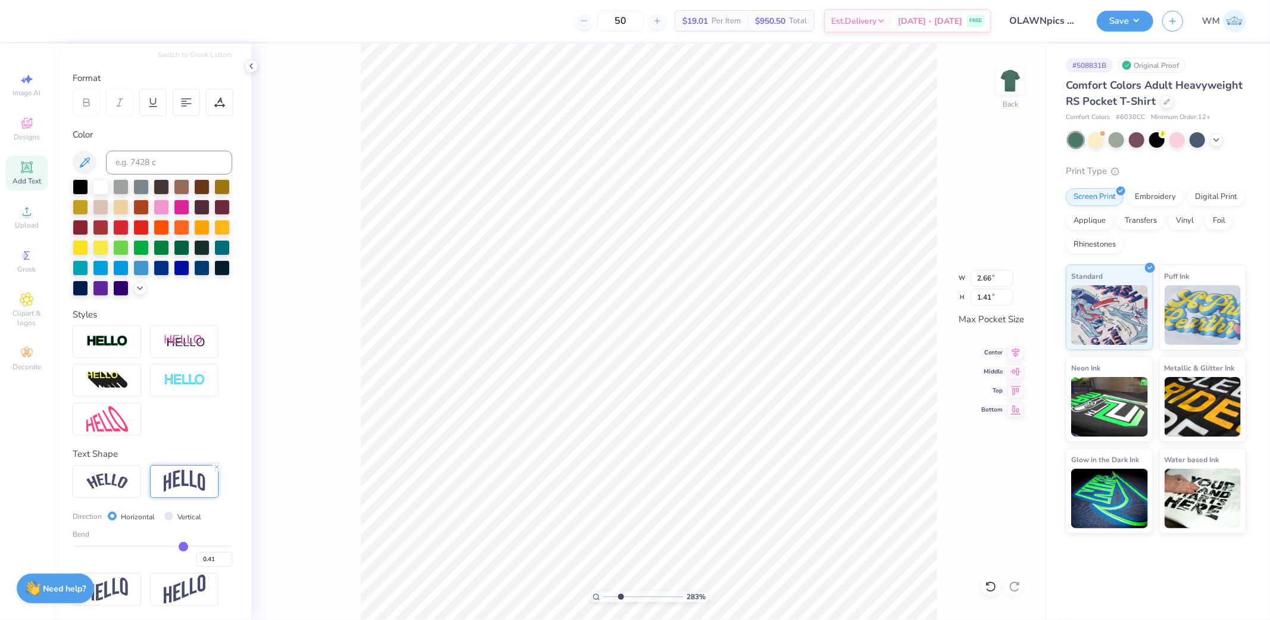
type input "0.40"
type input "0.39"
type input "0.37"
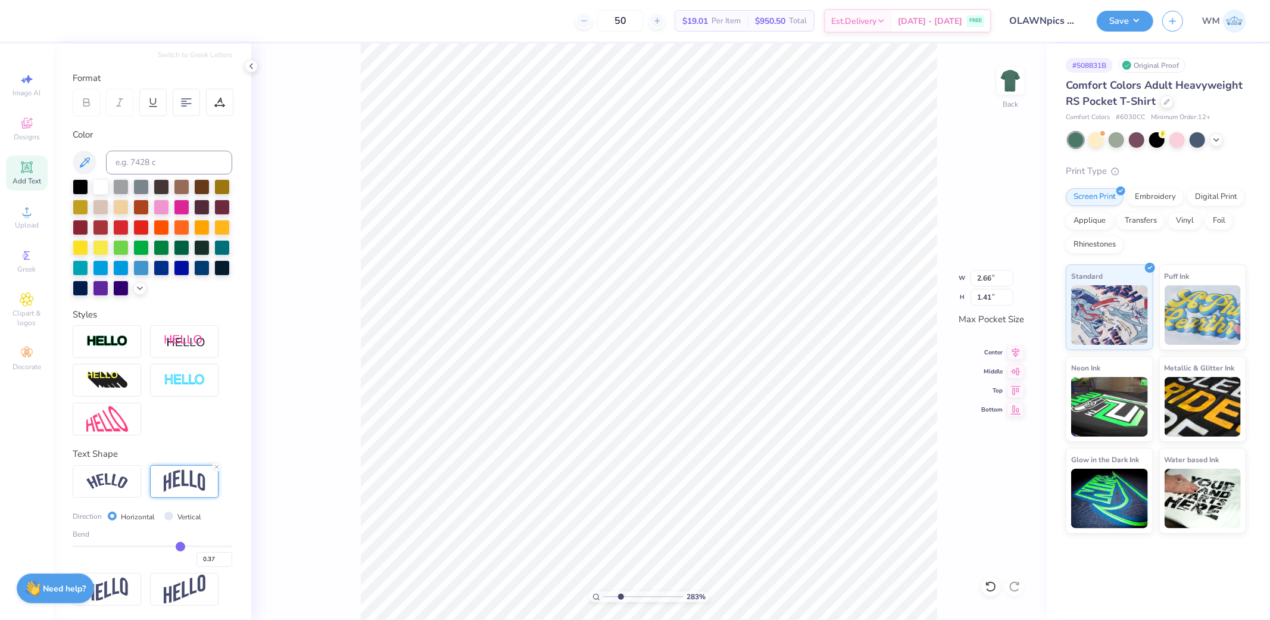
type input "0.36"
type input "0.35"
type input "0.34"
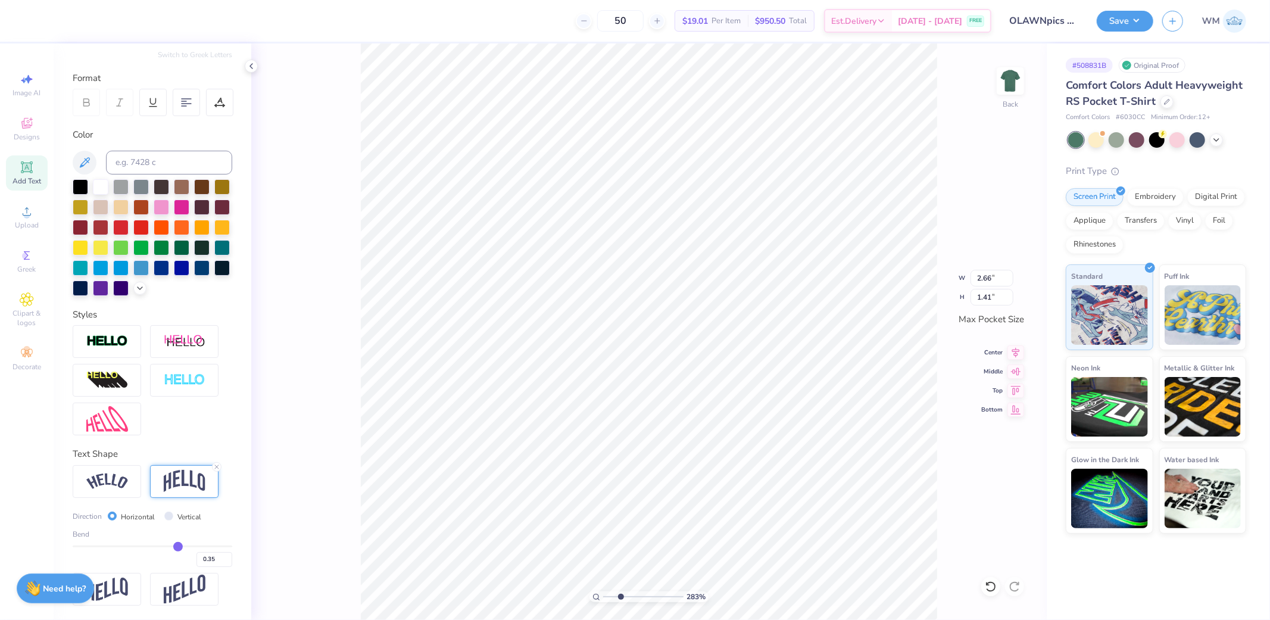
type input "0.34"
type input "0.33"
type input "0.32"
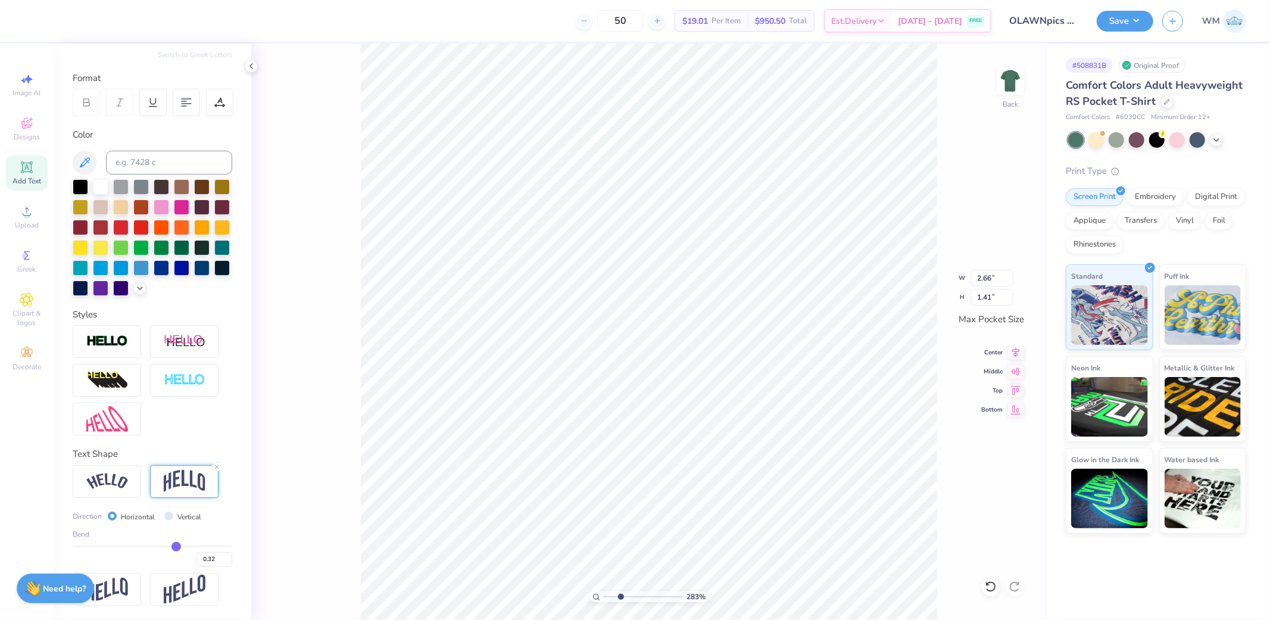
type input "0.31"
type input "0.3"
type input "0.30"
type input "0.29"
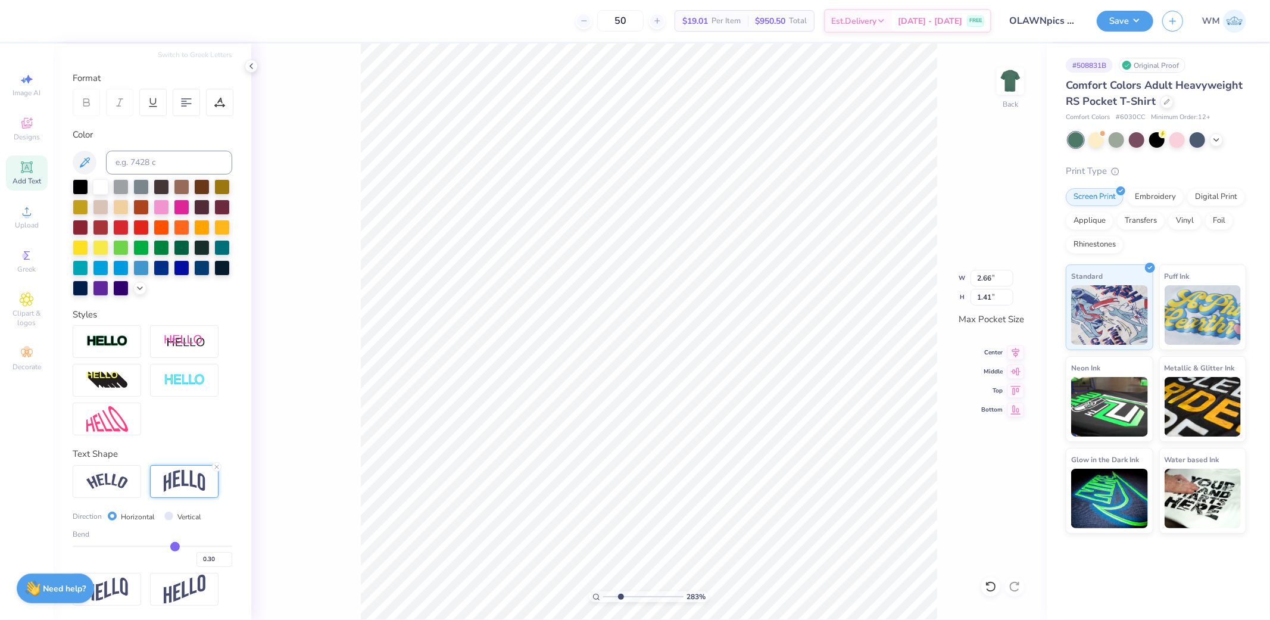
type input "0.29"
type input "0.28"
type input "0.27"
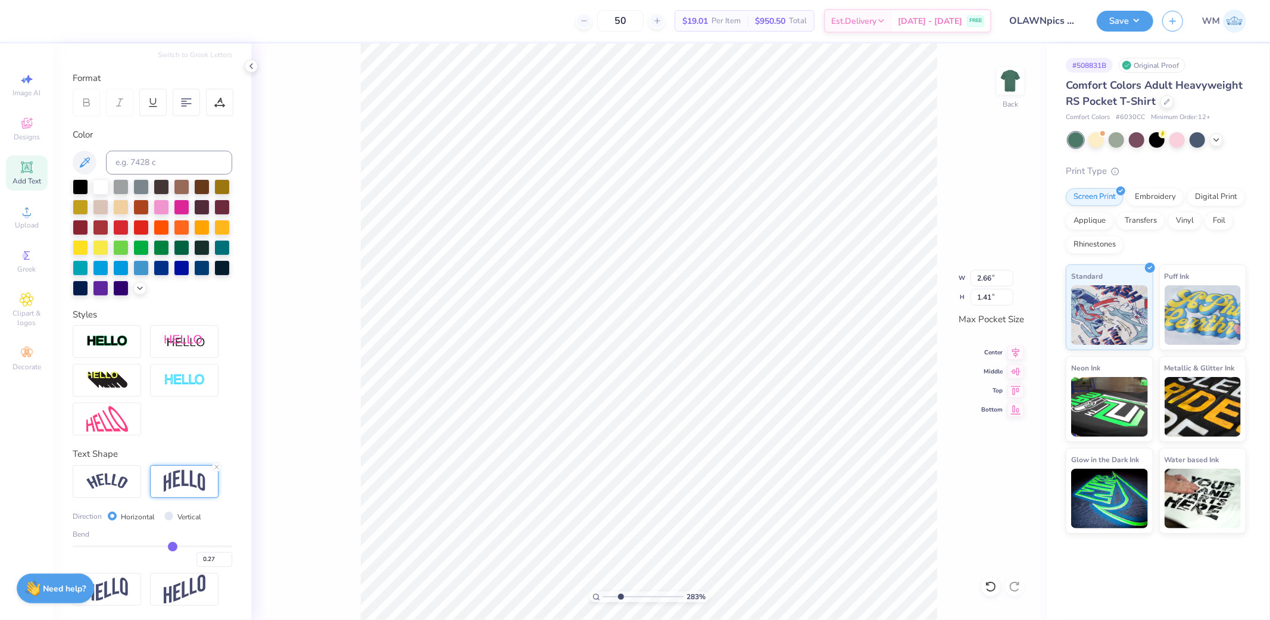
type input "0.26"
type input "0.25"
type input "0.24"
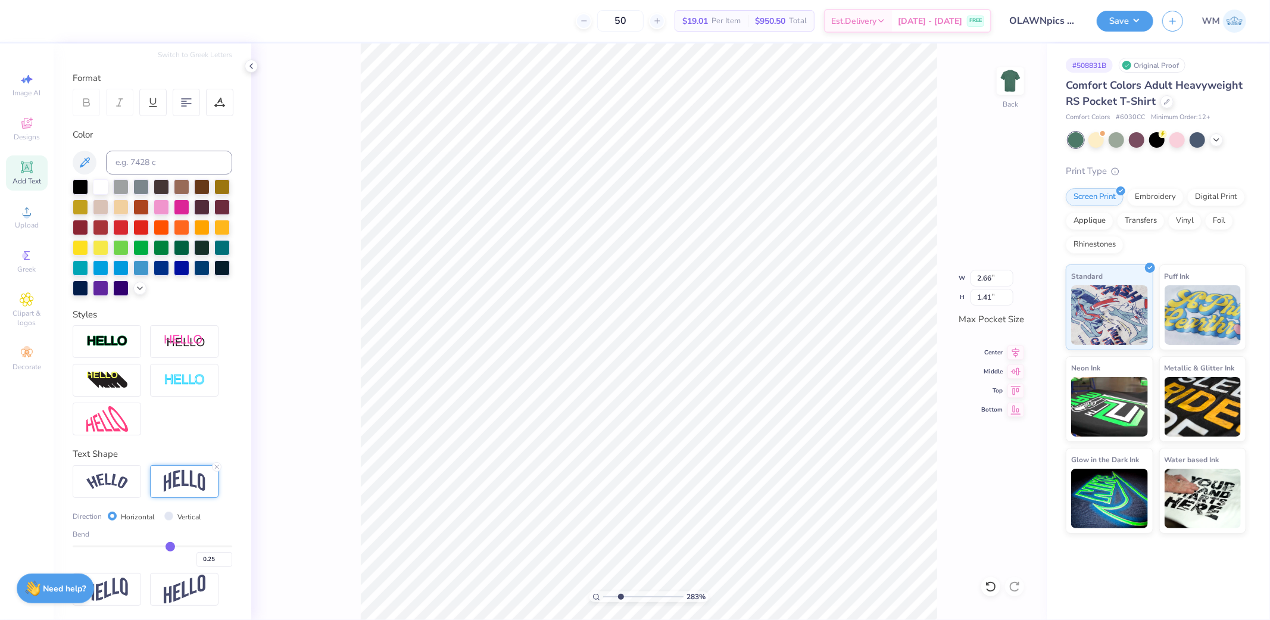
type input "0.24"
type input "0.23"
type input "0.21"
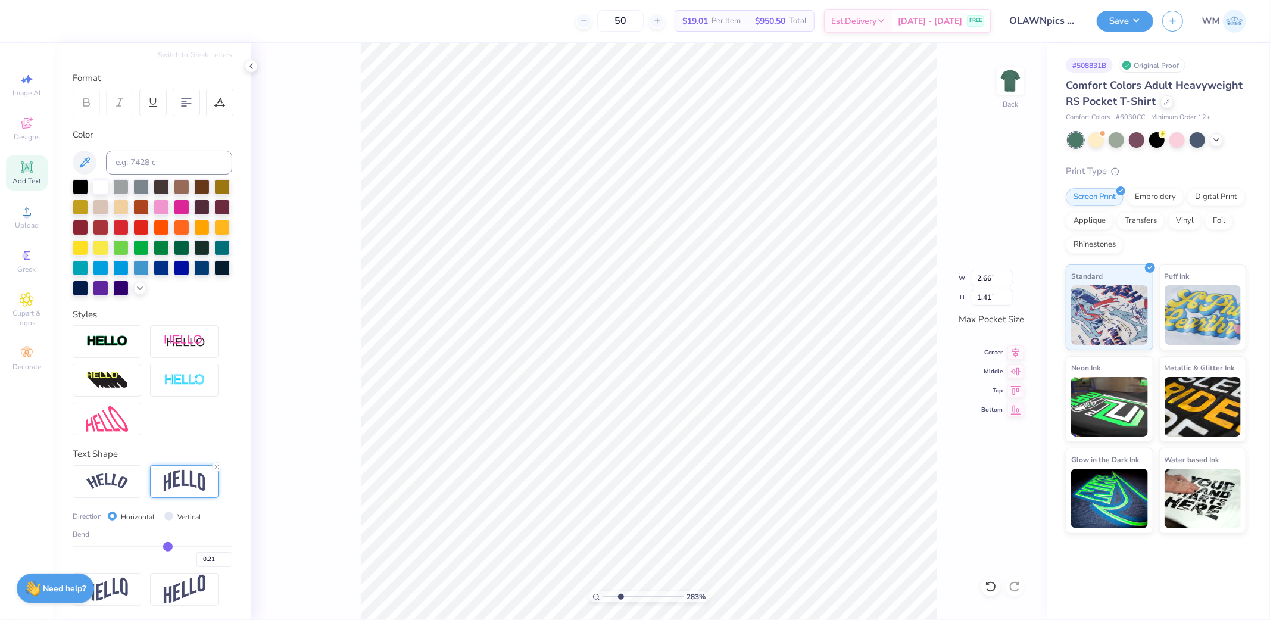
type input "0.2"
type input "0.20"
type input "0.19"
type input "0.18"
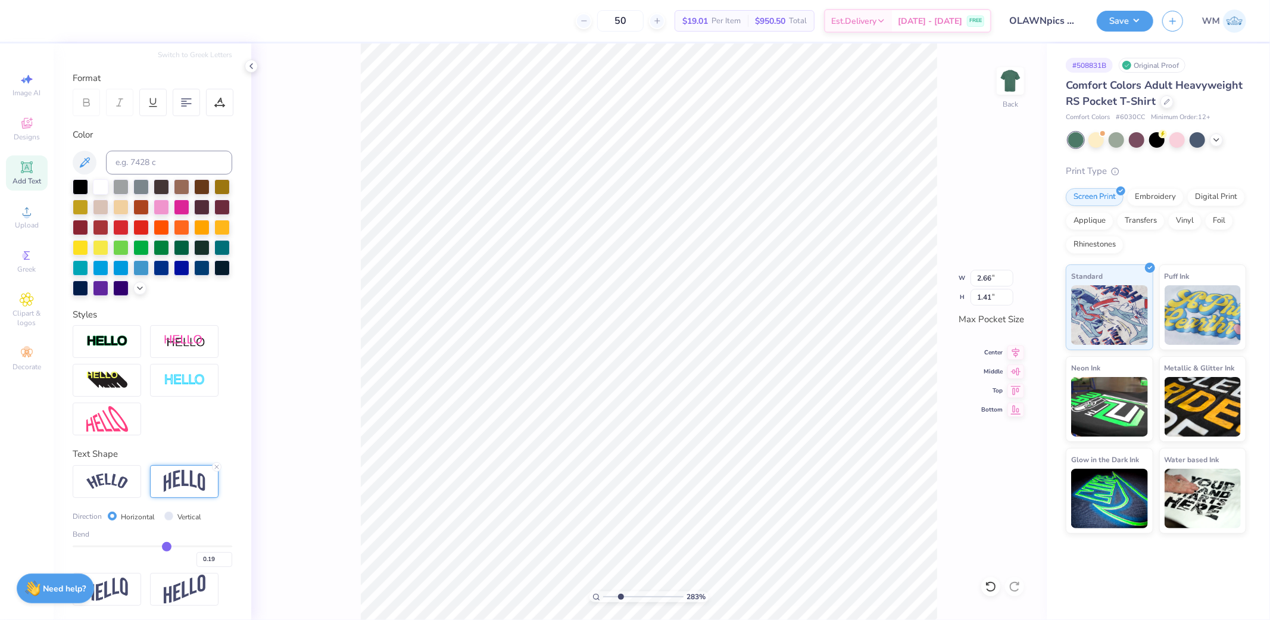
type input "0.18"
type input "0.88"
type input "0.17"
type input "0.16"
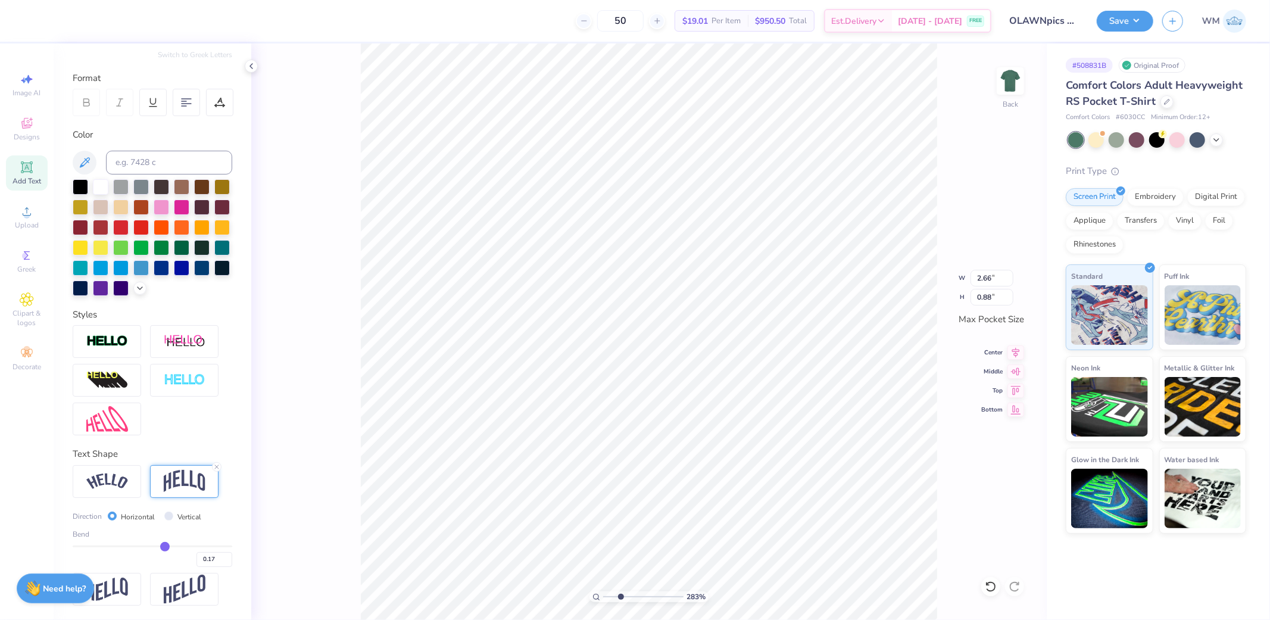
type input "0.16"
drag, startPoint x: 181, startPoint y: 543, endPoint x: 158, endPoint y: 543, distance: 22.6
type input "0.16"
click at [158, 546] on input "range" at bounding box center [153, 547] width 160 height 2
type input "0.85"
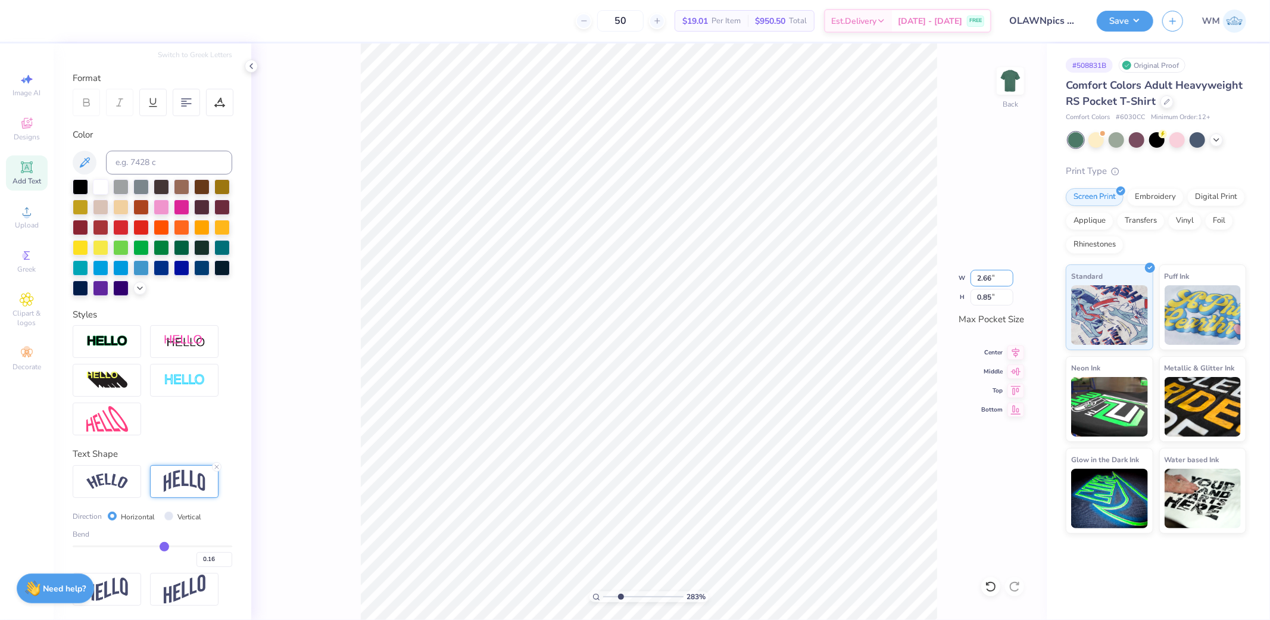
drag, startPoint x: 991, startPoint y: 279, endPoint x: 1024, endPoint y: 289, distance: 34.9
click at [991, 279] on input "2.66" at bounding box center [992, 278] width 43 height 17
type input "2.83"
type input "0.91"
click at [1013, 354] on icon at bounding box center [1016, 351] width 17 height 14
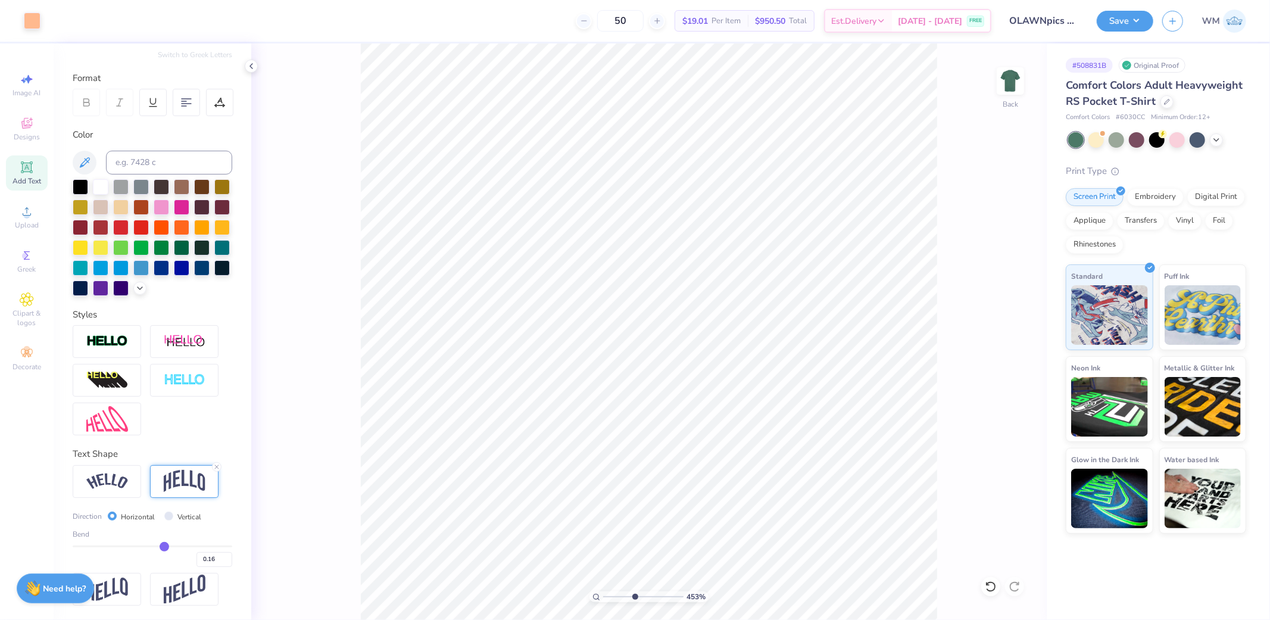
drag, startPoint x: 621, startPoint y: 596, endPoint x: 634, endPoint y: 596, distance: 13.7
type input "4.53"
click at [634, 596] on input "range" at bounding box center [643, 596] width 80 height 11
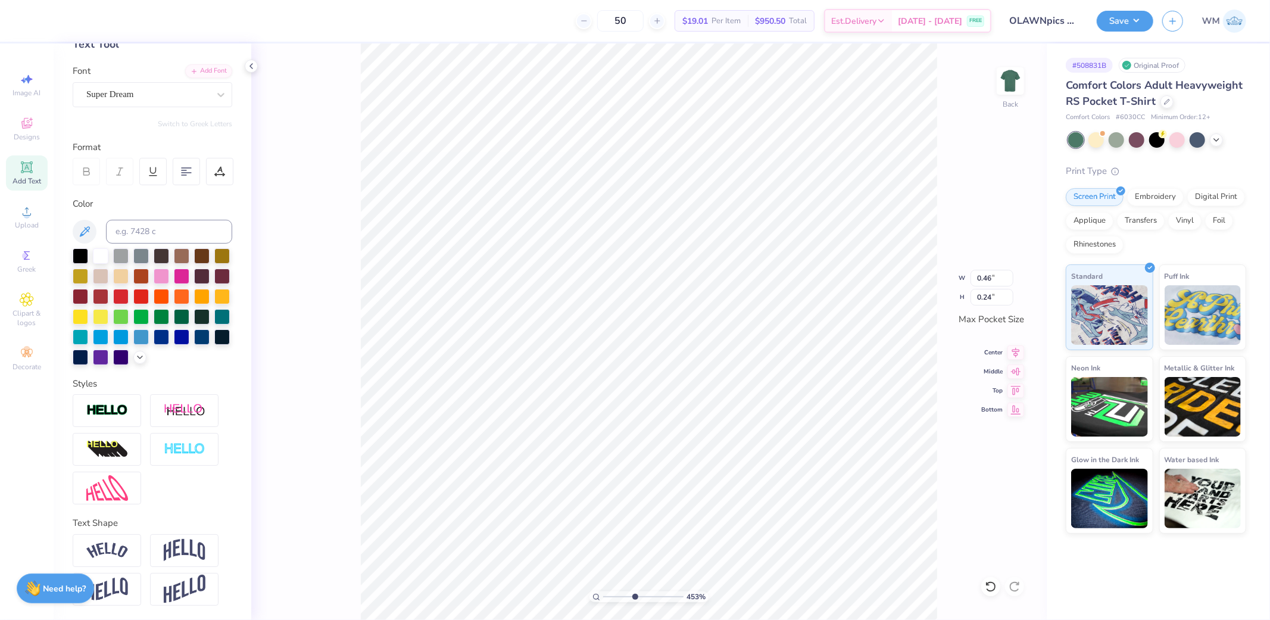
scroll to position [0, 0]
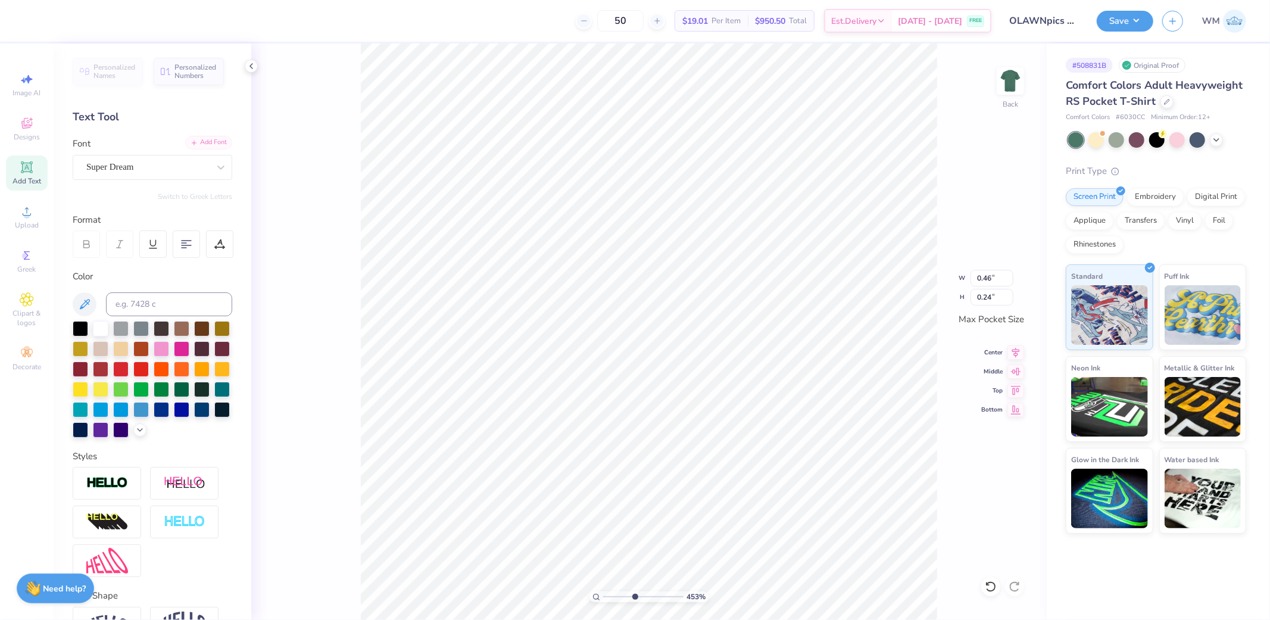
click at [211, 141] on div "Add Font" at bounding box center [208, 143] width 47 height 14
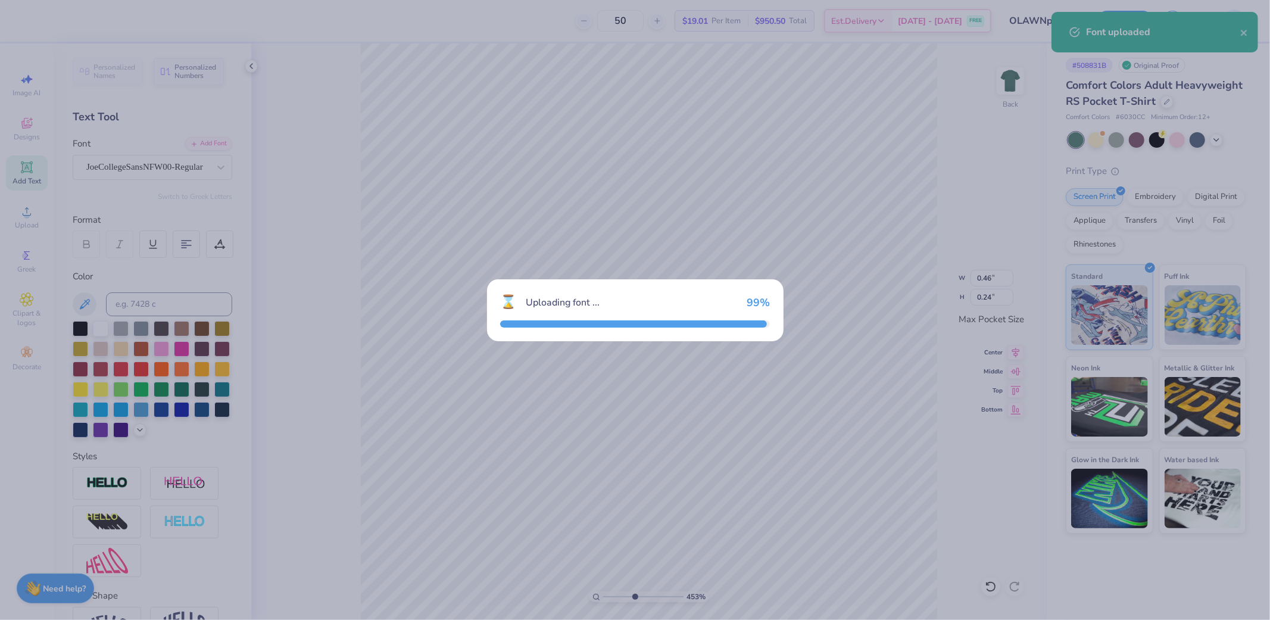
type input "0.43"
type input "0.26"
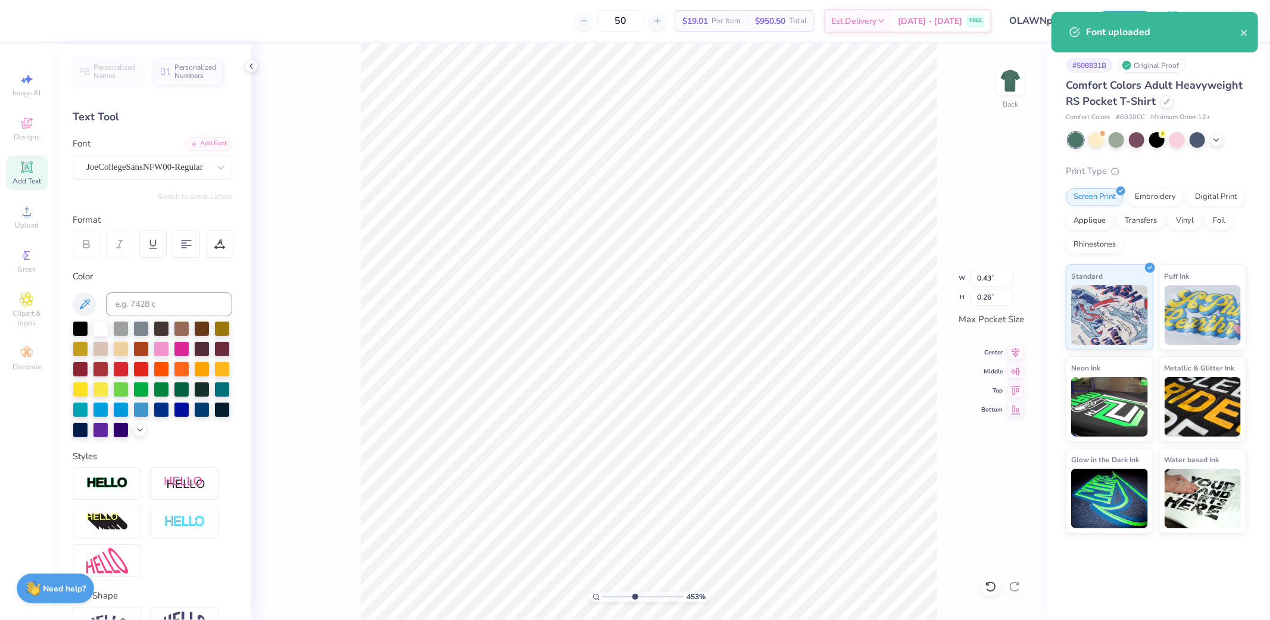
type input "0.45"
type input "0.24"
click at [197, 140] on div "Add Font" at bounding box center [208, 143] width 47 height 14
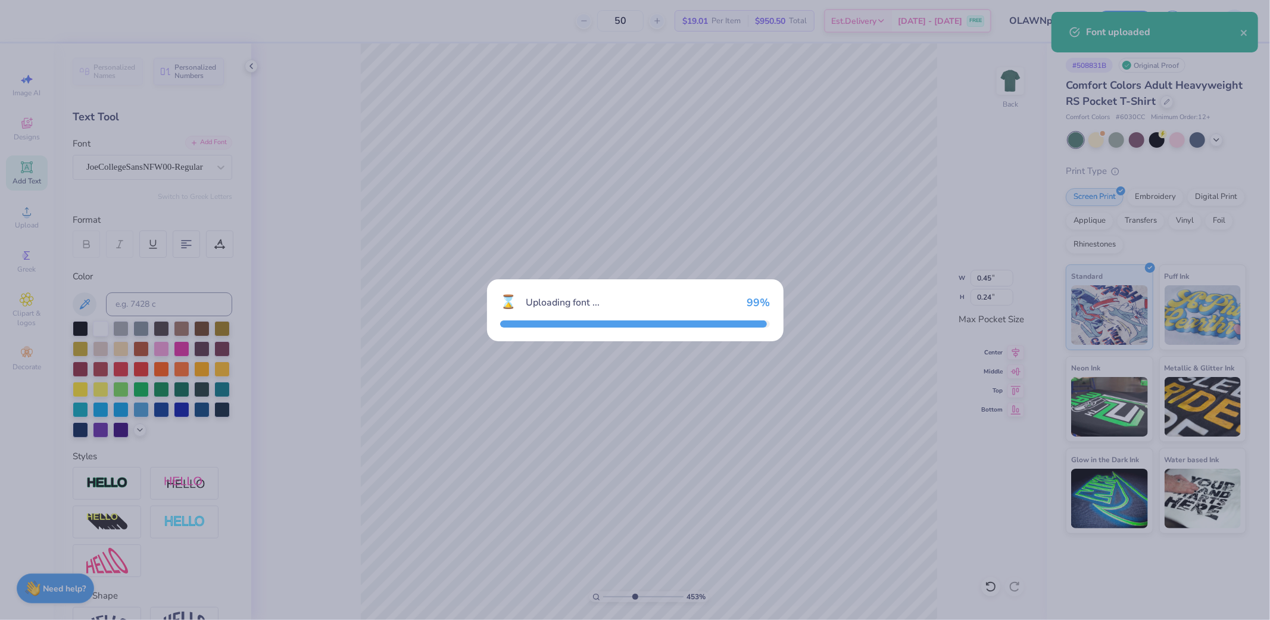
type input "0.43"
type input "0.26"
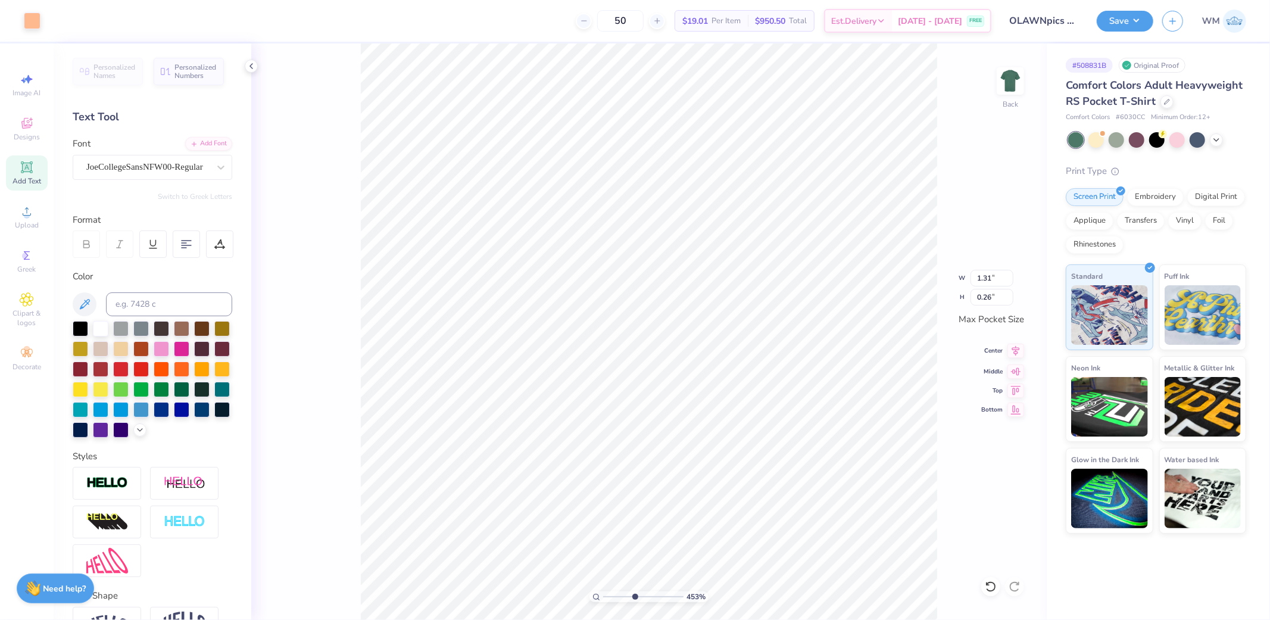
click at [1020, 351] on icon at bounding box center [1016, 351] width 17 height 14
click at [992, 278] on input "1.31" at bounding box center [992, 278] width 43 height 17
type input "1.24"
type input "0.24"
click at [1014, 352] on icon at bounding box center [1017, 351] width 8 height 10
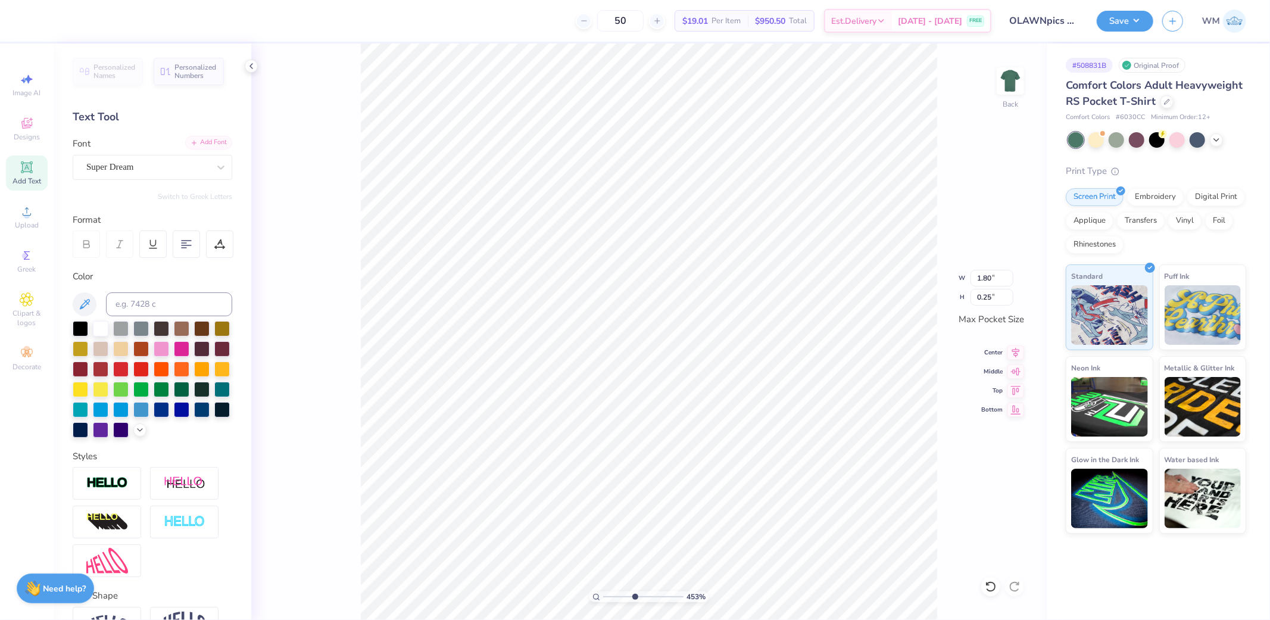
click at [213, 139] on div "Add Font" at bounding box center [208, 143] width 47 height 14
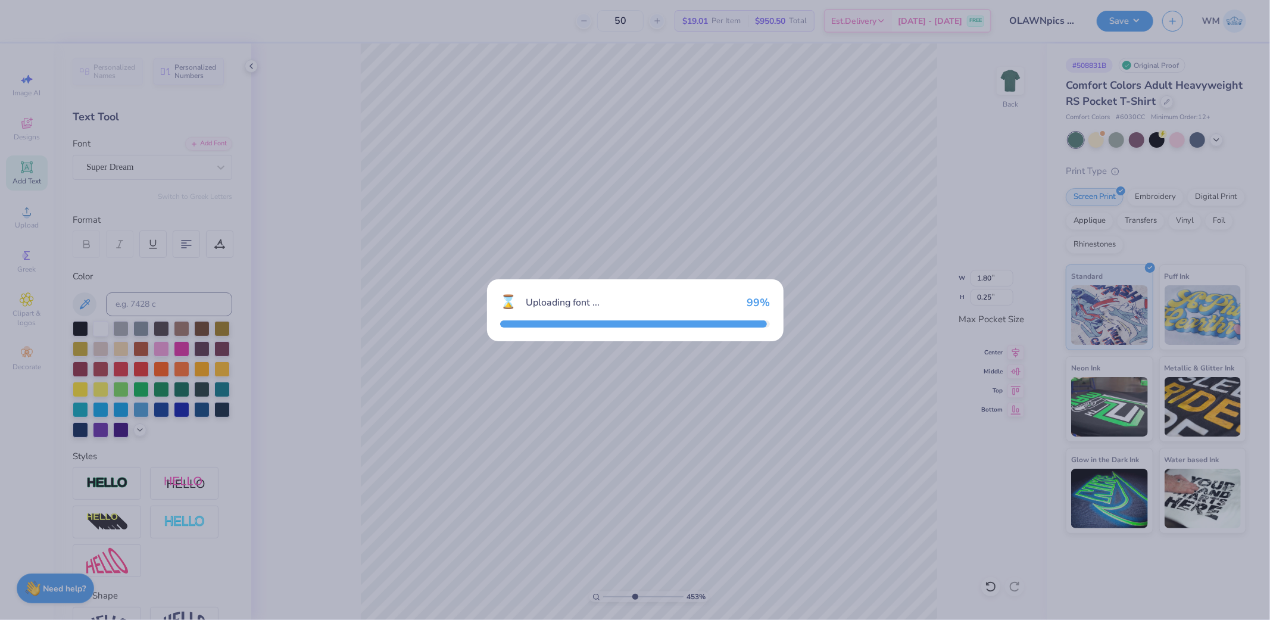
type input "1.70"
type input "0.26"
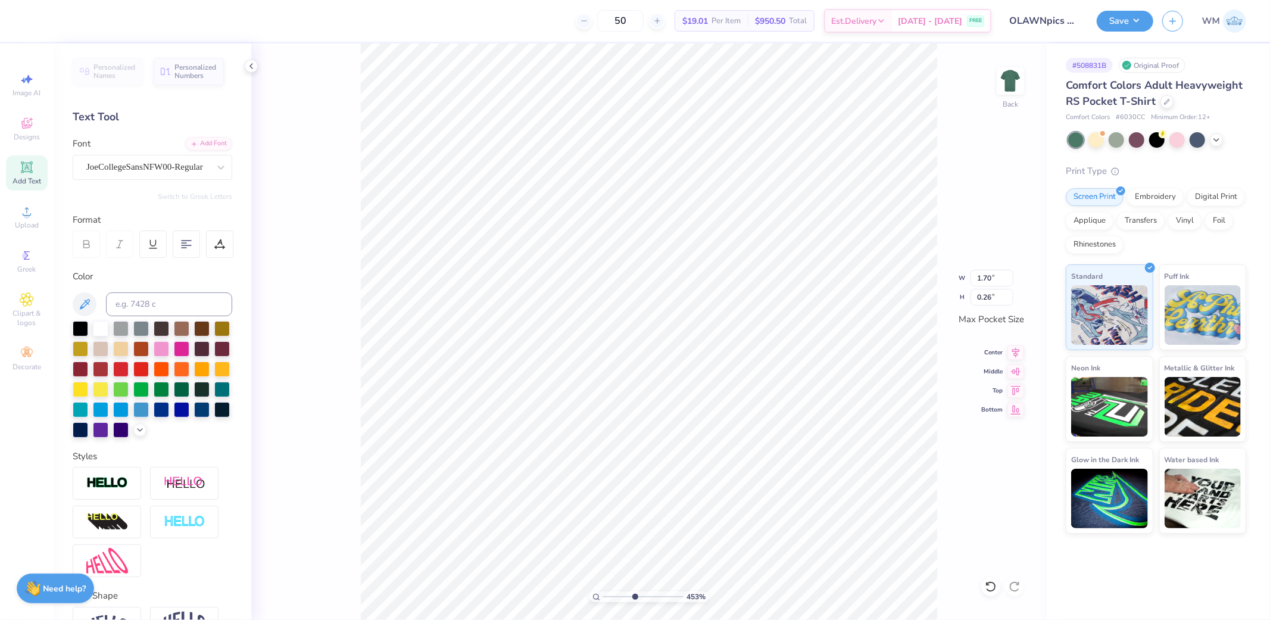
scroll to position [20, 20]
type textarea "EAST LAWN"
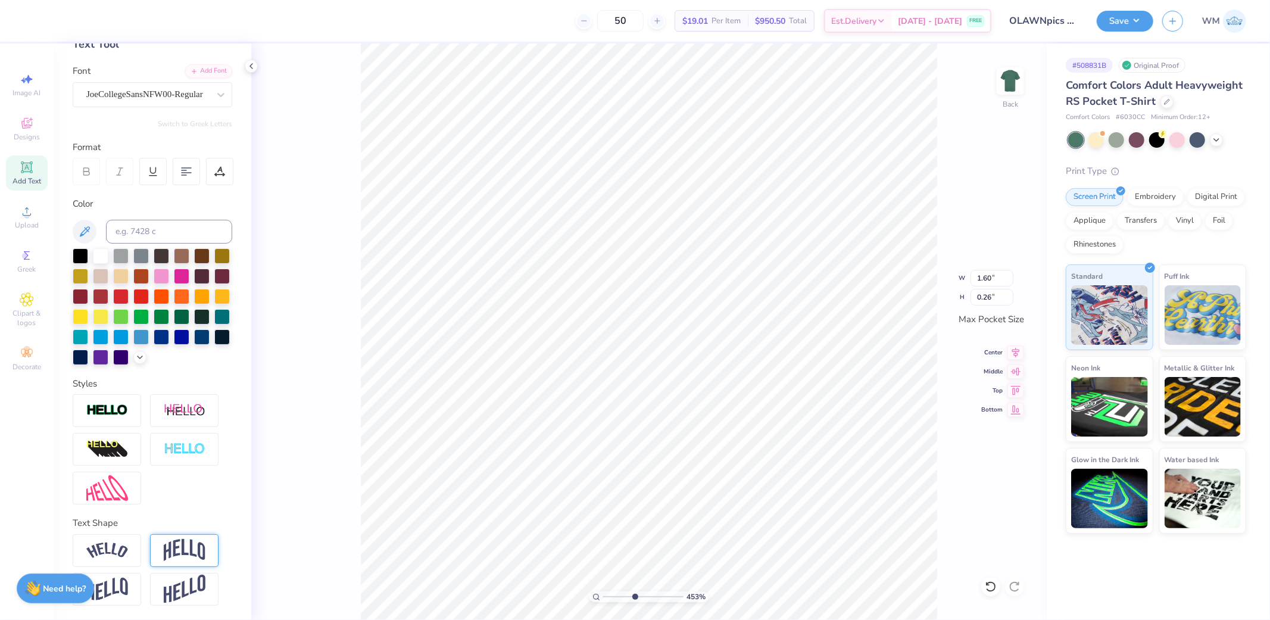
click at [185, 561] on img at bounding box center [185, 550] width 42 height 23
type input "0.59"
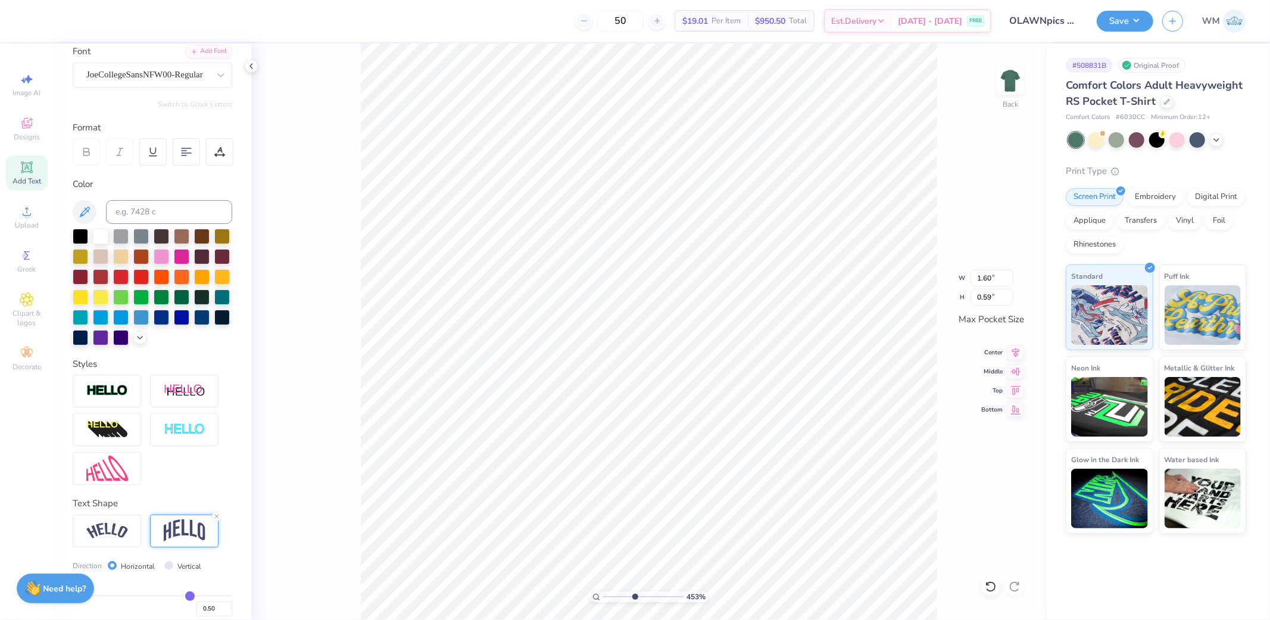
scroll to position [163, 0]
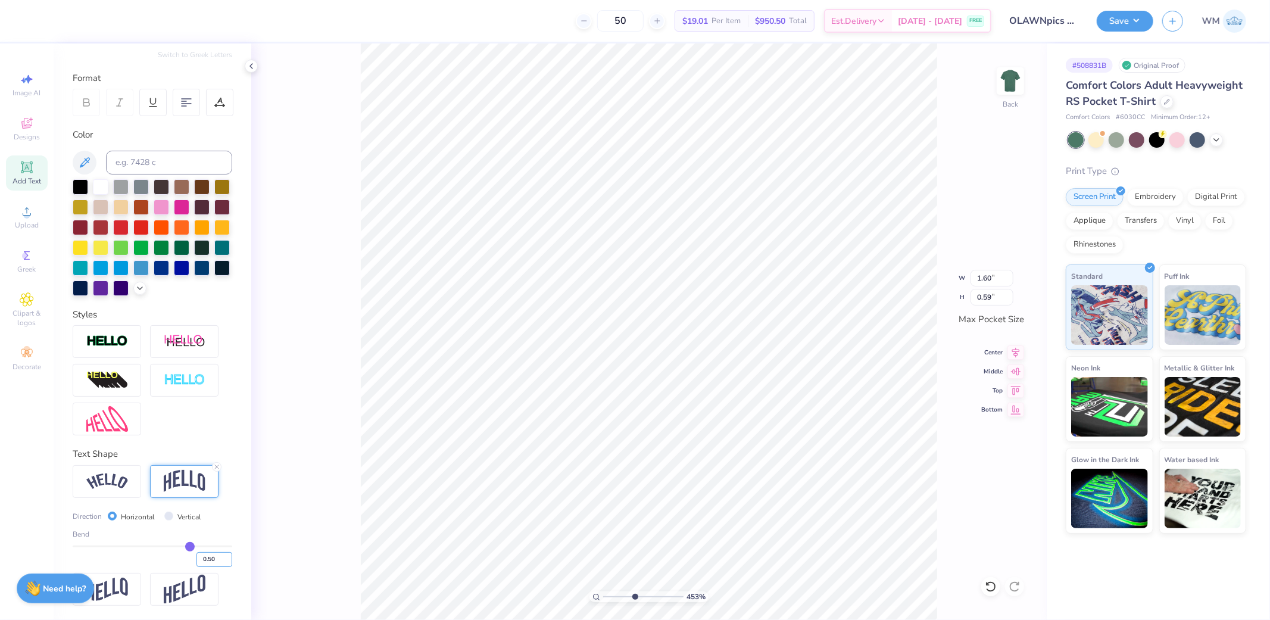
drag, startPoint x: 193, startPoint y: 560, endPoint x: 223, endPoint y: 561, distance: 29.8
click at [223, 561] on div "Personalized Names Personalized Numbers Text Tool Add Font Font JoeCollegeSansN…" at bounding box center [153, 331] width 198 height 577
type input "-12"
type input "-1"
type input "-1.00"
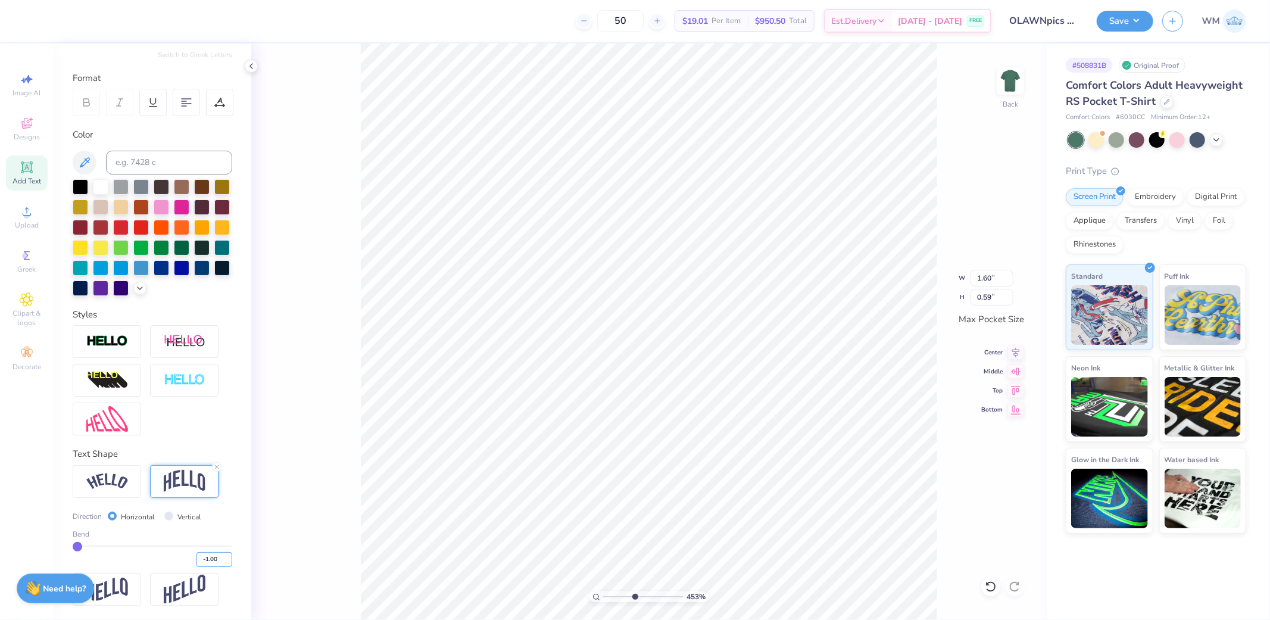
type input "1.06"
drag, startPoint x: 197, startPoint y: 558, endPoint x: 212, endPoint y: 558, distance: 14.9
click at [212, 558] on input "-1.00" at bounding box center [215, 559] width 36 height 15
type input "-0.12"
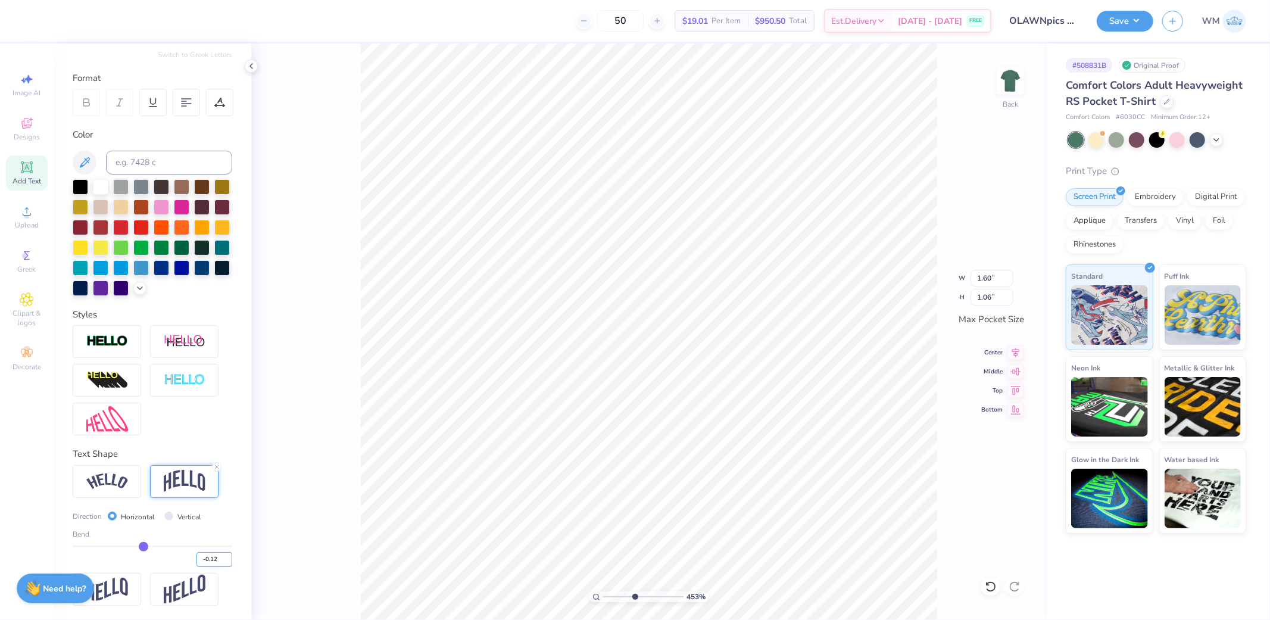
type input "0.33"
click at [221, 105] on icon at bounding box center [219, 105] width 9 height 0
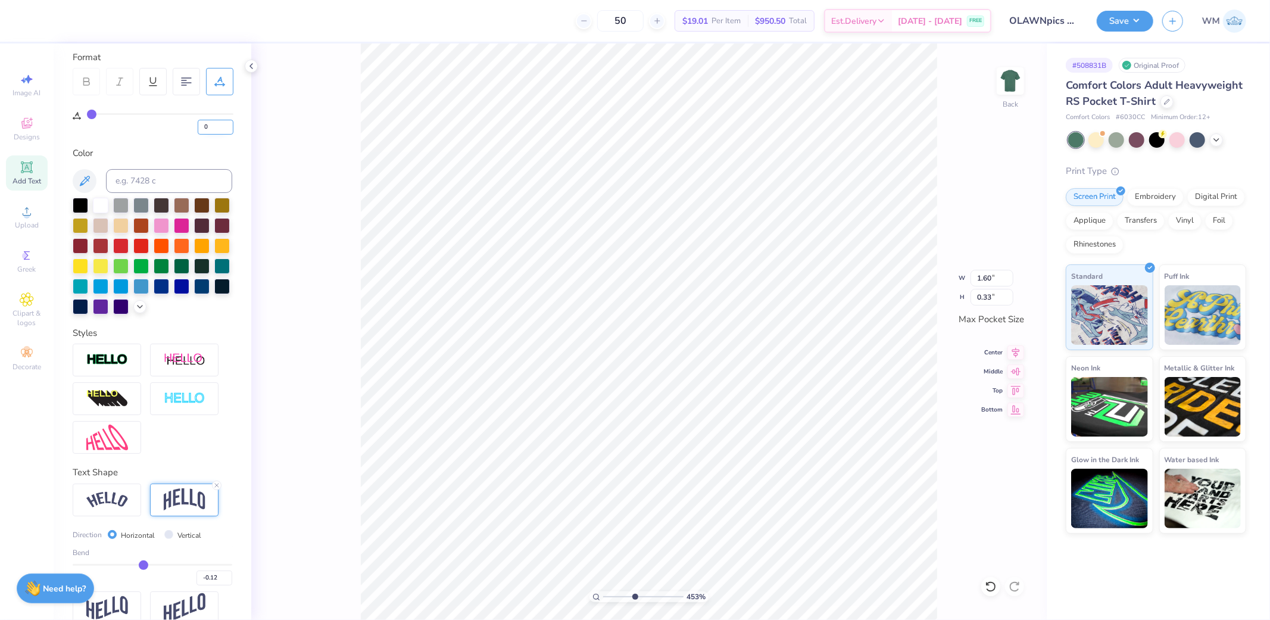
click at [207, 127] on input "0" at bounding box center [216, 127] width 36 height 15
drag, startPoint x: 216, startPoint y: 128, endPoint x: 151, endPoint y: 130, distance: 65.5
click at [151, 130] on div "121" at bounding box center [160, 123] width 147 height 21
type input "21"
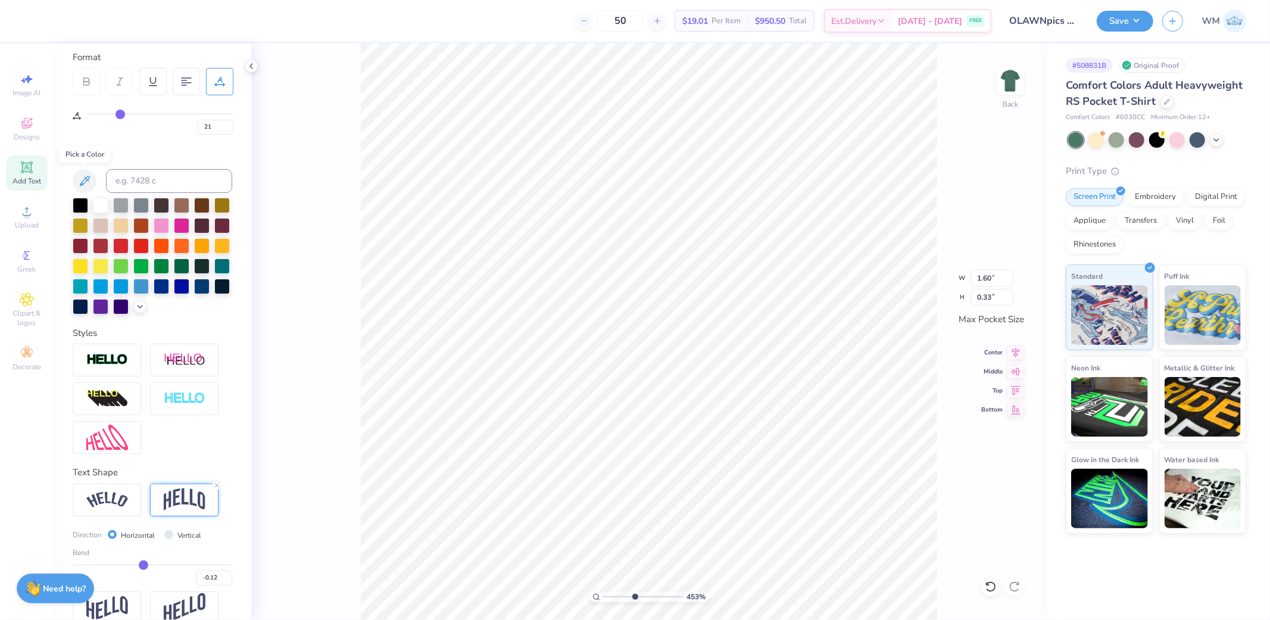
type input "2.15"
type input "0.36"
click at [1016, 350] on icon at bounding box center [1016, 351] width 17 height 14
click at [1017, 407] on icon at bounding box center [1016, 407] width 10 height 9
click at [1019, 348] on icon at bounding box center [1017, 351] width 8 height 10
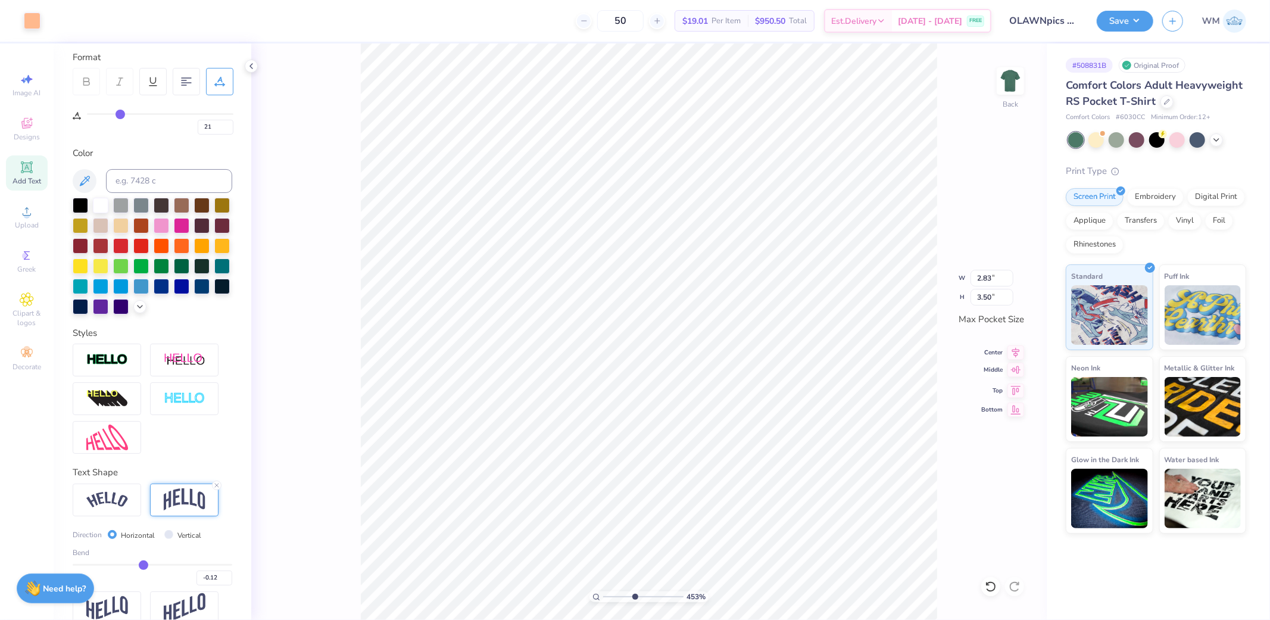
click at [1017, 373] on icon at bounding box center [1016, 370] width 10 height 8
click at [1016, 85] on img at bounding box center [1011, 81] width 48 height 48
click at [27, 215] on circle at bounding box center [26, 215] width 7 height 7
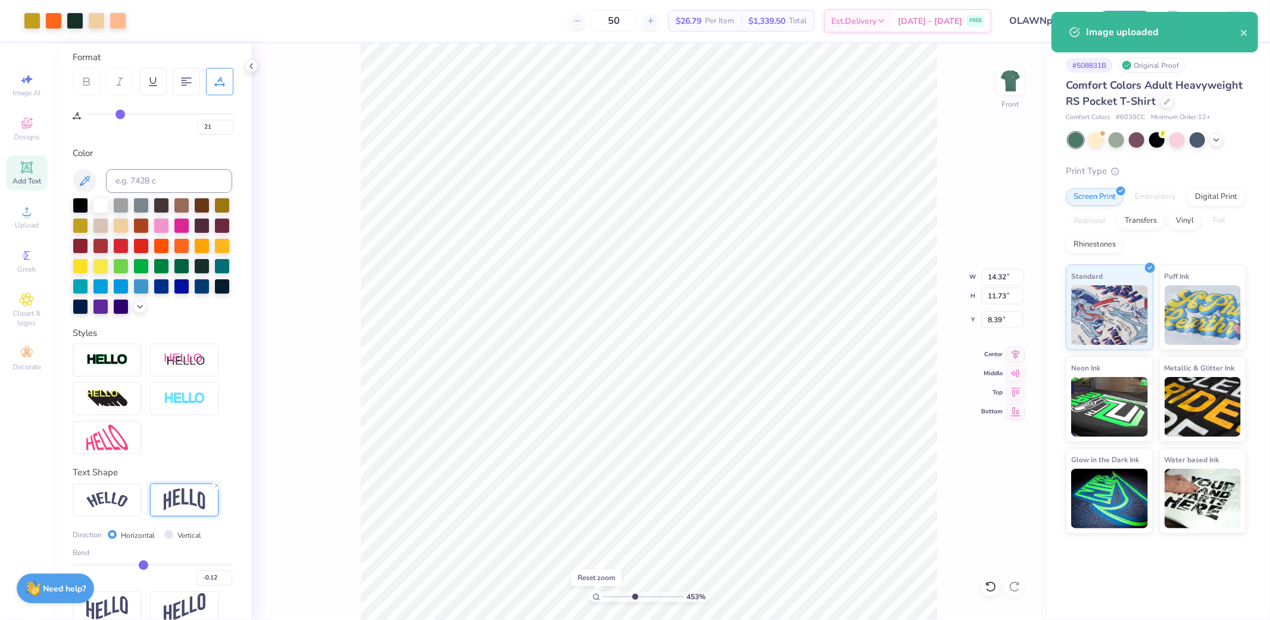
click at [594, 598] on icon at bounding box center [597, 597] width 8 height 8
type input "1"
type input "0"
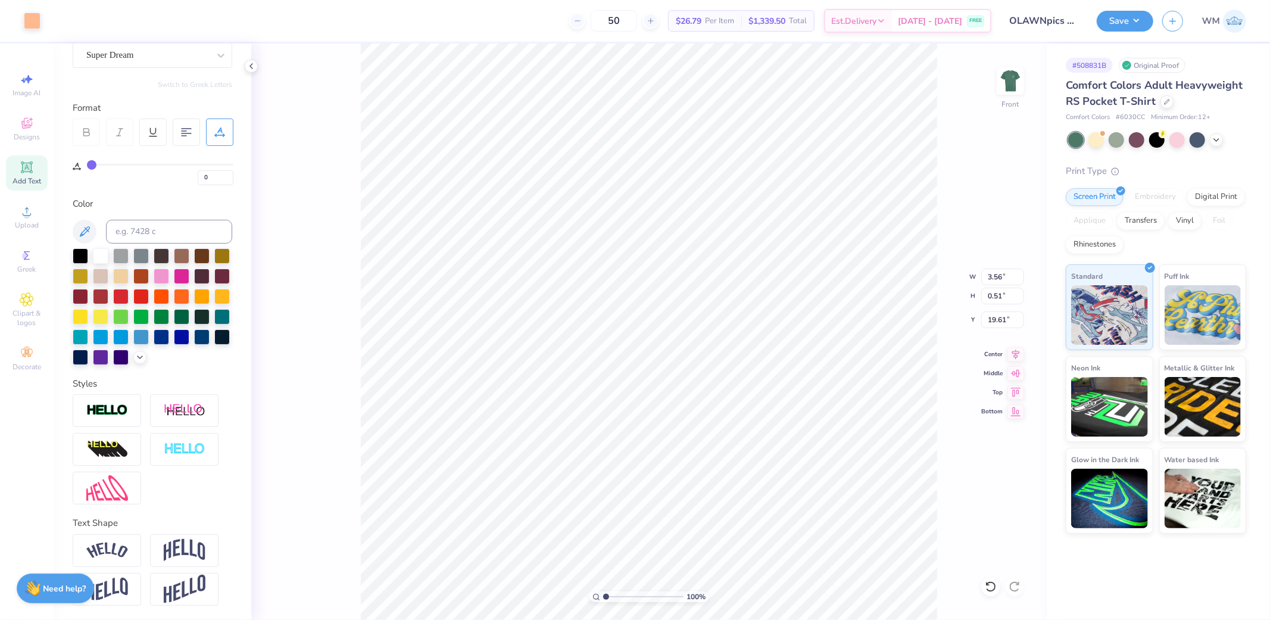
scroll to position [133, 0]
click at [151, 220] on input at bounding box center [169, 232] width 126 height 24
type input "5535"
type input "19.55"
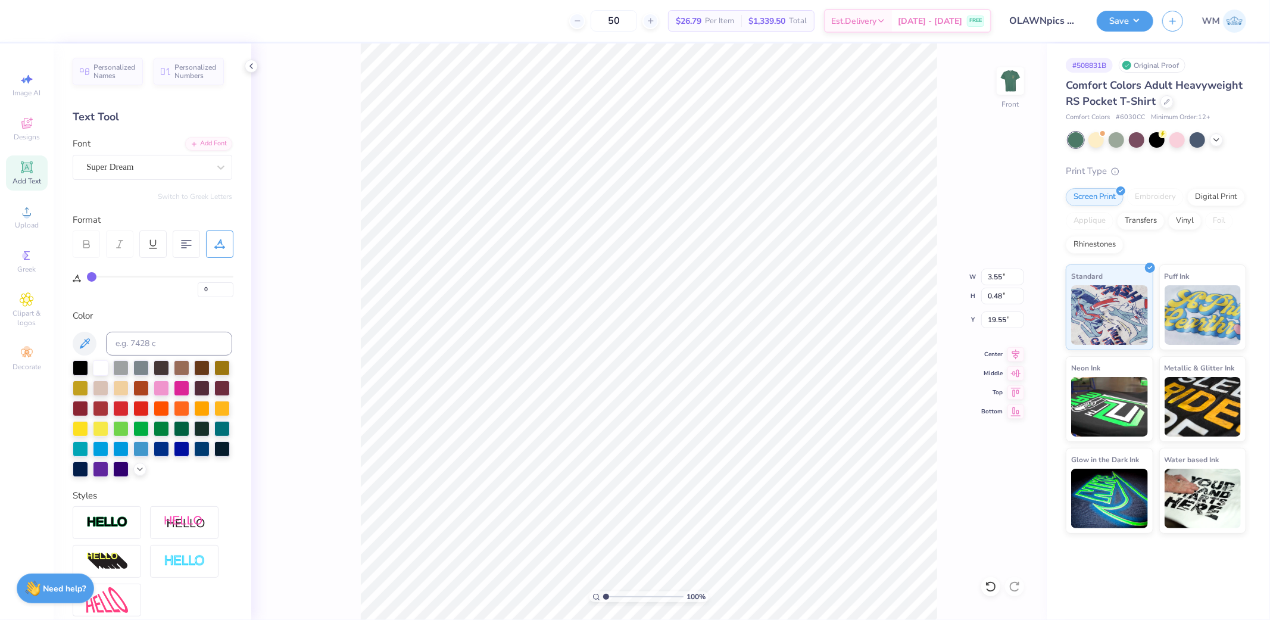
click at [215, 135] on div "Personalized Names Personalized Numbers Text Tool Add Font Font Super Dream Swi…" at bounding box center [153, 331] width 198 height 577
click at [212, 140] on div "Add Font" at bounding box center [208, 143] width 47 height 14
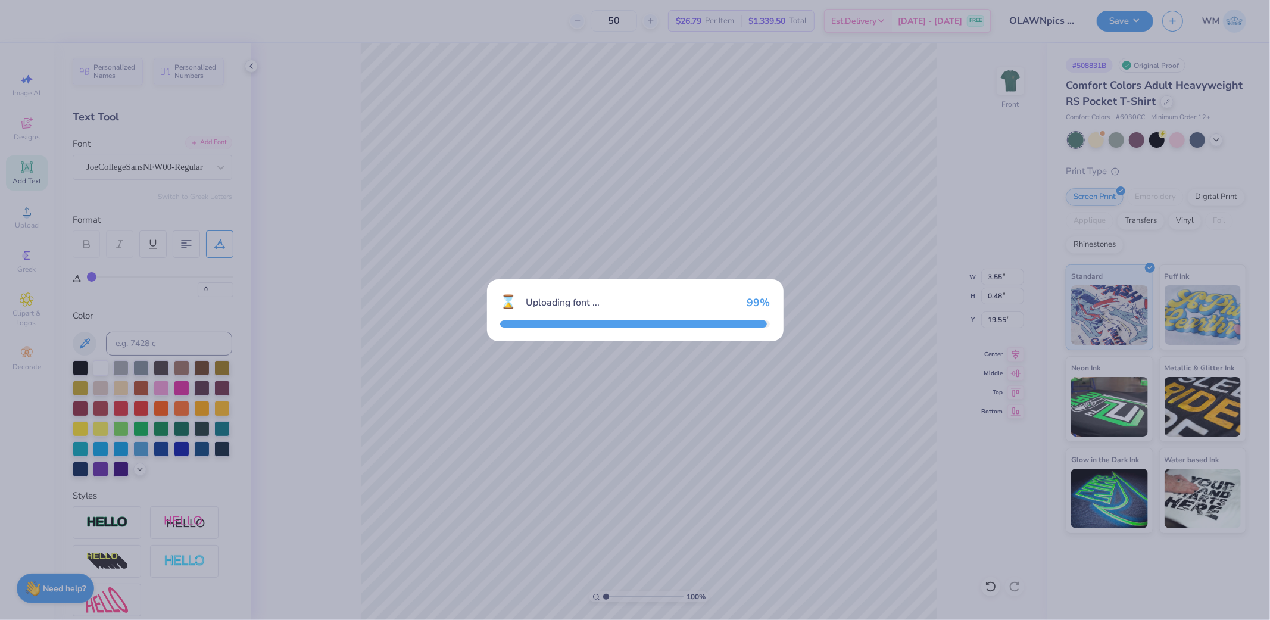
type input "3.33"
type input "0.54"
type input "19.52"
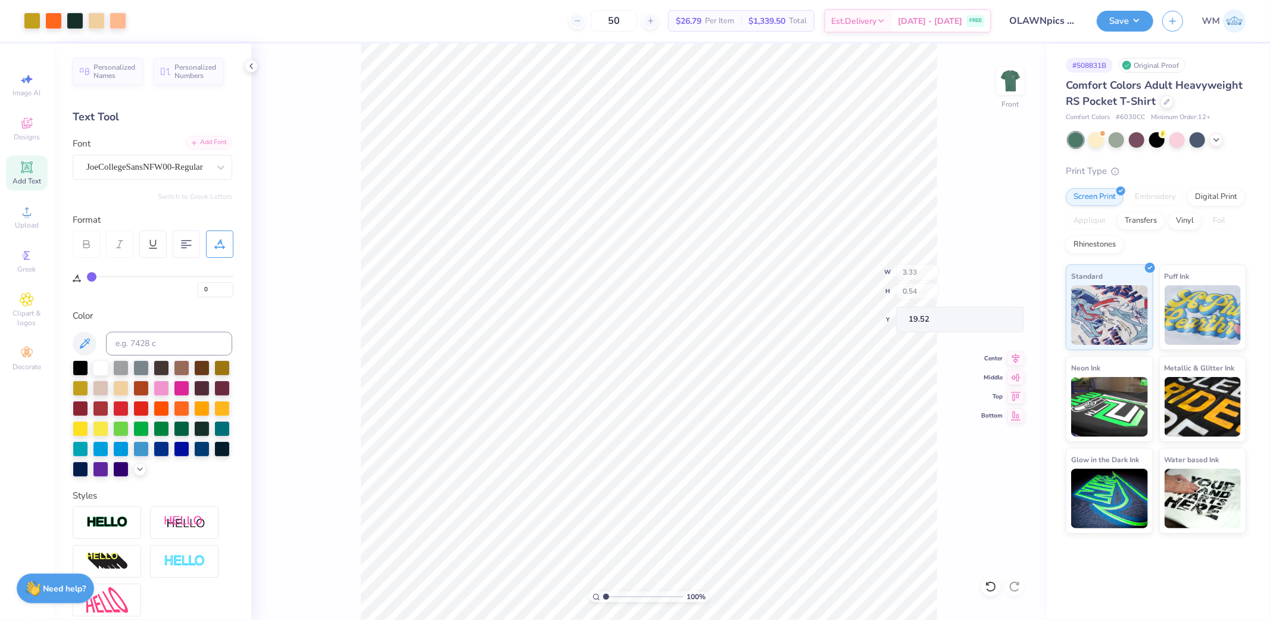
scroll to position [133, 0]
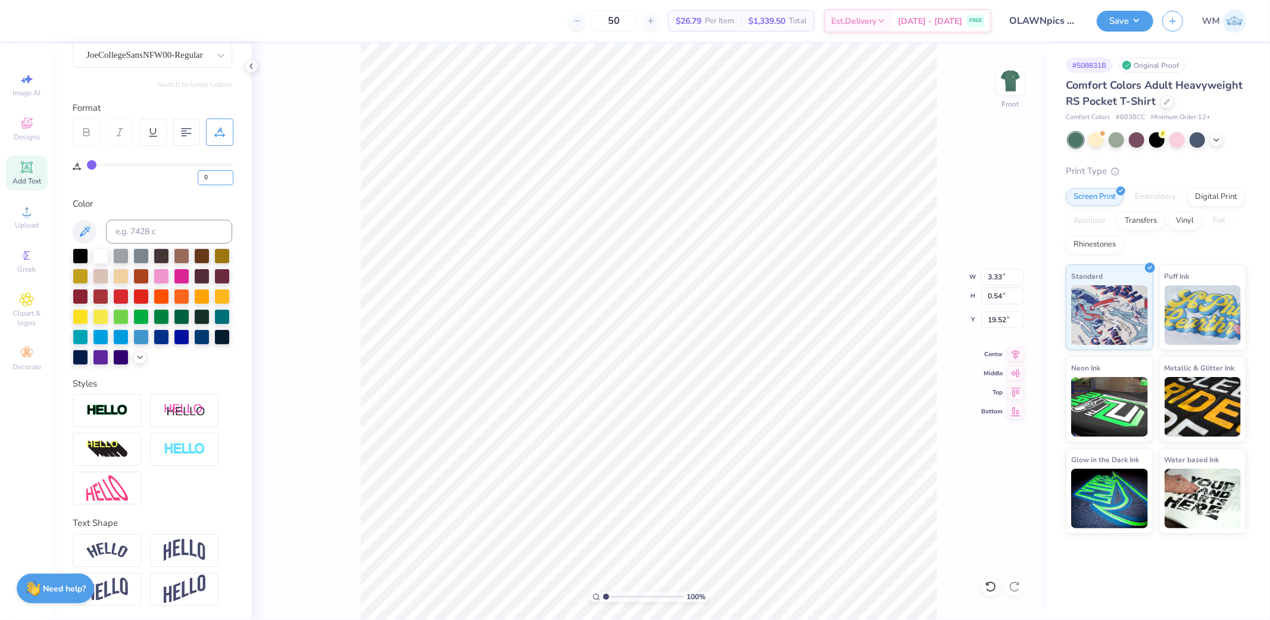
click at [217, 170] on input "0" at bounding box center [216, 177] width 36 height 15
type input "25"
type input "4.70"
click at [1007, 276] on input "4.70" at bounding box center [1003, 277] width 43 height 17
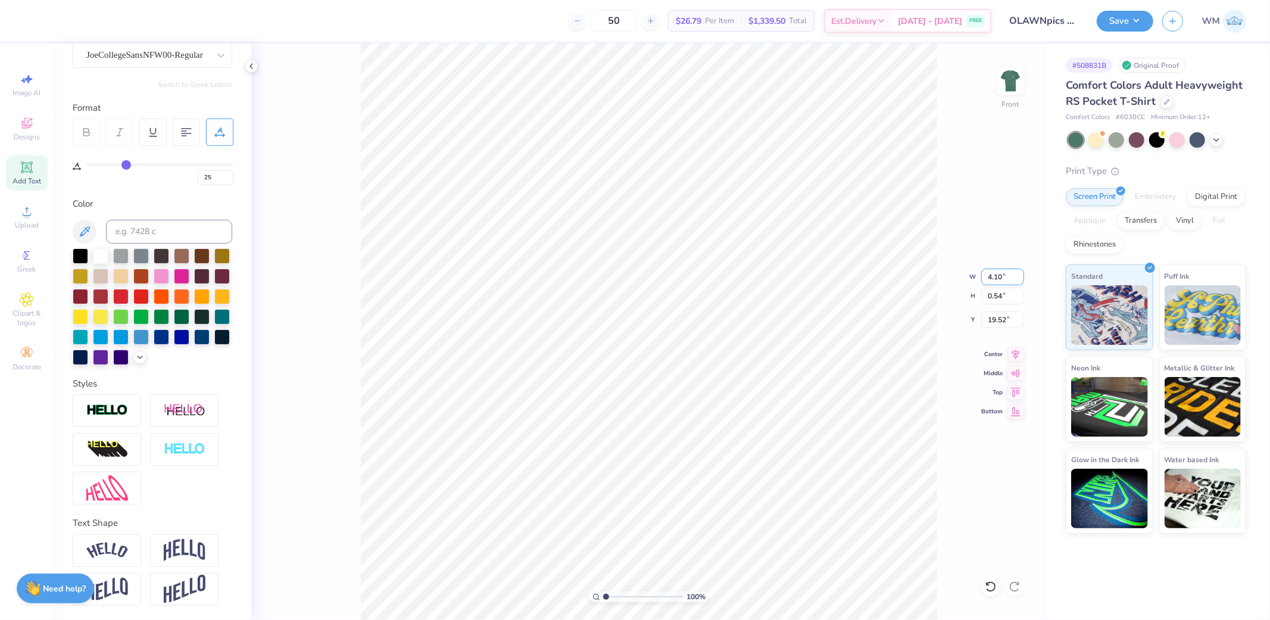
type input "4.10"
type input "0.47"
click at [998, 320] on input "19.56" at bounding box center [1003, 320] width 43 height 17
type input "12.62"
click at [1016, 355] on icon at bounding box center [1017, 352] width 8 height 10
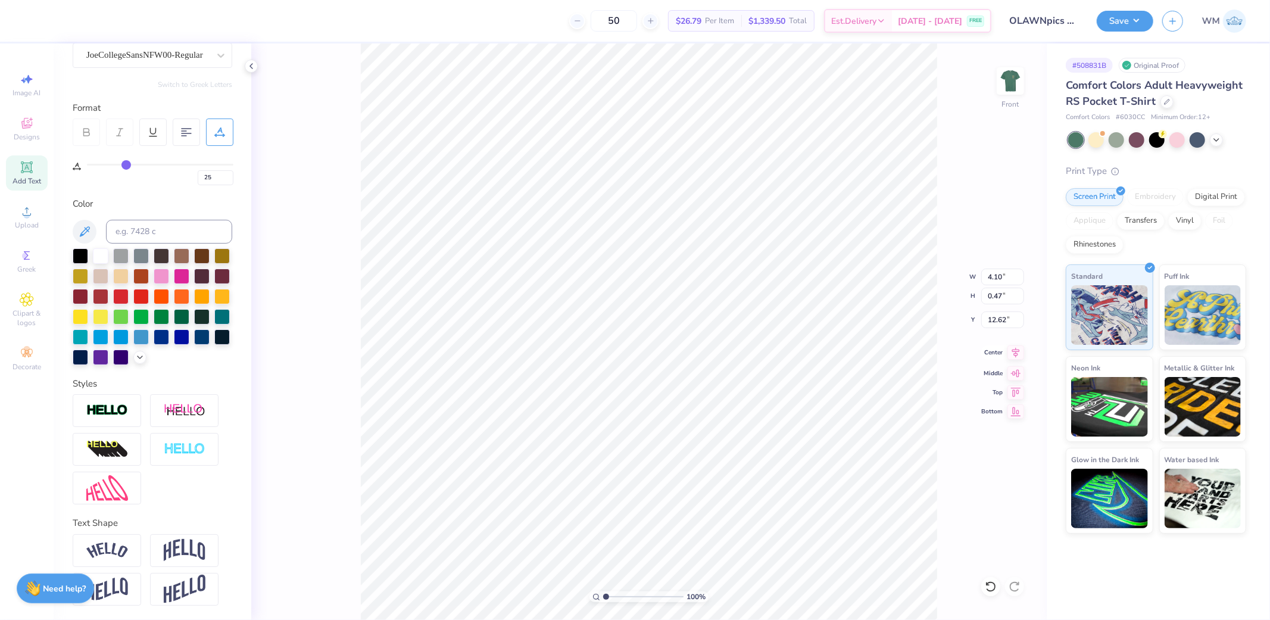
type input "14.32"
type input "11.64"
type input "8.39"
click at [1002, 273] on input "14.32" at bounding box center [1003, 277] width 43 height 17
type input "12.50"
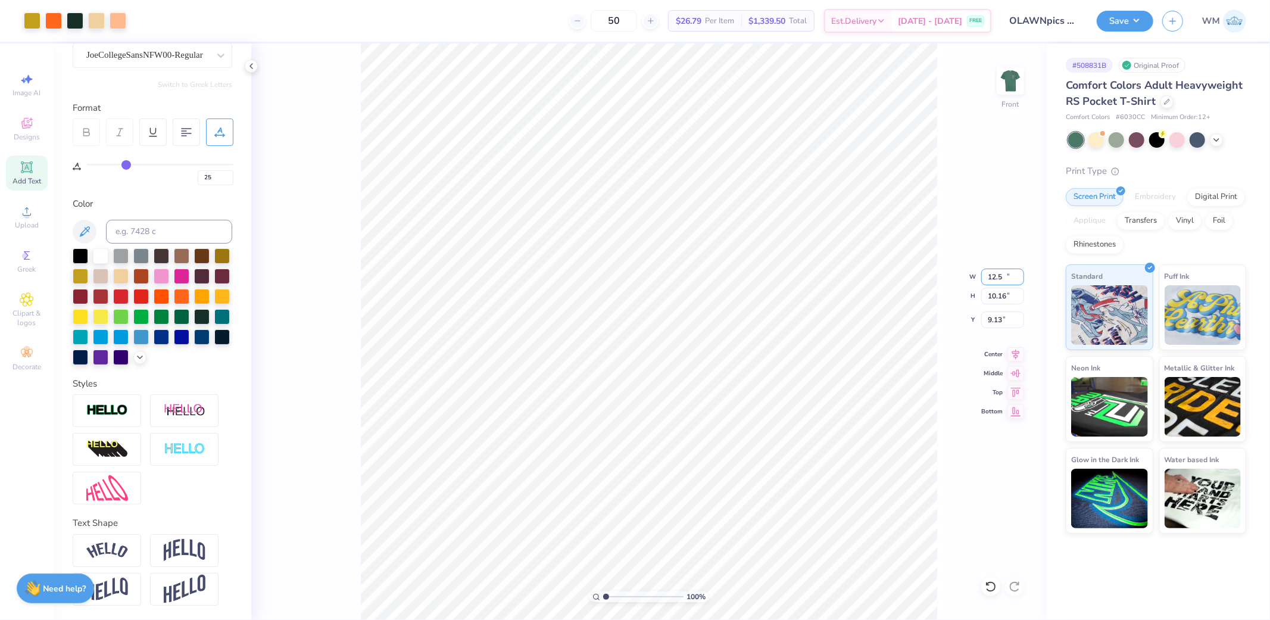
type input "10.16"
click at [997, 317] on input "9.13" at bounding box center [1003, 320] width 43 height 17
type input "3.00"
click at [1141, 28] on button "Save" at bounding box center [1125, 19] width 57 height 21
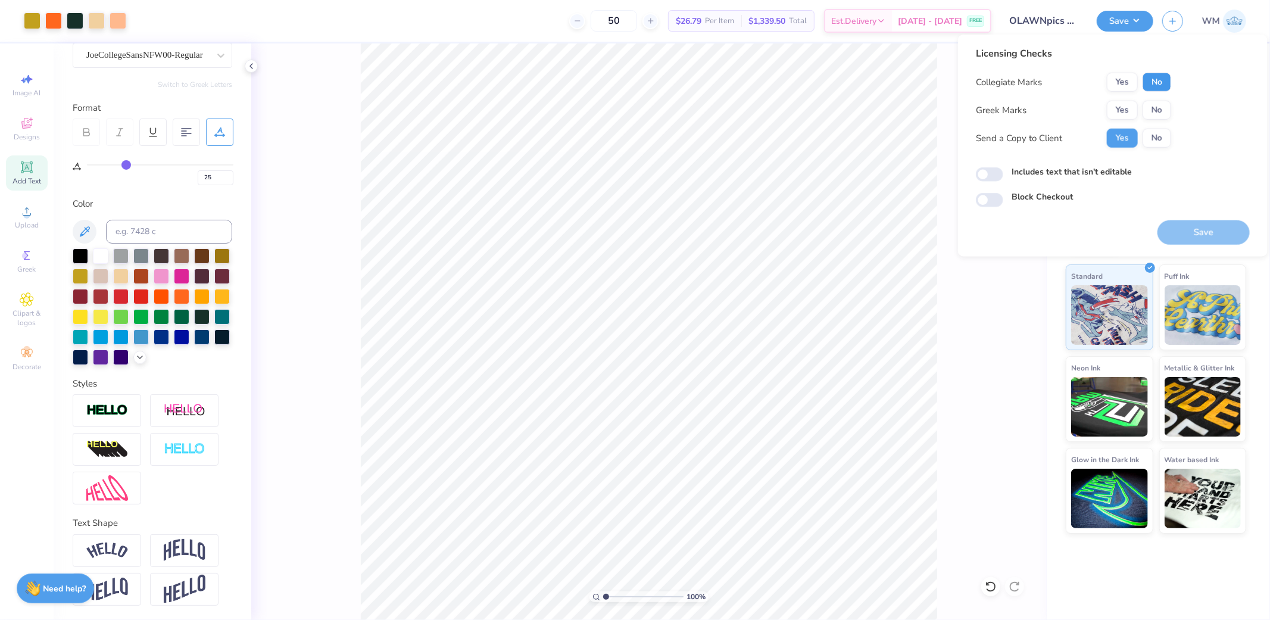
click at [1164, 77] on button "No" at bounding box center [1157, 82] width 29 height 19
click at [1157, 108] on button "No" at bounding box center [1157, 110] width 29 height 19
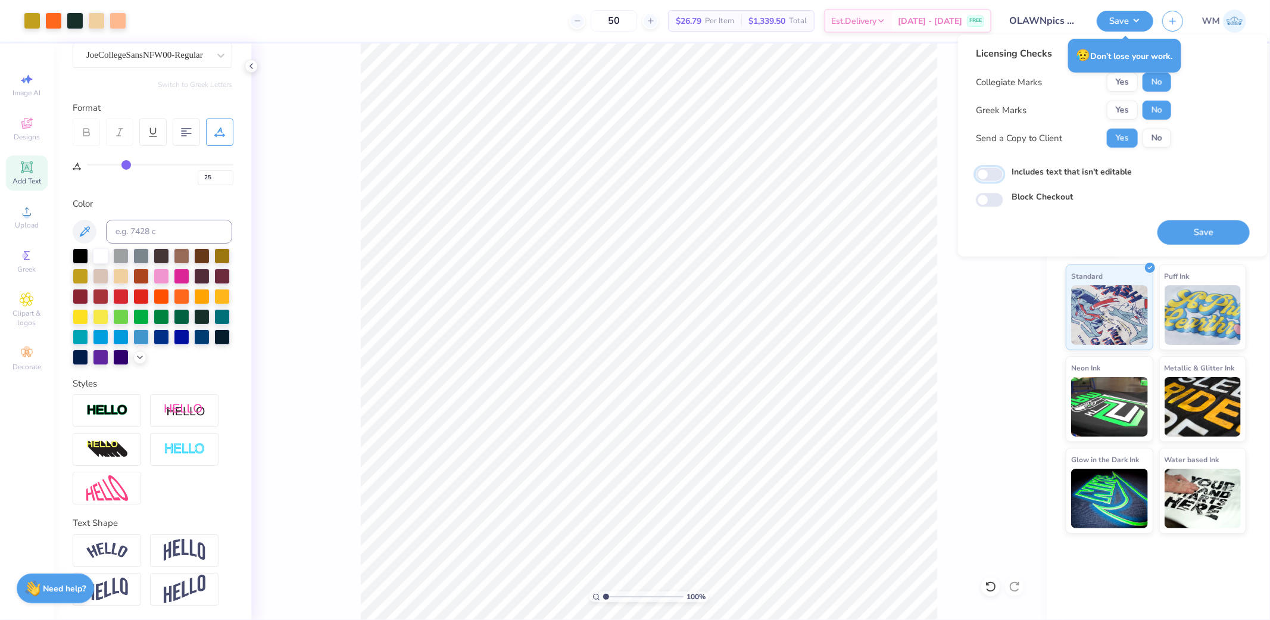
click at [989, 173] on input "Includes text that isn't editable" at bounding box center [989, 174] width 27 height 14
checkbox input "true"
click at [1207, 231] on button "Save" at bounding box center [1204, 232] width 92 height 24
